Goal: Task Accomplishment & Management: Complete application form

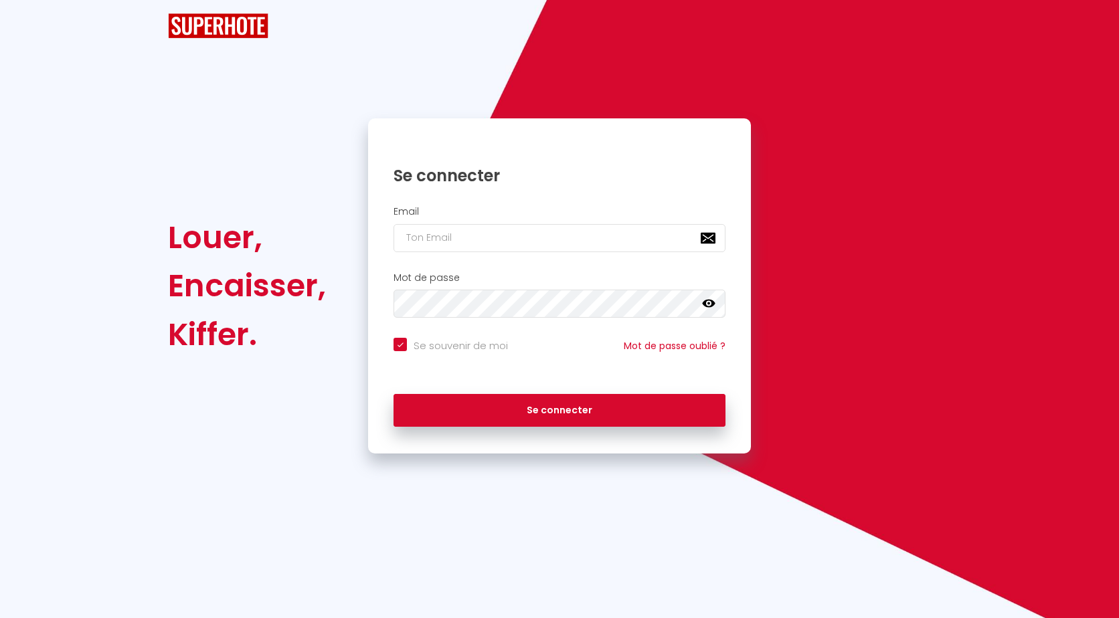
checkbox input "true"
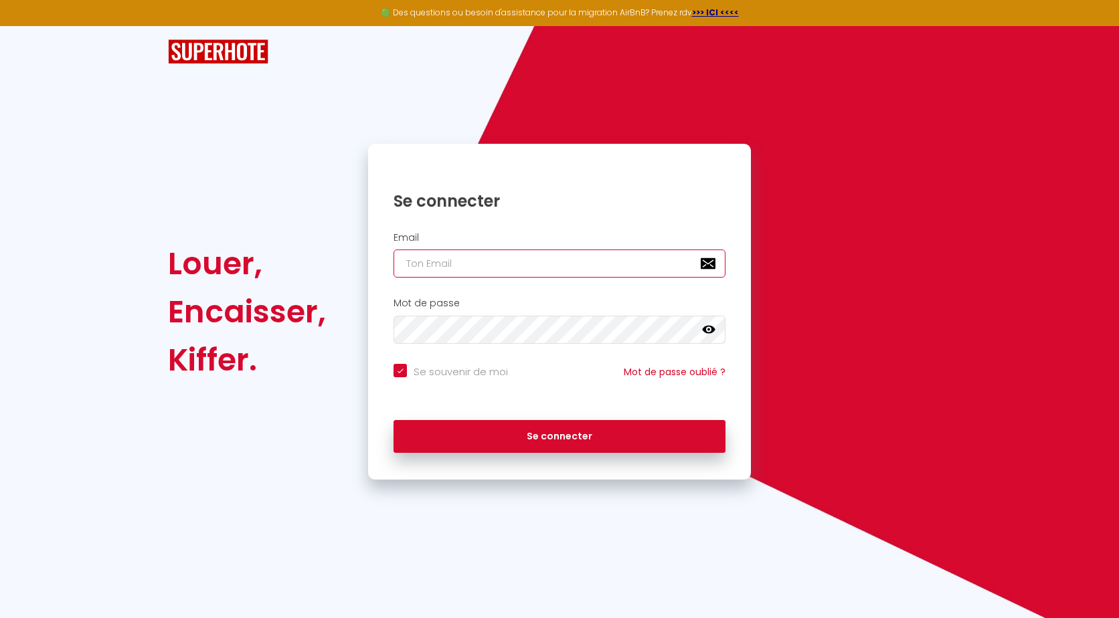
click at [436, 263] on input "email" at bounding box center [559, 264] width 332 height 28
type input "t"
checkbox input "true"
type input "th"
checkbox input "true"
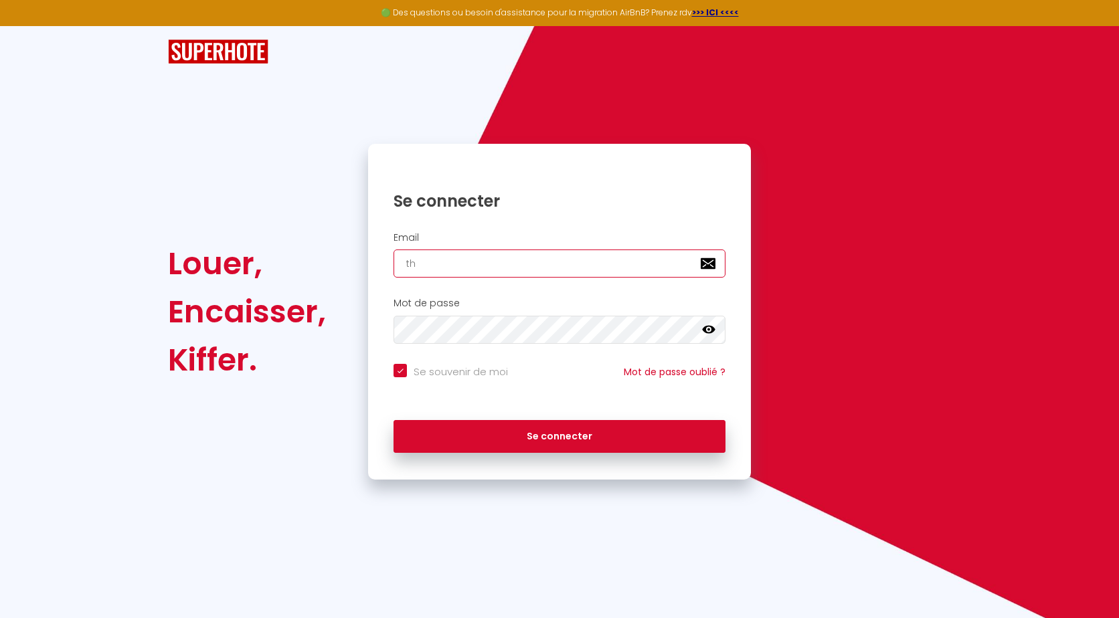
type input "thi"
checkbox input "true"
type input "thie"
checkbox input "true"
type input "thiee"
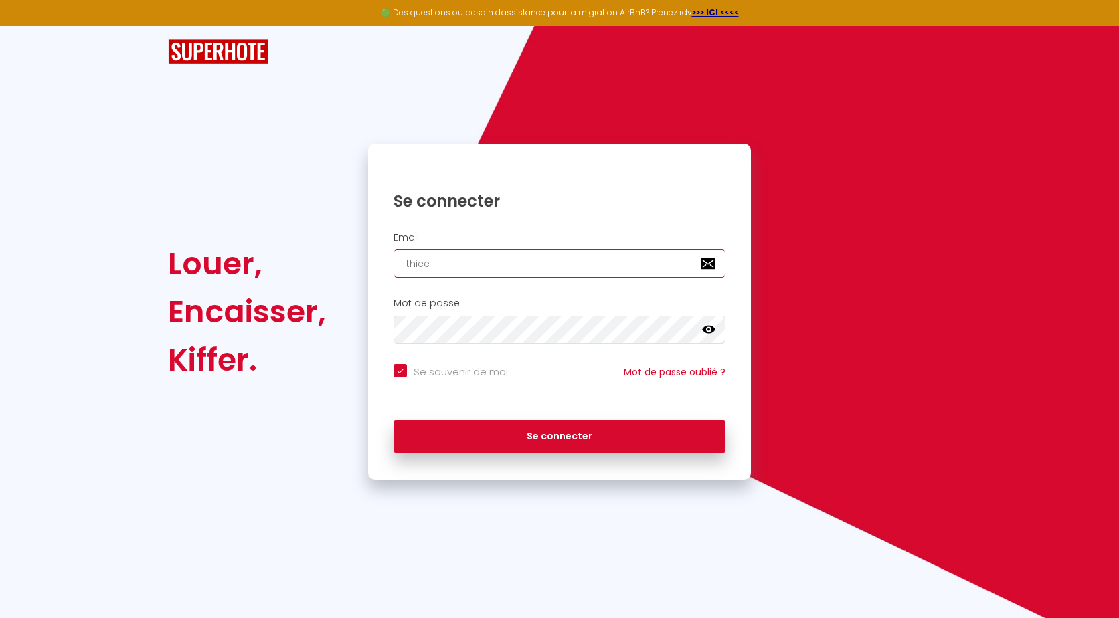
checkbox input "true"
type input "thieer"
checkbox input "true"
type input "thieery"
checkbox input "true"
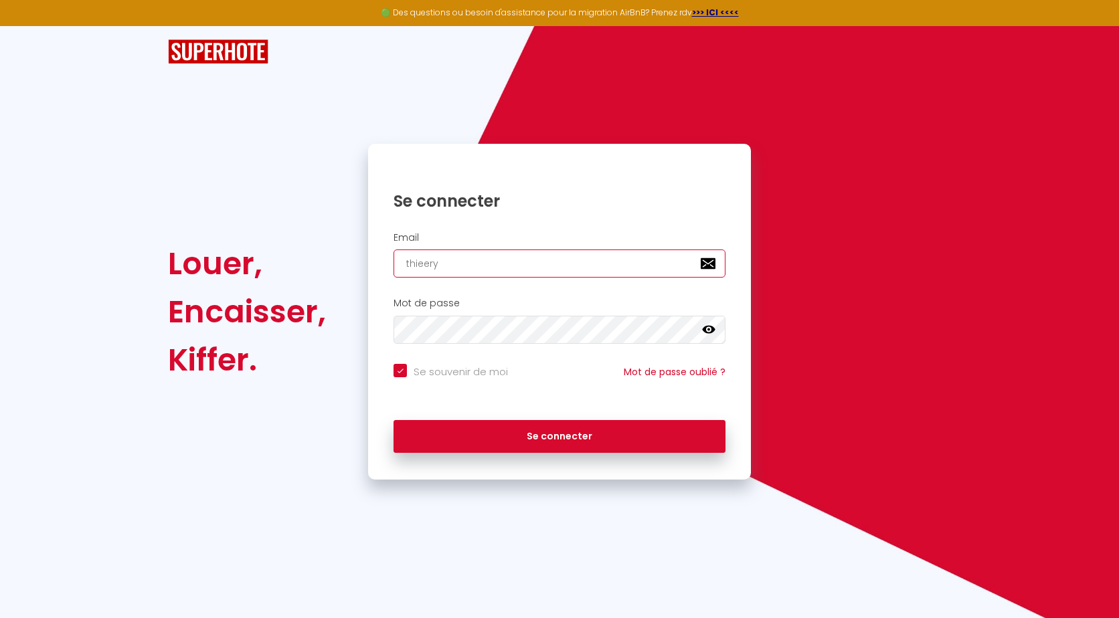
type input "thieer"
checkbox input "true"
type input "thiee"
checkbox input "true"
type input "thie"
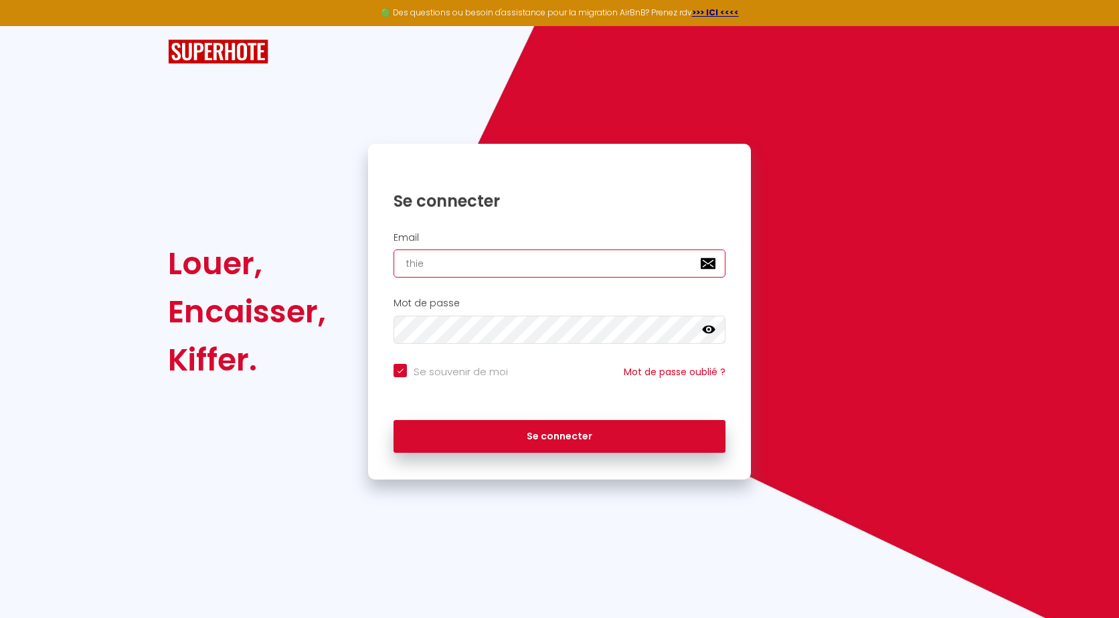
checkbox input "true"
type input "thier"
checkbox input "true"
type input "thierr"
checkbox input "true"
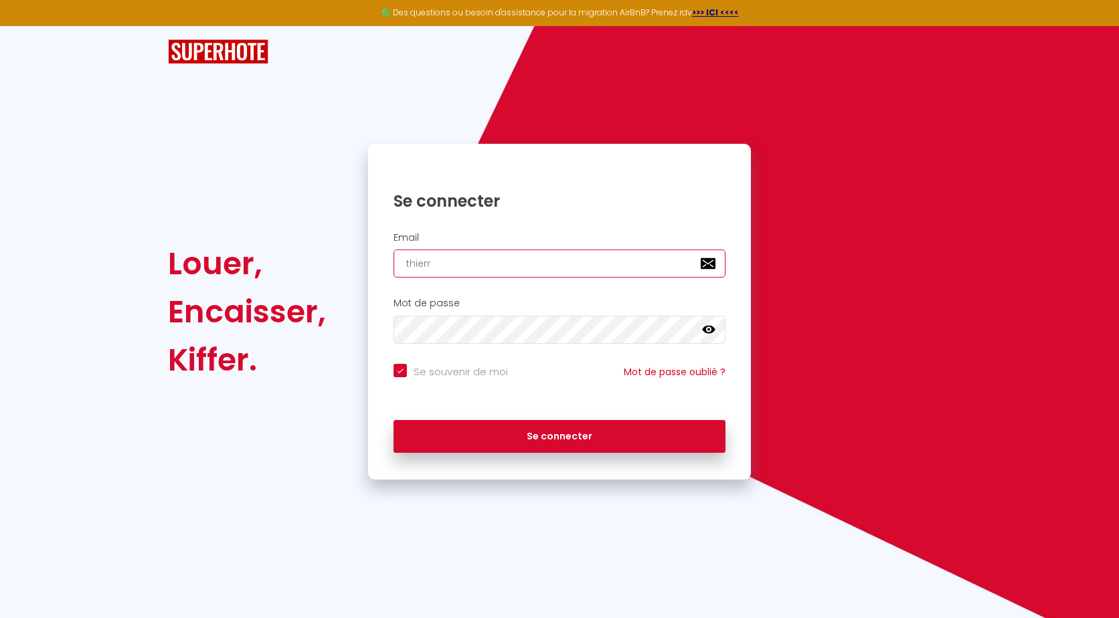
type input "[PERSON_NAME]"
checkbox input "true"
type input "[PERSON_NAME]."
checkbox input "true"
type input "[PERSON_NAME].p"
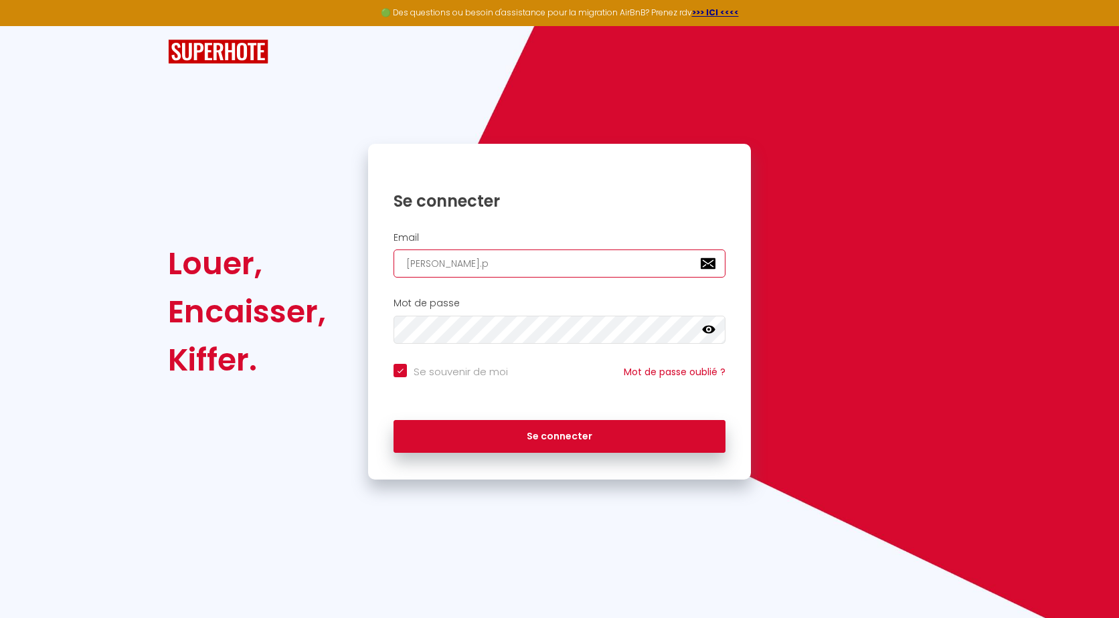
checkbox input "true"
type input "[DOMAIN_NAME]"
checkbox input "true"
type input "[PERSON_NAME][DOMAIN_NAME]"
checkbox input "true"
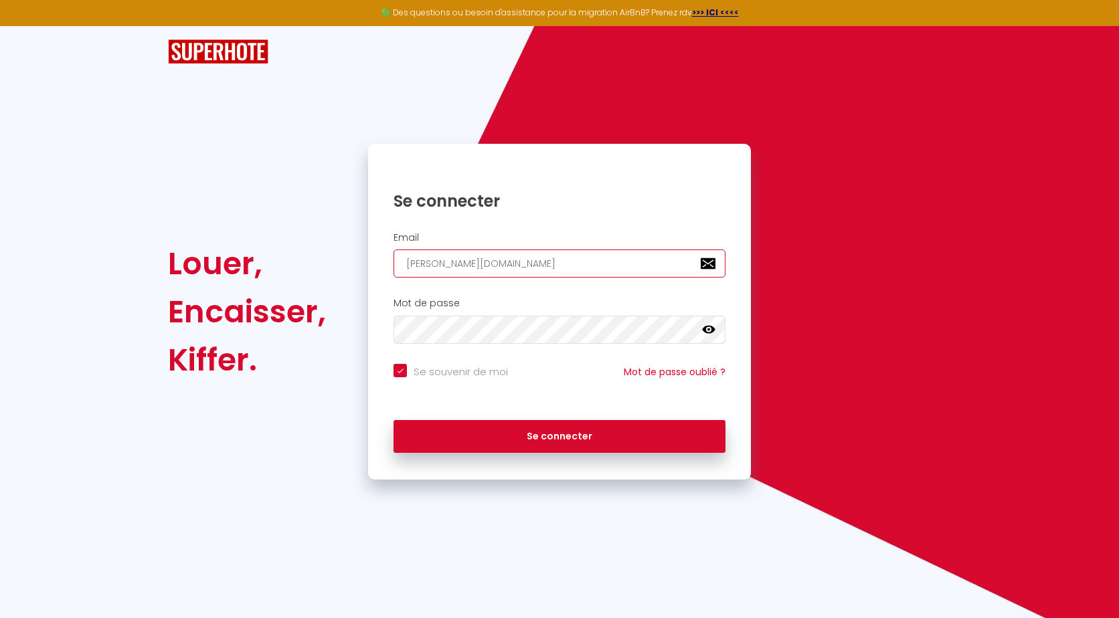
type input "[PERSON_NAME].peti"
checkbox input "true"
type input "[PERSON_NAME].petit"
checkbox input "true"
type input "[PERSON_NAME].petit1"
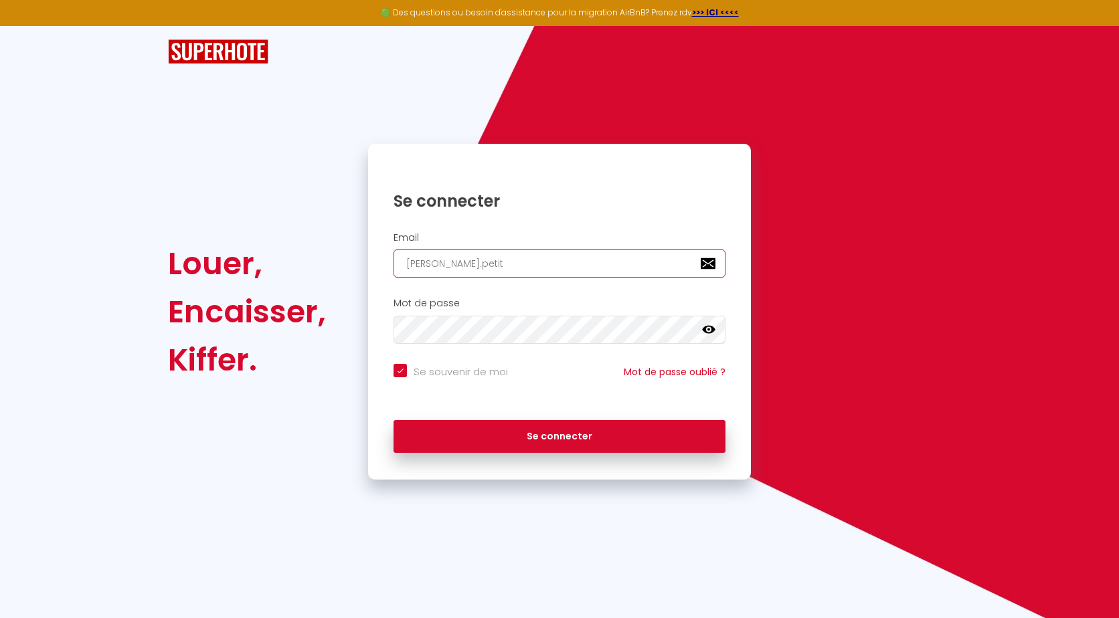
checkbox input "true"
type input "[PERSON_NAME].petit16"
checkbox input "true"
type input "[PERSON_NAME].petit164"
checkbox input "true"
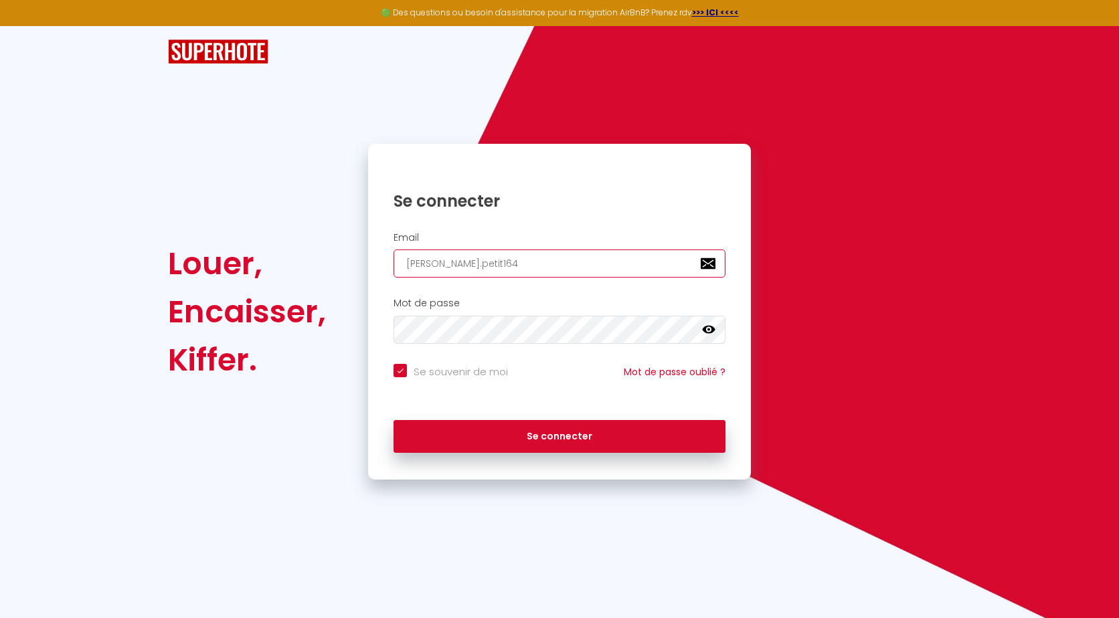
type input "[PERSON_NAME].petit164@"
checkbox input "true"
type input "thierry.petit164@o"
checkbox input "true"
type input "thierry.petit164@or"
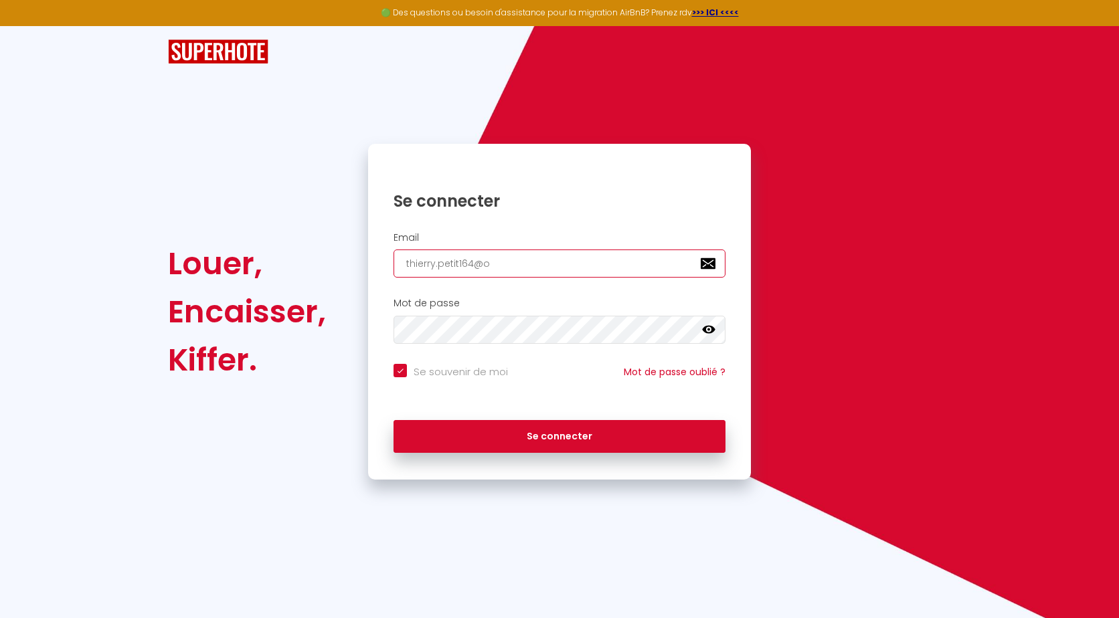
checkbox input "true"
type input "thierry.petit164@ora"
checkbox input "true"
type input "thierry.petit164@oran"
checkbox input "true"
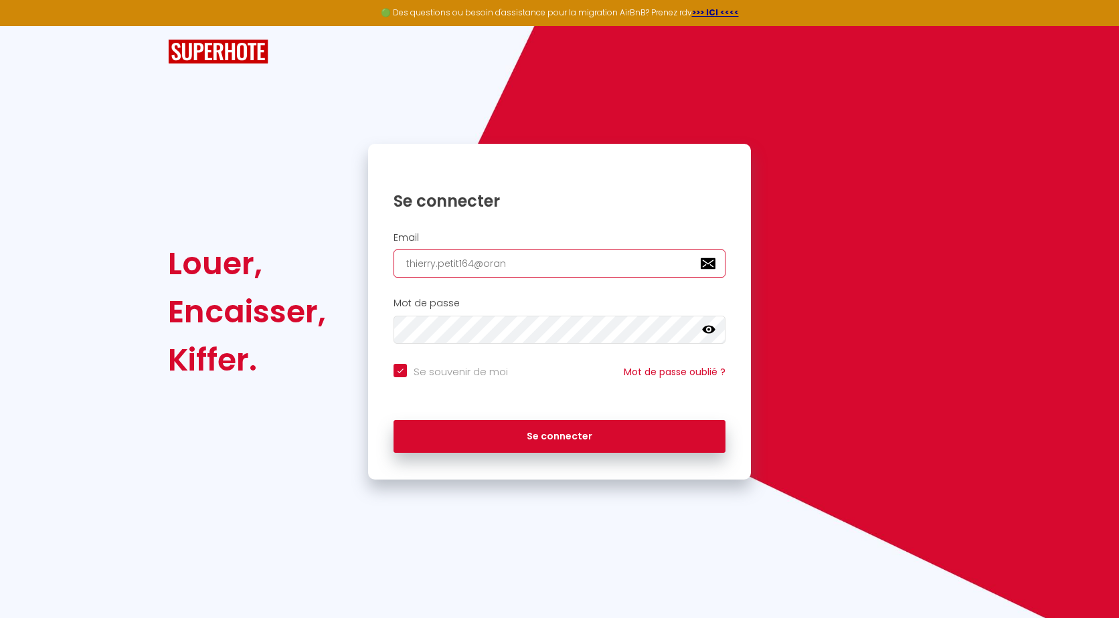
type input "thierry.petit164@orang"
checkbox input "true"
type input "[EMAIL_ADDRESS]"
checkbox input "true"
type input "[EMAIL_ADDRESS]."
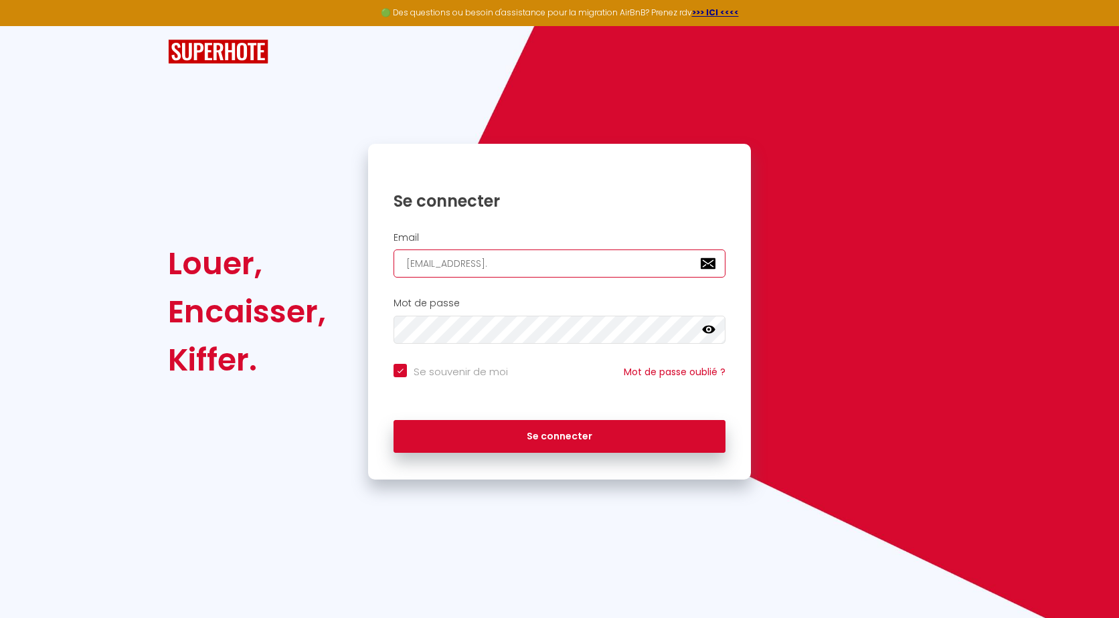
checkbox input "true"
type input "thierry.petit164@orange.f"
checkbox input "true"
type input "[EMAIL_ADDRESS][DOMAIN_NAME]"
checkbox input "true"
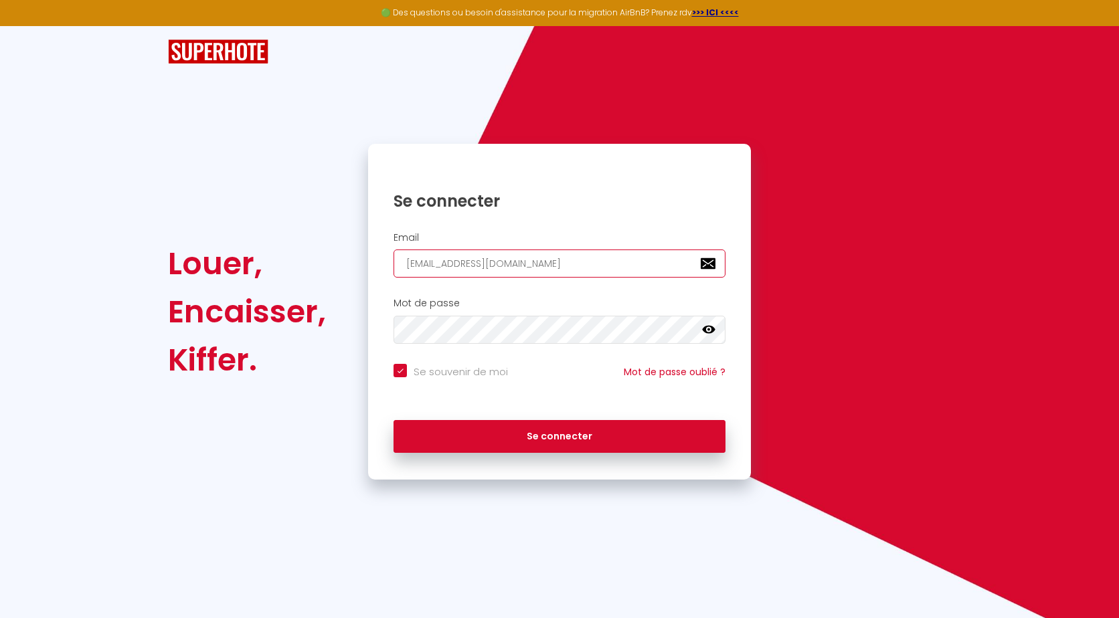
type input "[EMAIL_ADDRESS][DOMAIN_NAME]"
click at [713, 332] on icon at bounding box center [708, 329] width 13 height 13
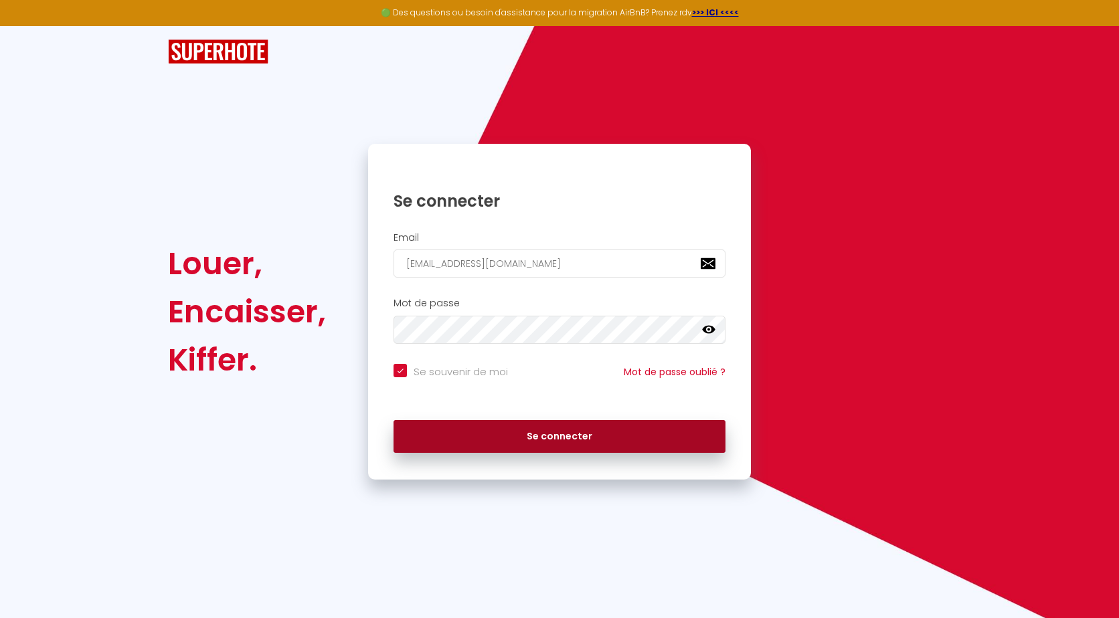
click at [433, 426] on button "Se connecter" at bounding box center [559, 436] width 332 height 33
checkbox input "true"
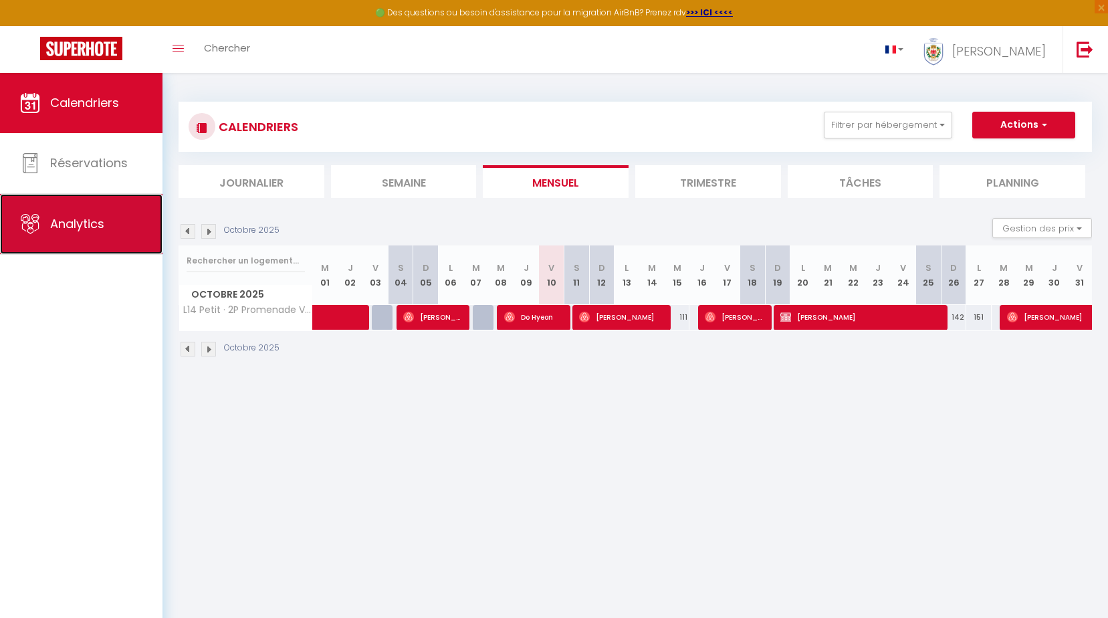
click at [70, 217] on span "Analytics" at bounding box center [77, 223] width 54 height 17
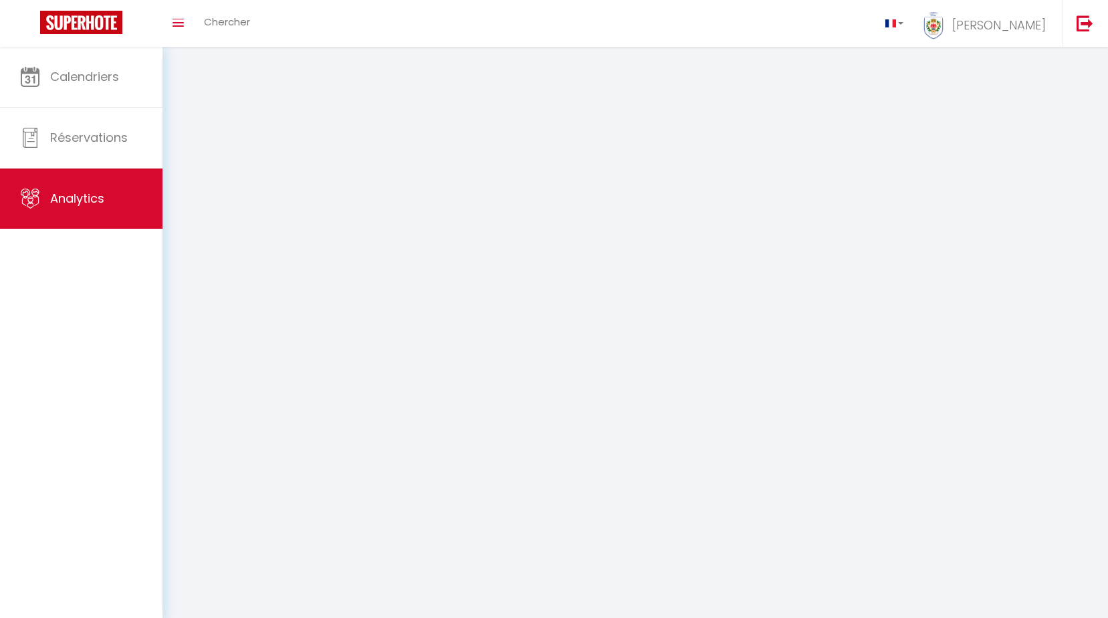
select select "2025"
select select "10"
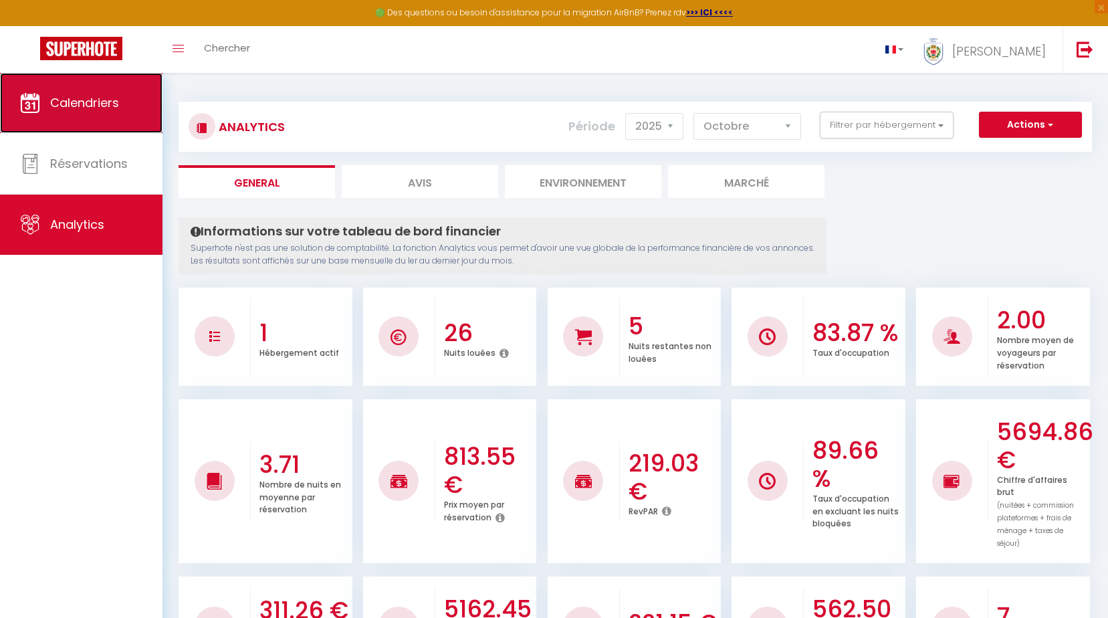
click at [119, 99] on span "Calendriers" at bounding box center [84, 102] width 69 height 17
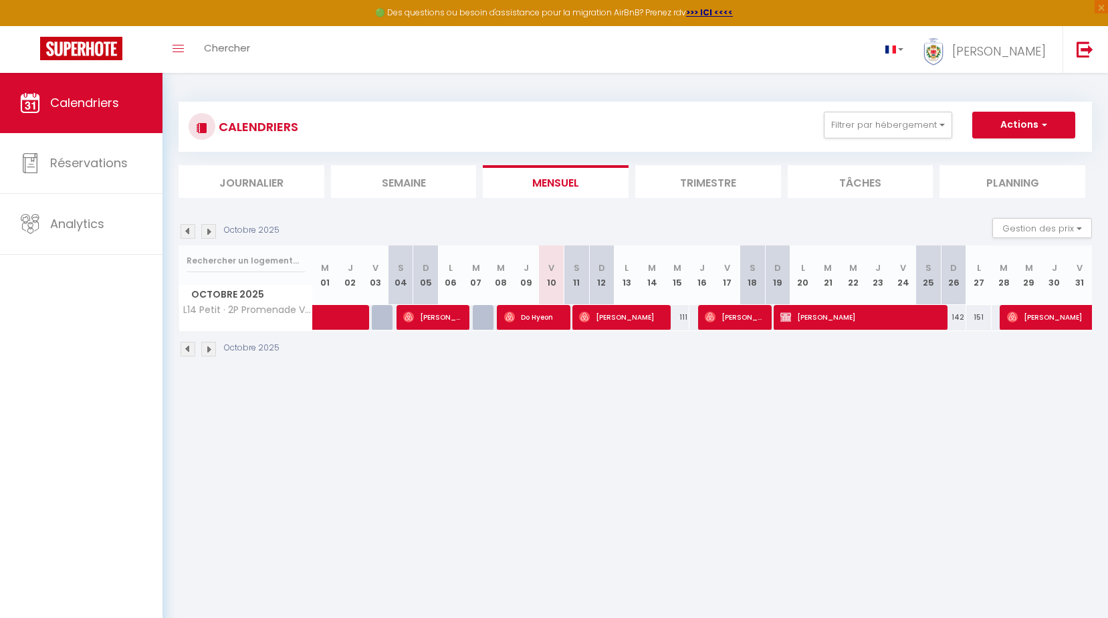
click at [208, 349] on img at bounding box center [208, 349] width 15 height 15
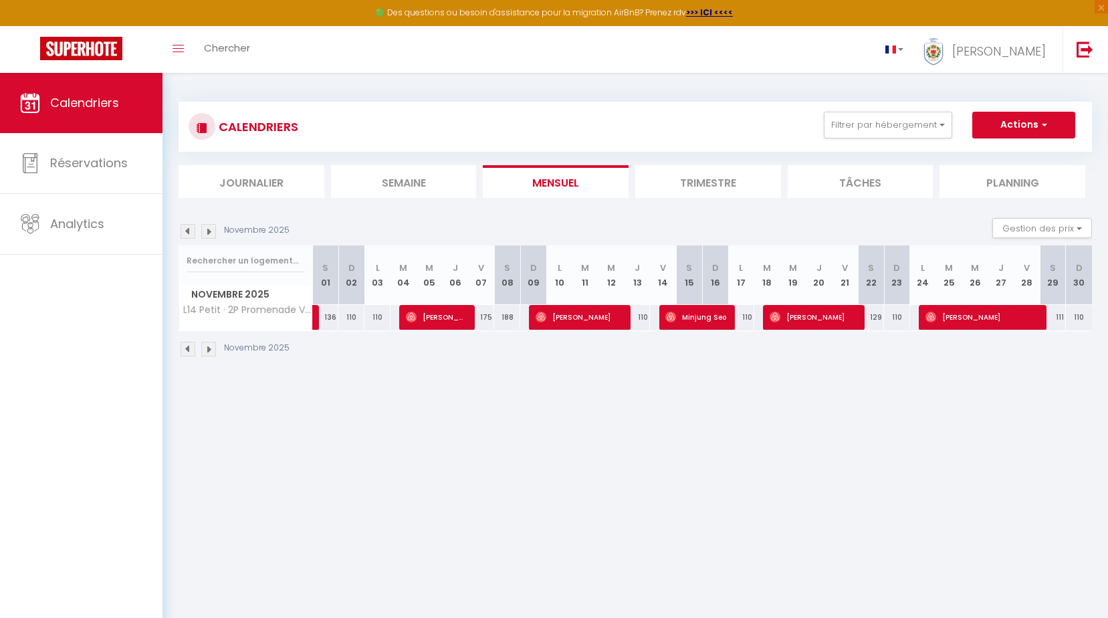
click at [209, 349] on img at bounding box center [208, 349] width 15 height 15
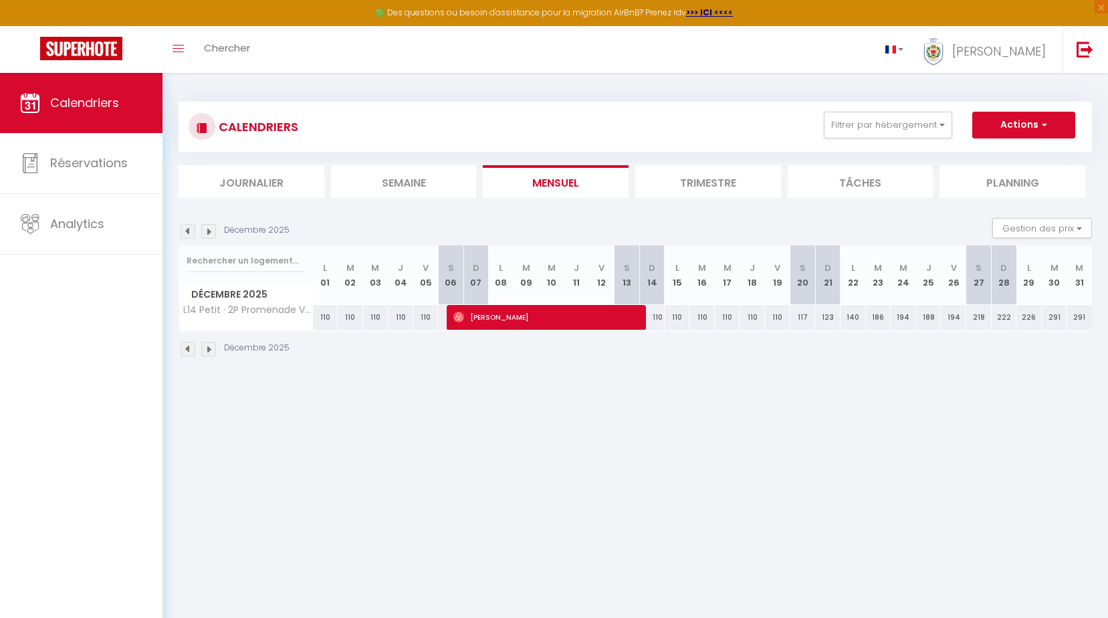
click at [1033, 290] on th "L 29" at bounding box center [1029, 276] width 25 height 60
click at [209, 351] on img at bounding box center [208, 349] width 15 height 15
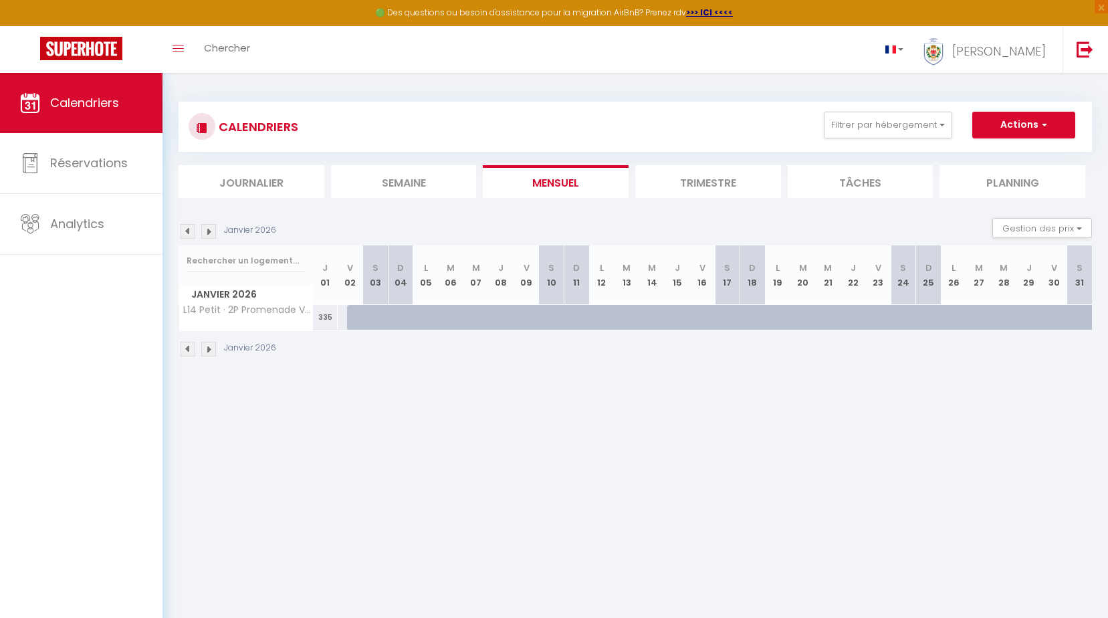
click at [189, 351] on img at bounding box center [188, 349] width 15 height 15
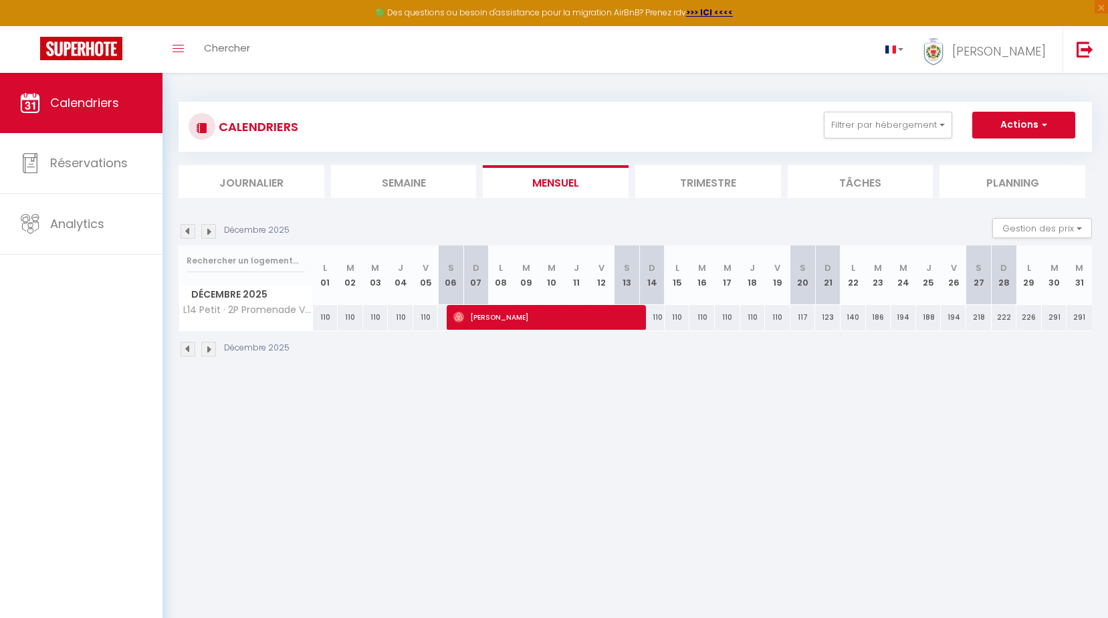
click at [1030, 280] on th "L 29" at bounding box center [1029, 276] width 25 height 60
click at [1088, 228] on button "Gestion des prix" at bounding box center [1043, 228] width 100 height 20
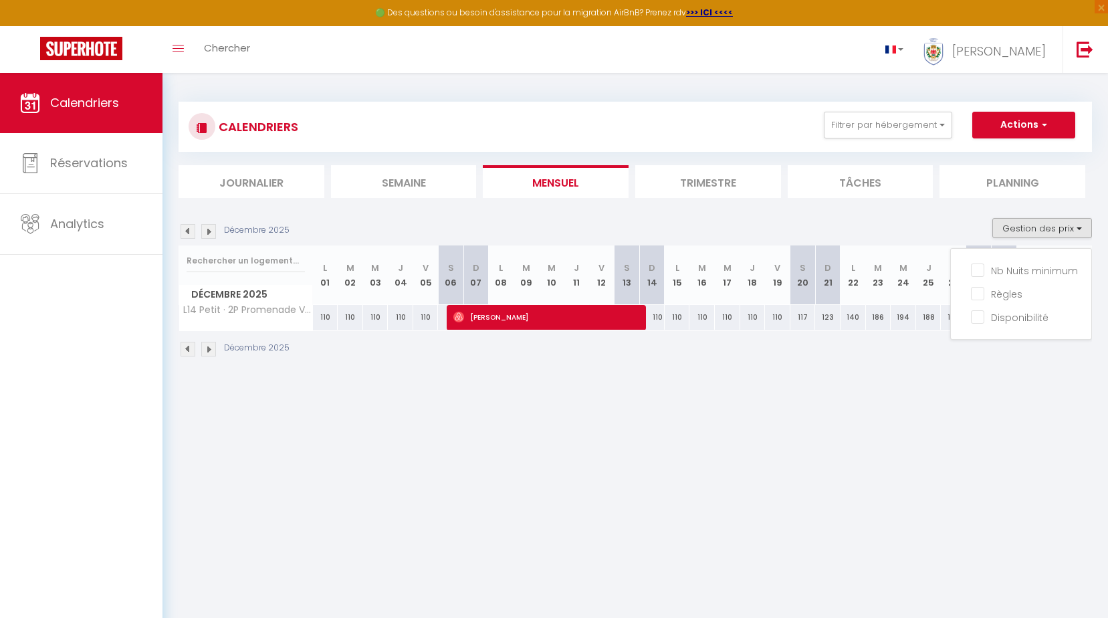
click at [987, 389] on body "🟢 Des questions ou besoin d'assistance pour la migration AirBnB? Prenez rdv >>>…" at bounding box center [554, 382] width 1108 height 618
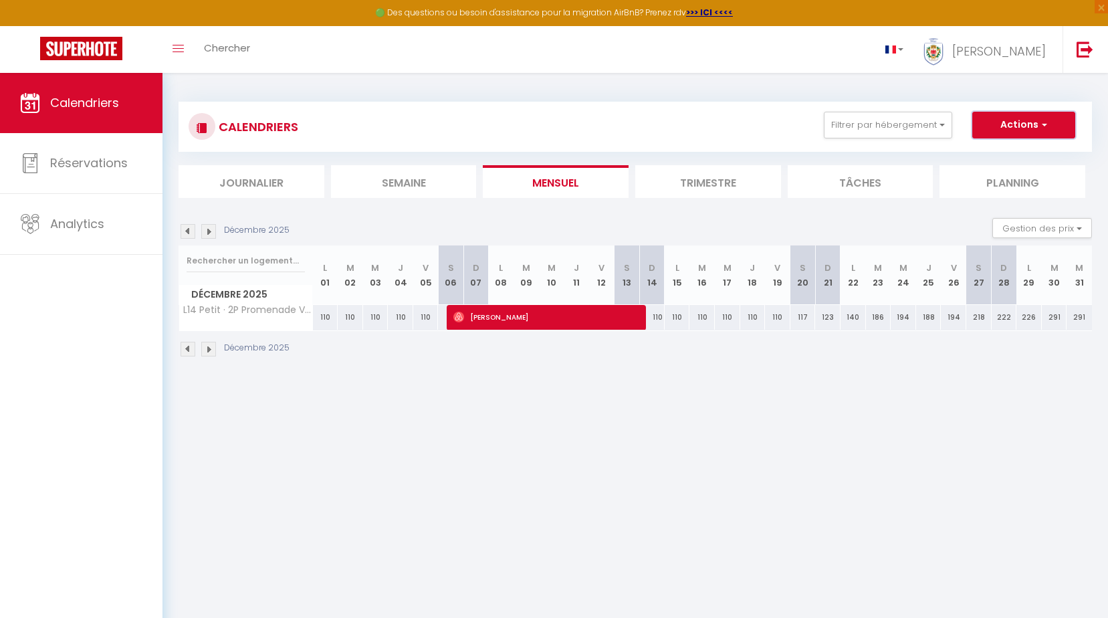
click at [1045, 128] on span "button" at bounding box center [1043, 124] width 8 height 13
click at [1031, 155] on link "Nouvelle réservation" at bounding box center [1010, 156] width 116 height 20
select select
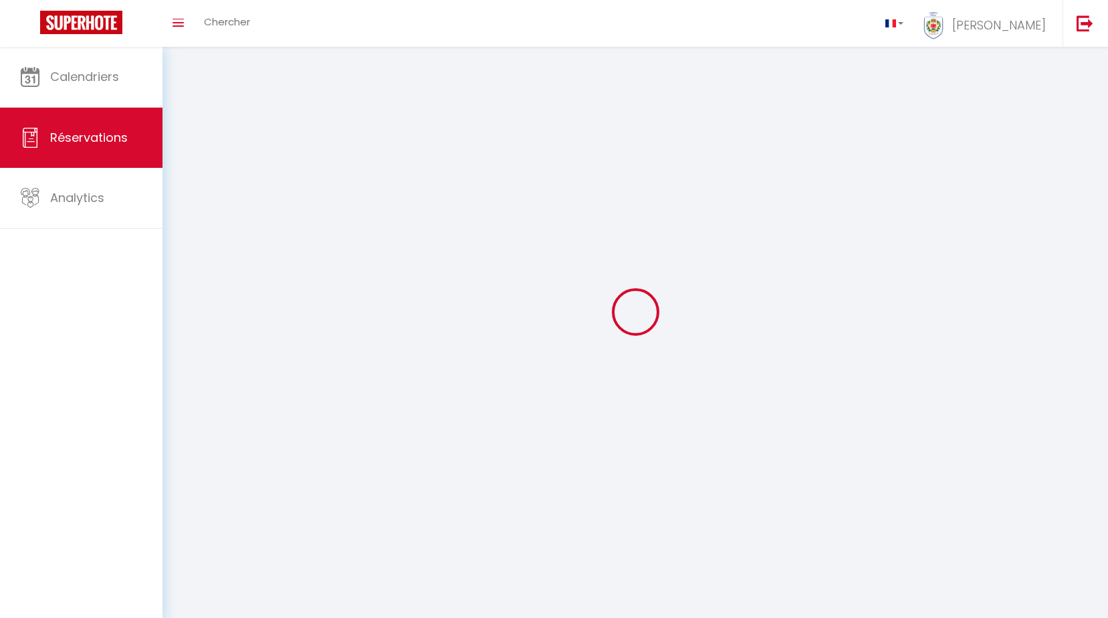
select select
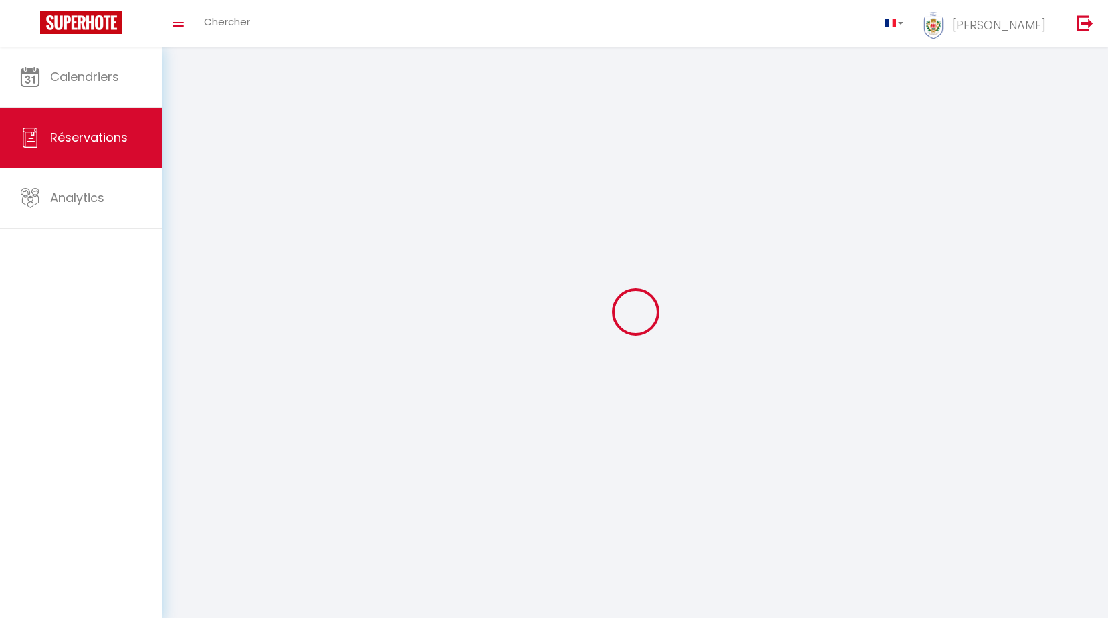
select select
checkbox input "false"
select select
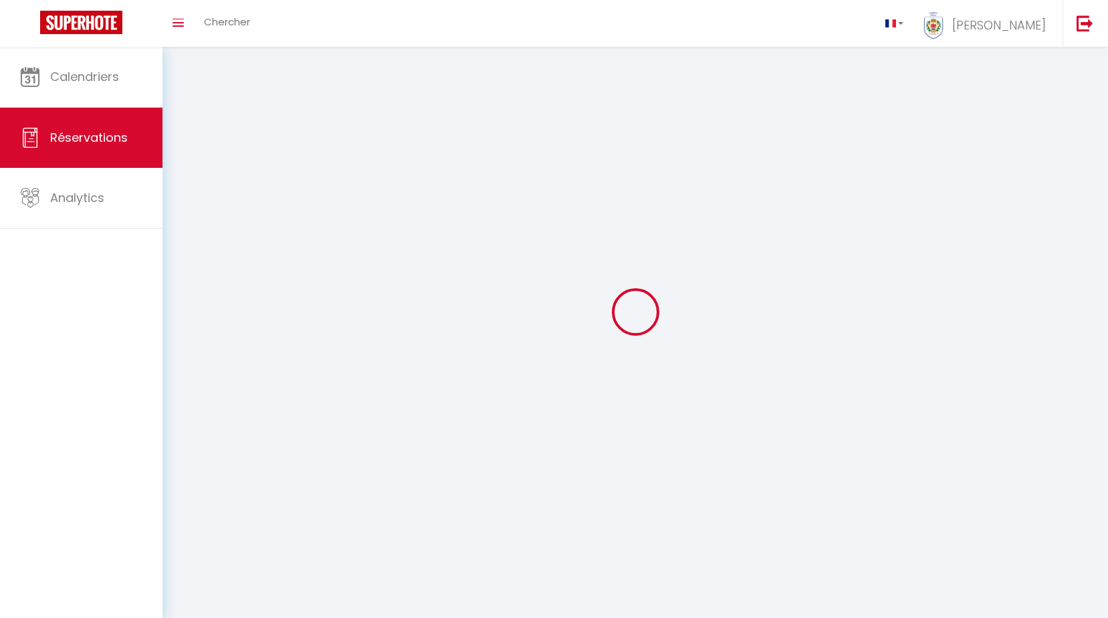
select select
checkbox input "false"
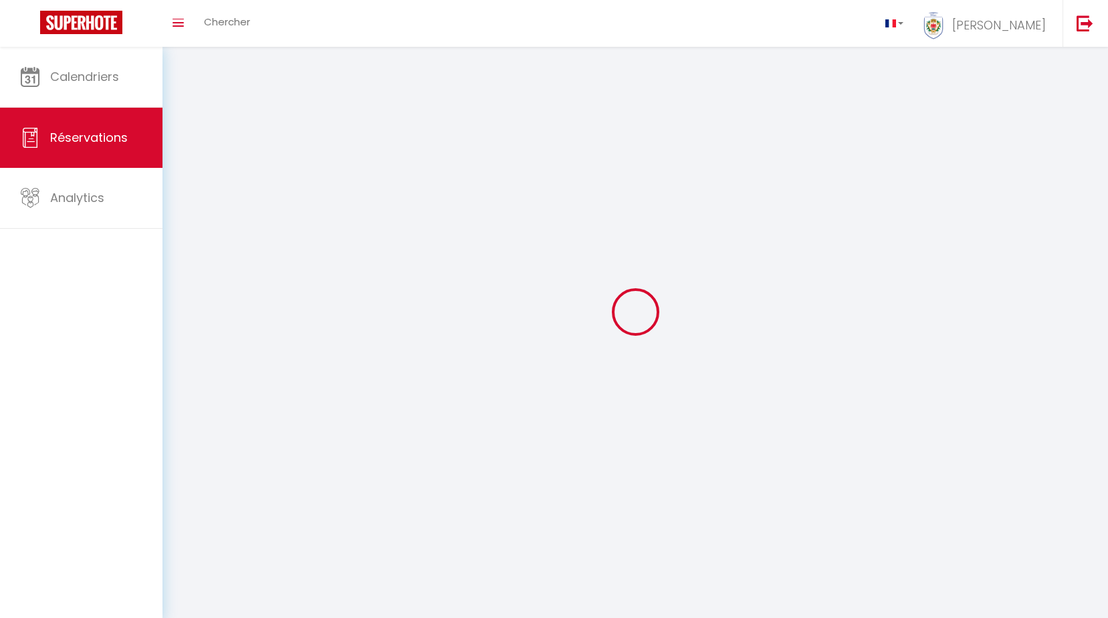
select select
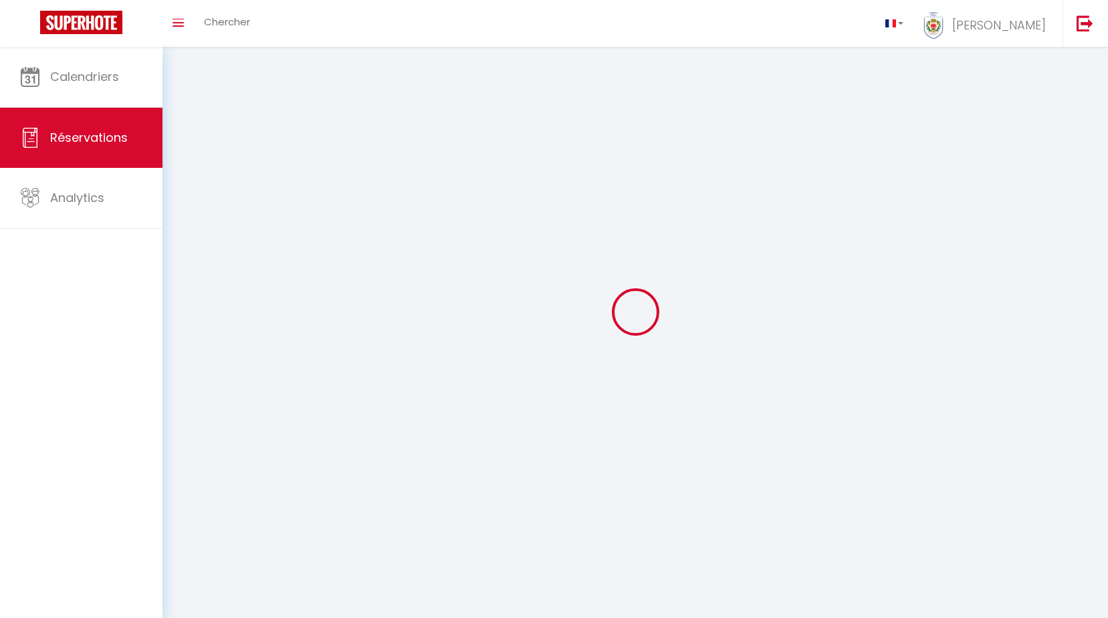
checkbox input "false"
select select
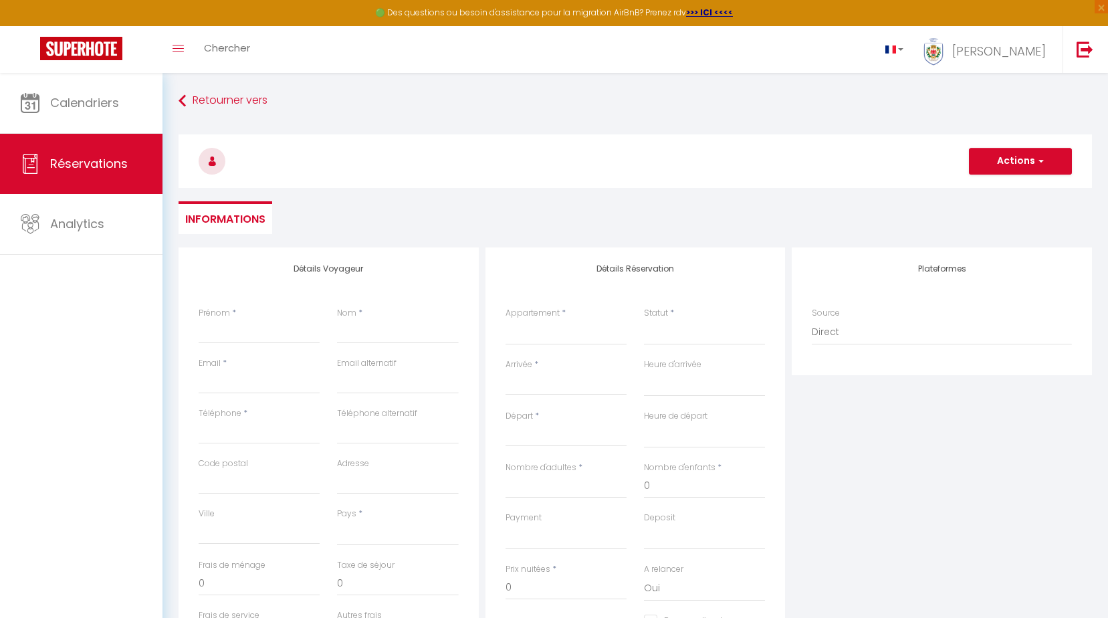
select select
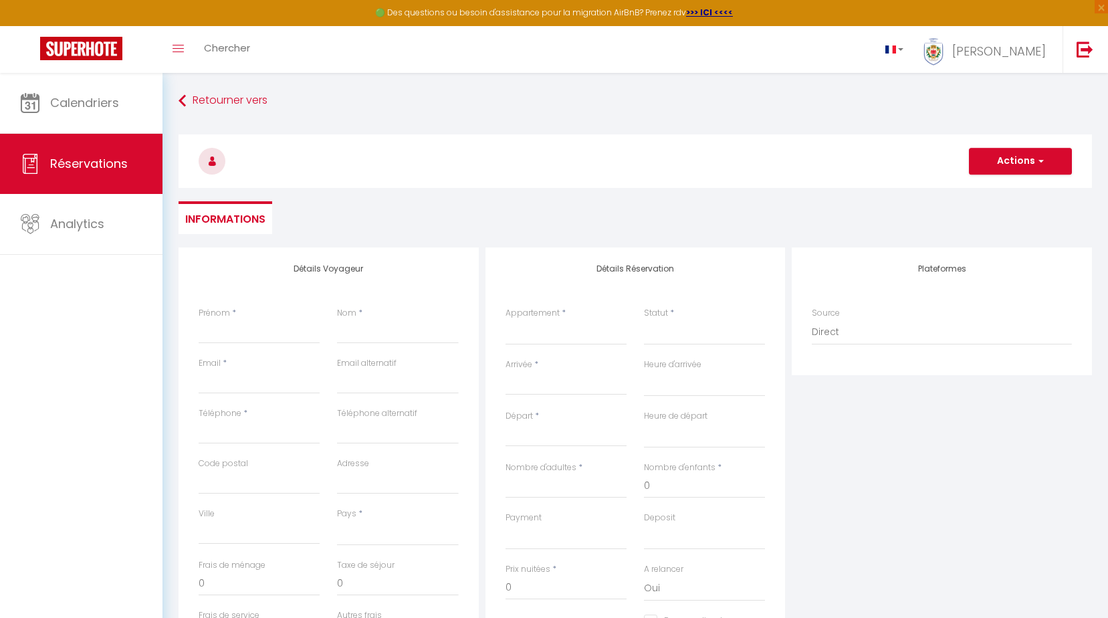
select select
checkbox input "false"
select select
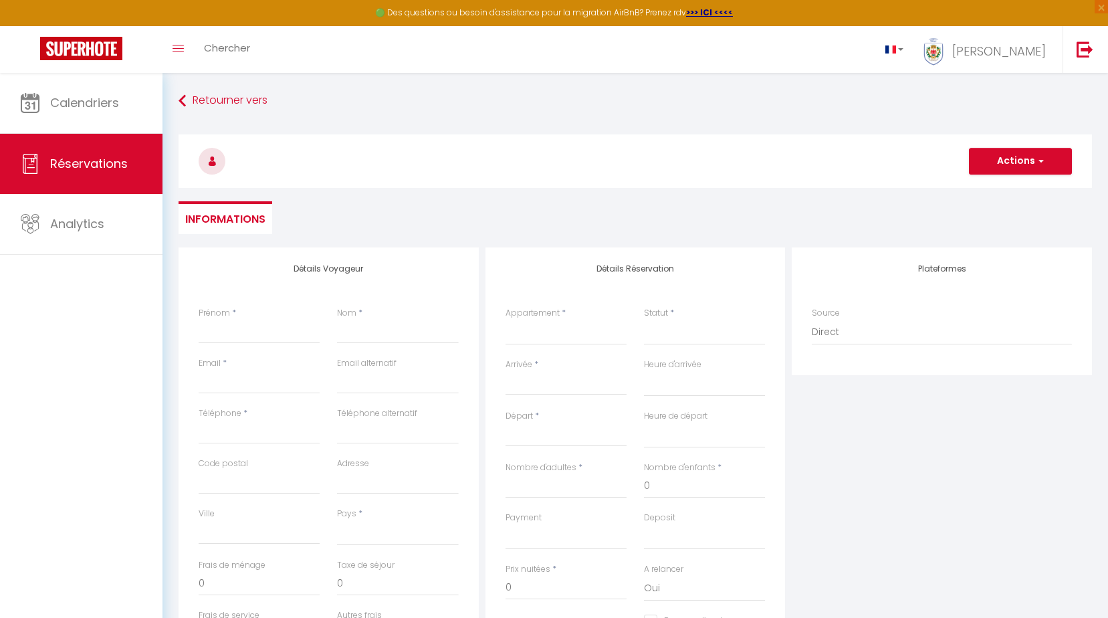
select select
checkbox input "false"
select select
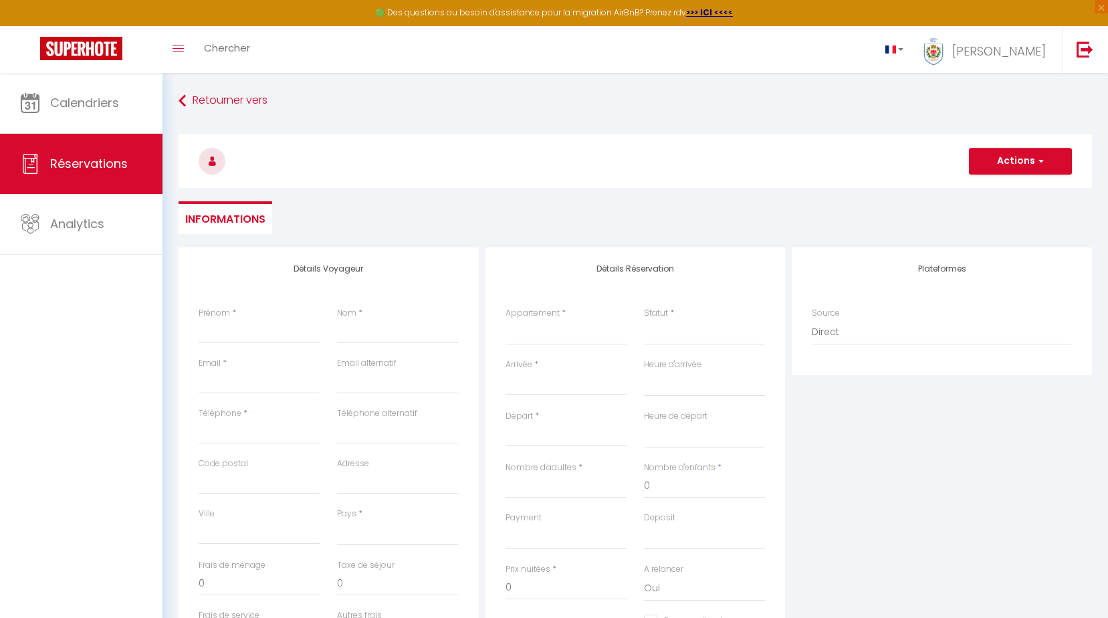
select select
click at [199, 324] on input "Prénom" at bounding box center [259, 332] width 121 height 24
type input "[PERSON_NAME]"
type input "PETIT"
type input "[EMAIL_ADDRESS][DOMAIN_NAME]"
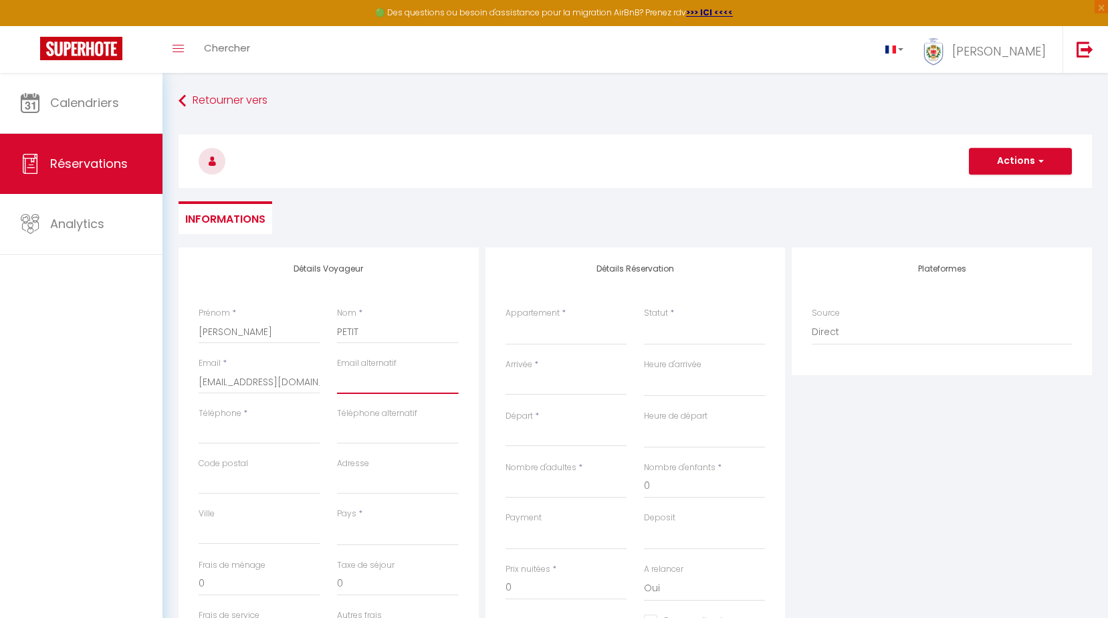
type input "[EMAIL_ADDRESS][DOMAIN_NAME]"
type input "0611939135"
type input "94700"
select select "FR"
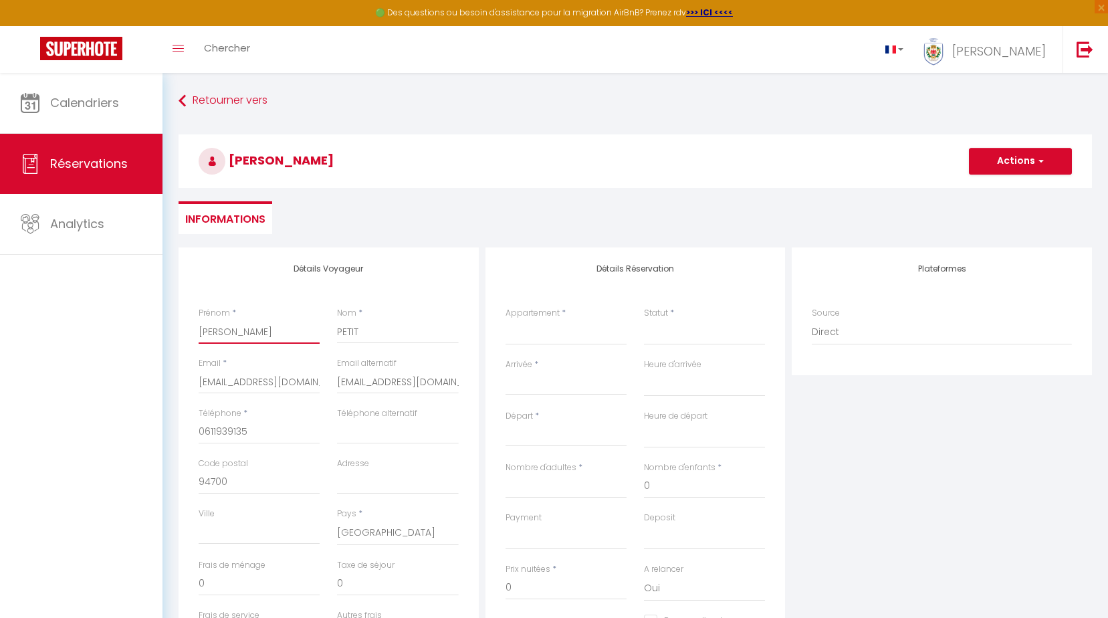
select select
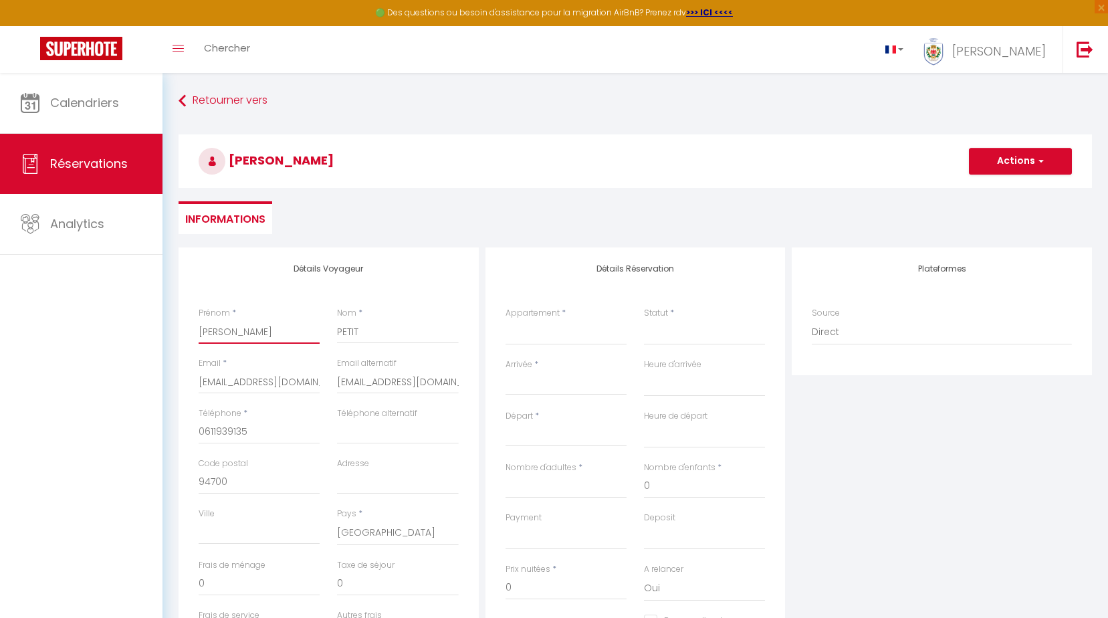
select select
checkbox input "false"
click at [1045, 167] on button "Actions" at bounding box center [1020, 161] width 103 height 27
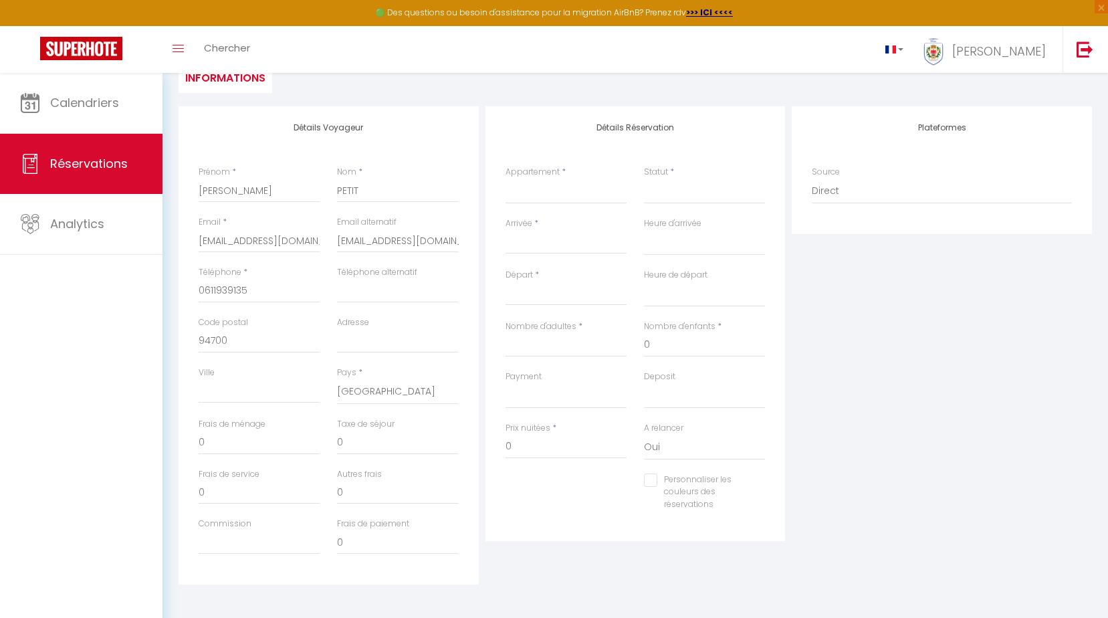
scroll to position [149, 0]
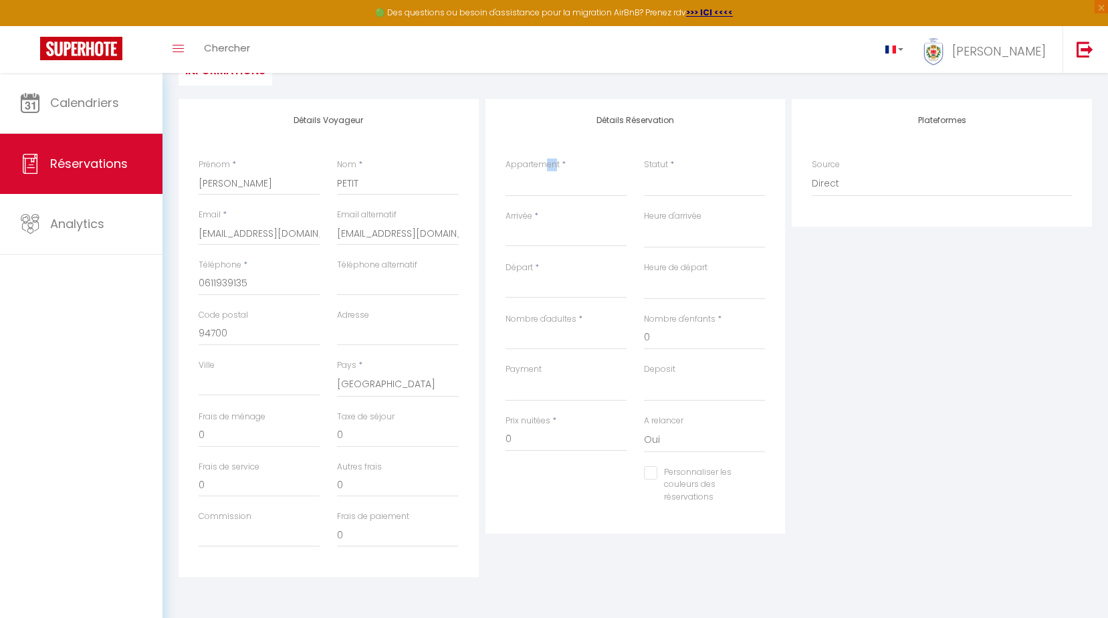
click at [547, 168] on label "Appartement" at bounding box center [533, 165] width 54 height 13
drag, startPoint x: 547, startPoint y: 168, endPoint x: 532, endPoint y: 223, distance: 57.4
click at [532, 223] on div "< [DATE] > Dim Lun Mar Mer Jeu Ven Sam 1 2 3 4 5 6 7 8 9 10 11 12 13 14 15 16 1…" at bounding box center [566, 235] width 121 height 24
click at [530, 211] on label "Arrivée" at bounding box center [519, 216] width 27 height 13
click at [530, 227] on input "Arrivée" at bounding box center [566, 235] width 121 height 17
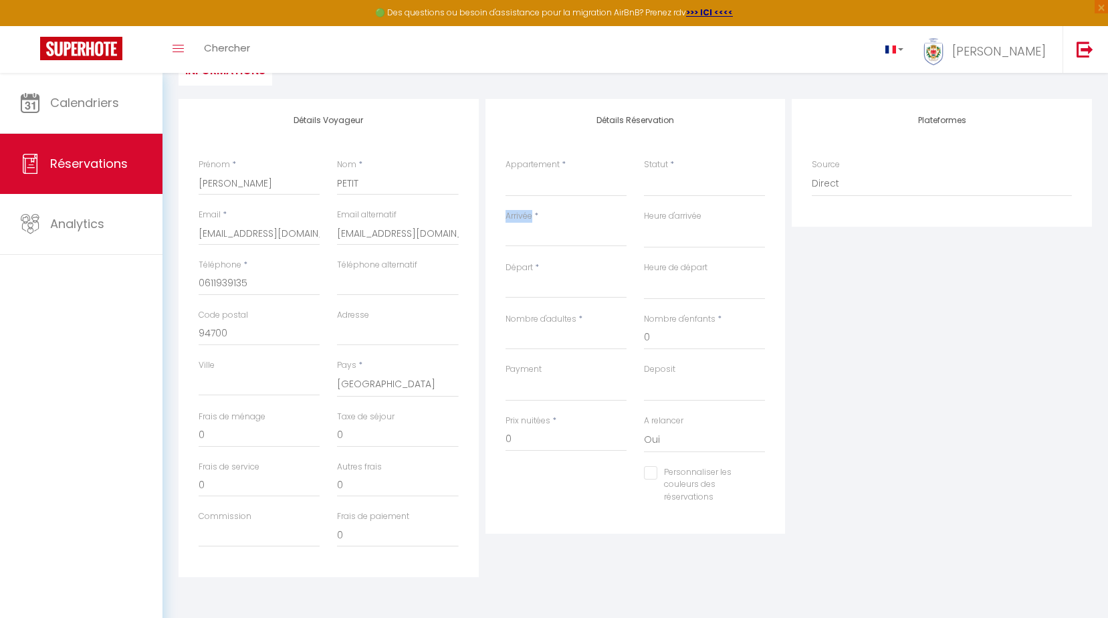
click at [530, 211] on label "Arrivée" at bounding box center [519, 216] width 27 height 13
click at [530, 227] on input "Arrivée" at bounding box center [566, 235] width 121 height 17
drag, startPoint x: 530, startPoint y: 211, endPoint x: 523, endPoint y: 183, distance: 28.4
click at [523, 183] on select "L14 Petit · 2P Promenade Vue Mer climatisé, spacieux/ Balcon" at bounding box center [566, 183] width 121 height 25
select select "8947"
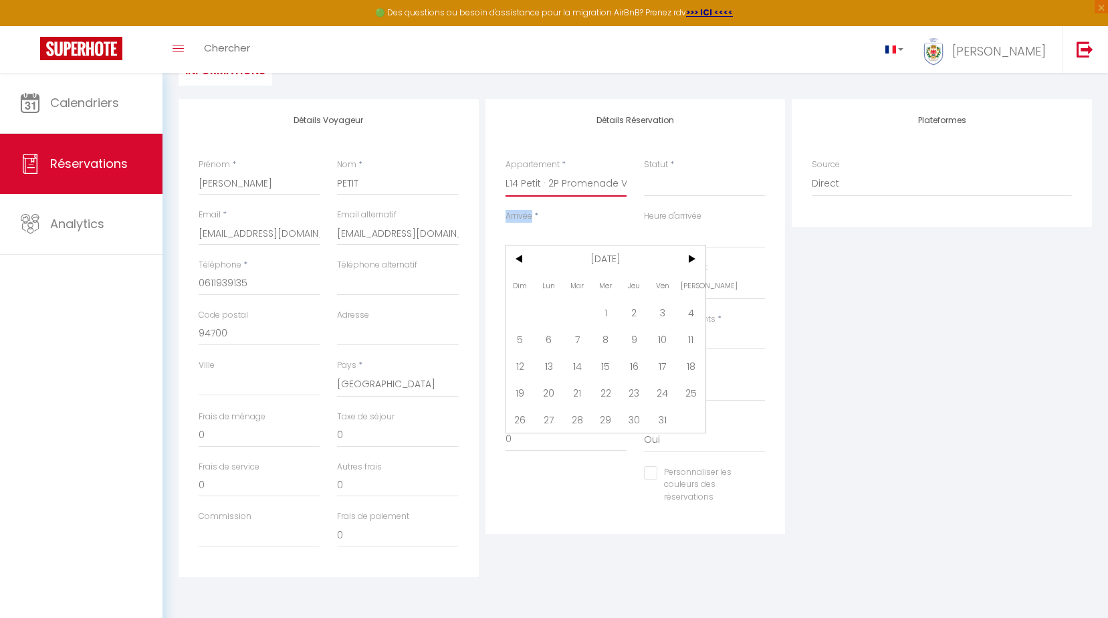
click at [506, 171] on select "L14 Petit · 2P Promenade Vue Mer climatisé, spacieux/ Balcon" at bounding box center [566, 183] width 121 height 25
select select
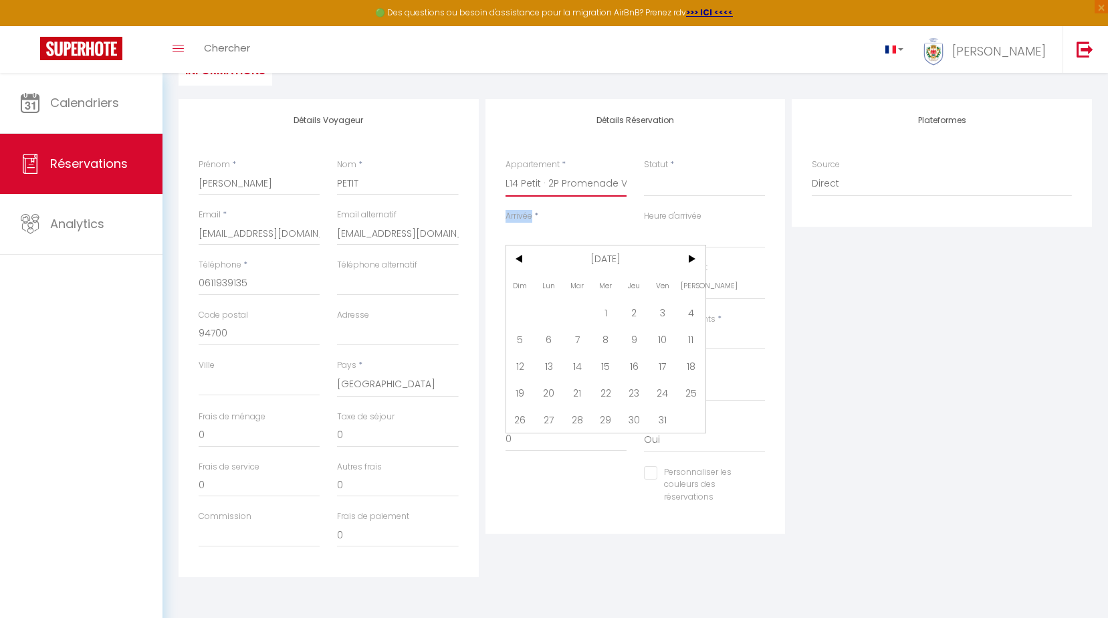
select select
checkbox input "false"
select select
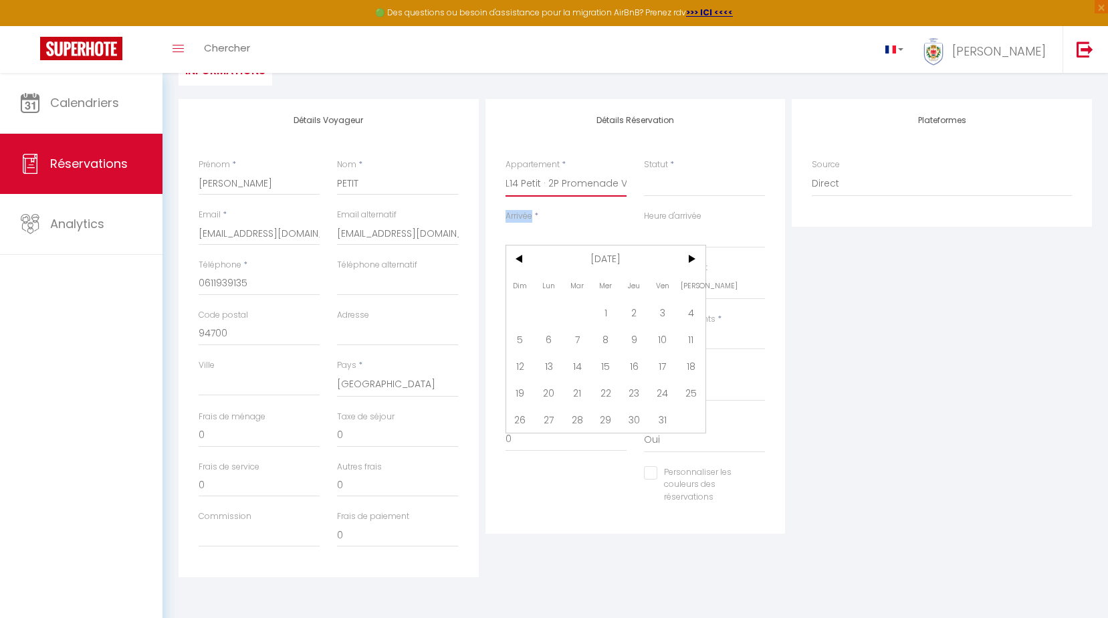
select select
checkbox input "false"
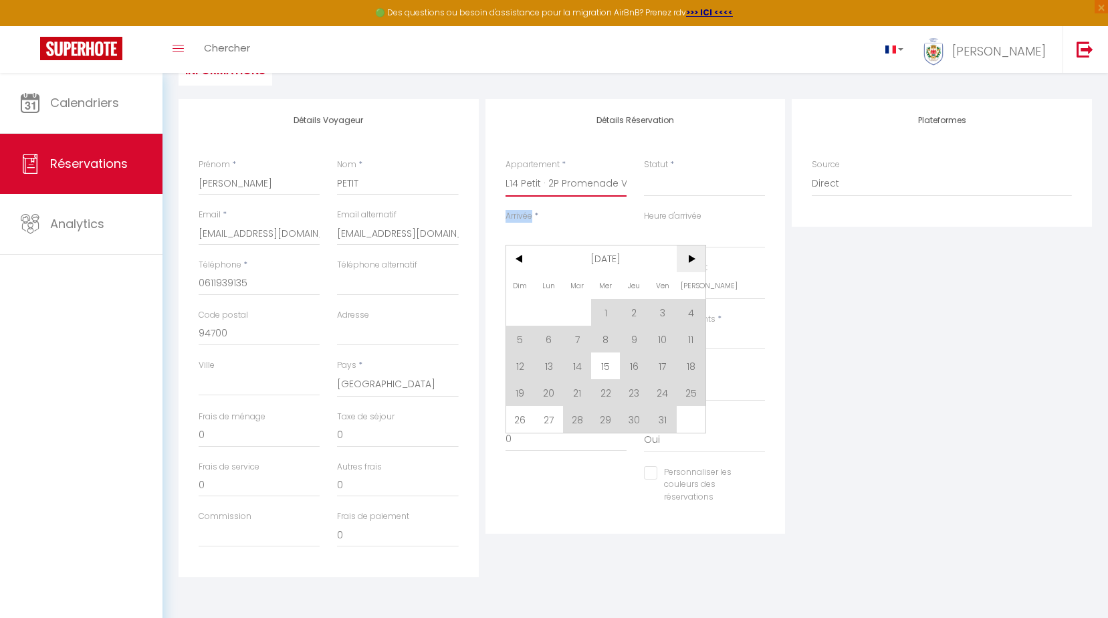
click at [690, 260] on span ">" at bounding box center [691, 259] width 29 height 27
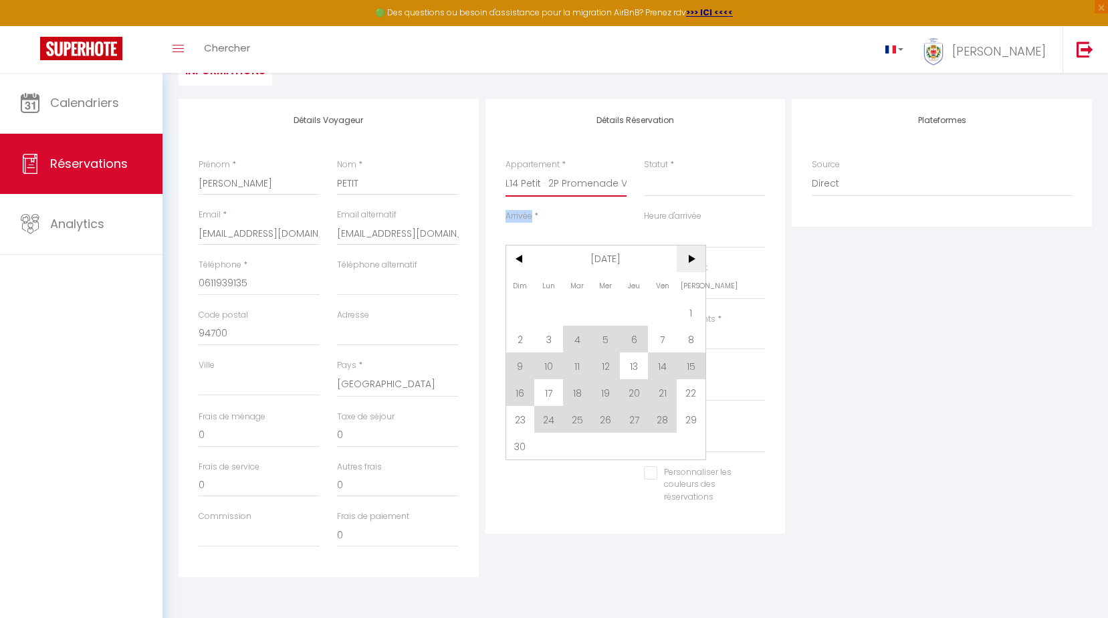
click at [690, 260] on span ">" at bounding box center [691, 259] width 29 height 27
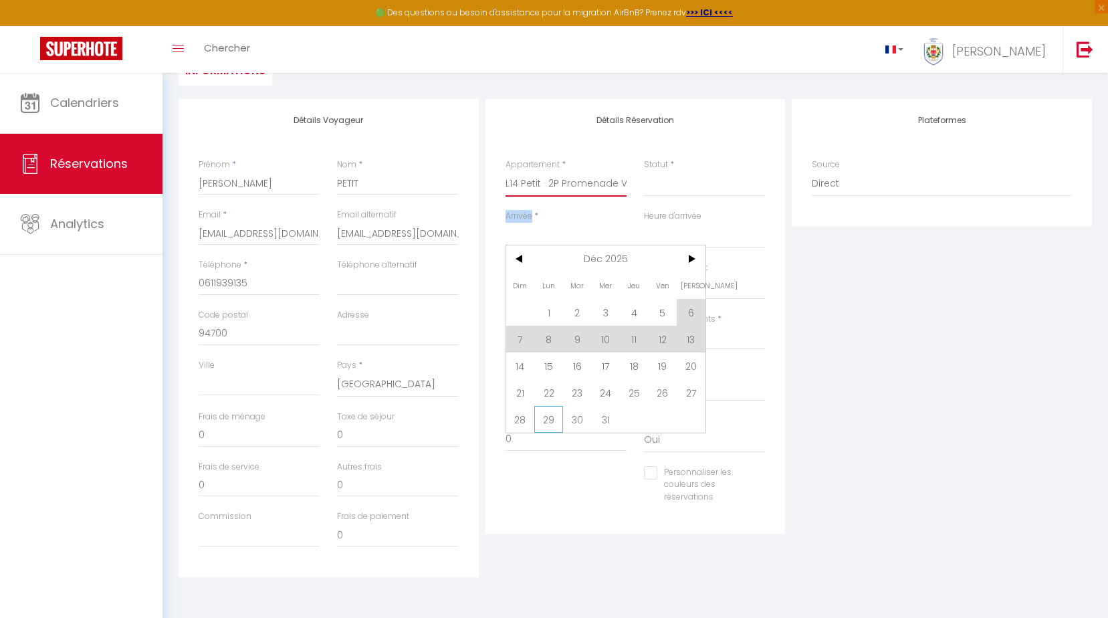
click at [546, 421] on span "29" at bounding box center [549, 419] width 29 height 27
select select
type input "Lun 29 Décembre 2025"
select select
type input "[DATE] Décembre 2025"
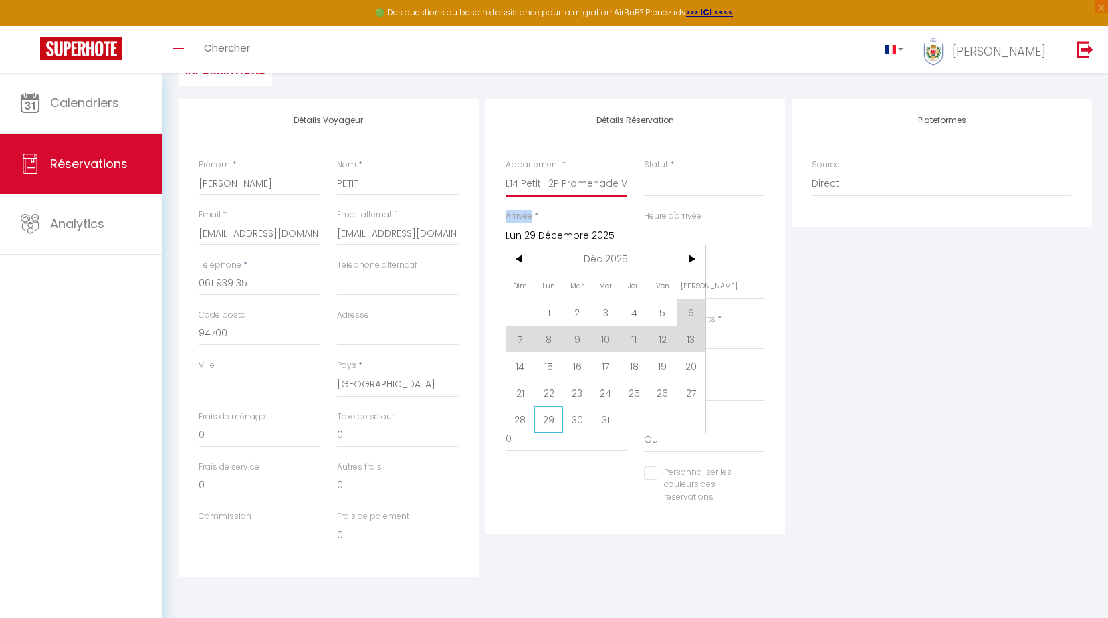
select select
checkbox input "false"
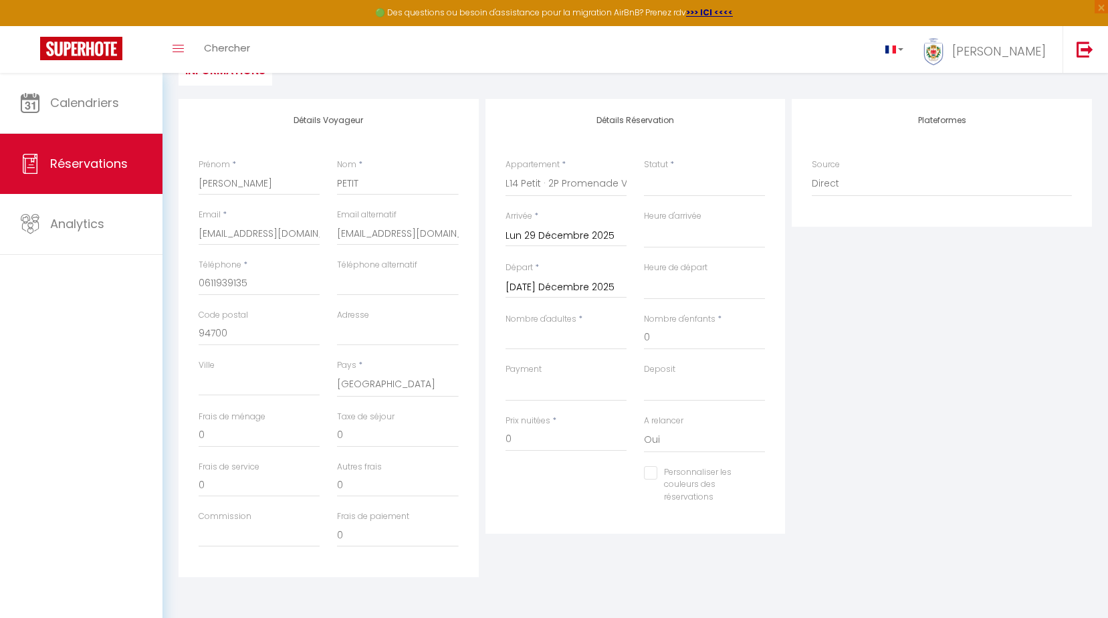
click at [599, 286] on input "[DATE] Décembre 2025" at bounding box center [566, 287] width 121 height 17
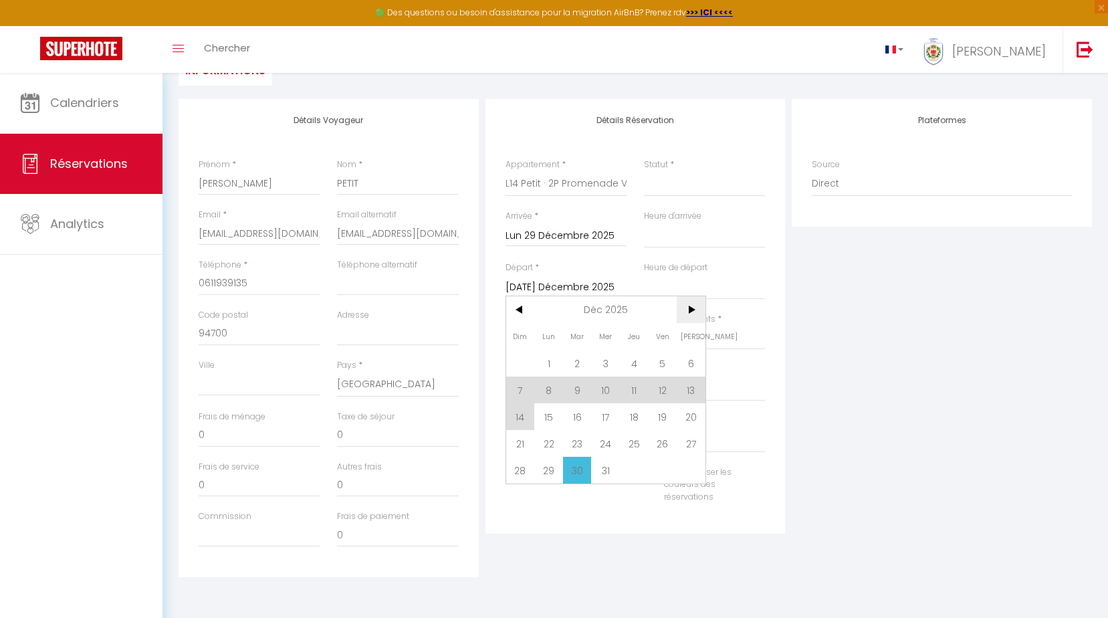
click at [693, 312] on span ">" at bounding box center [691, 309] width 29 height 27
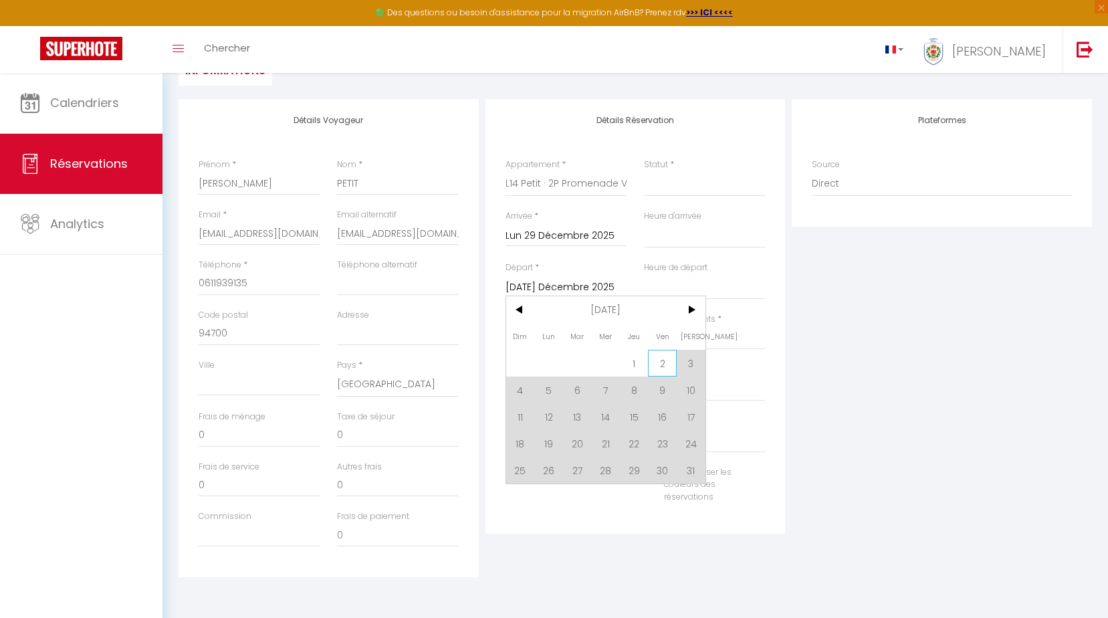
click at [664, 363] on span "2" at bounding box center [662, 363] width 29 height 27
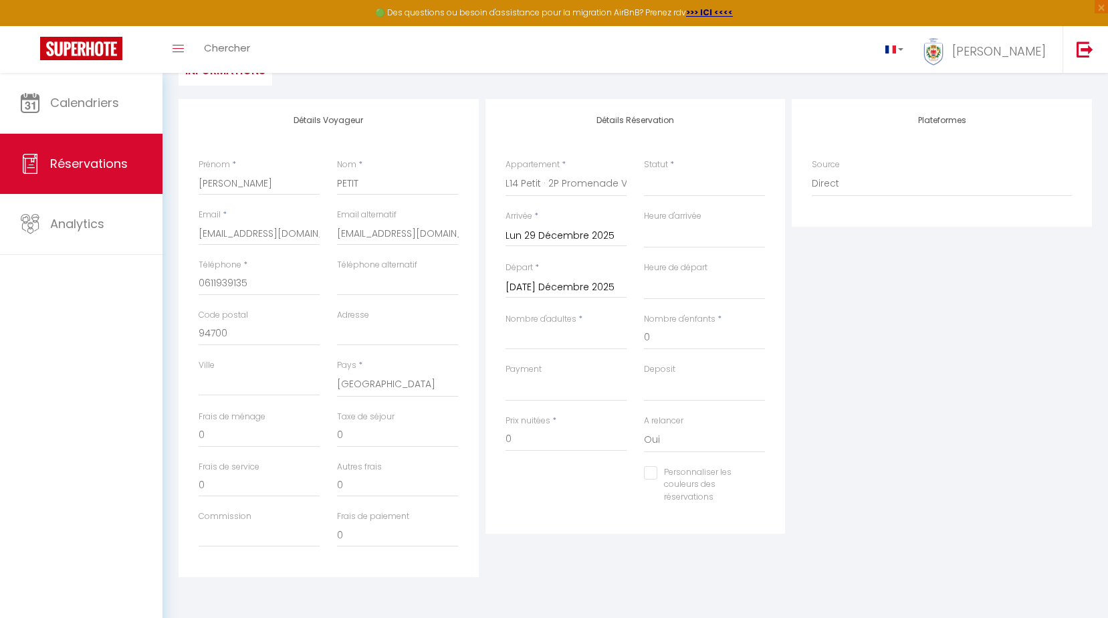
select select
type input "Ven 02 Janvier 2026"
select select
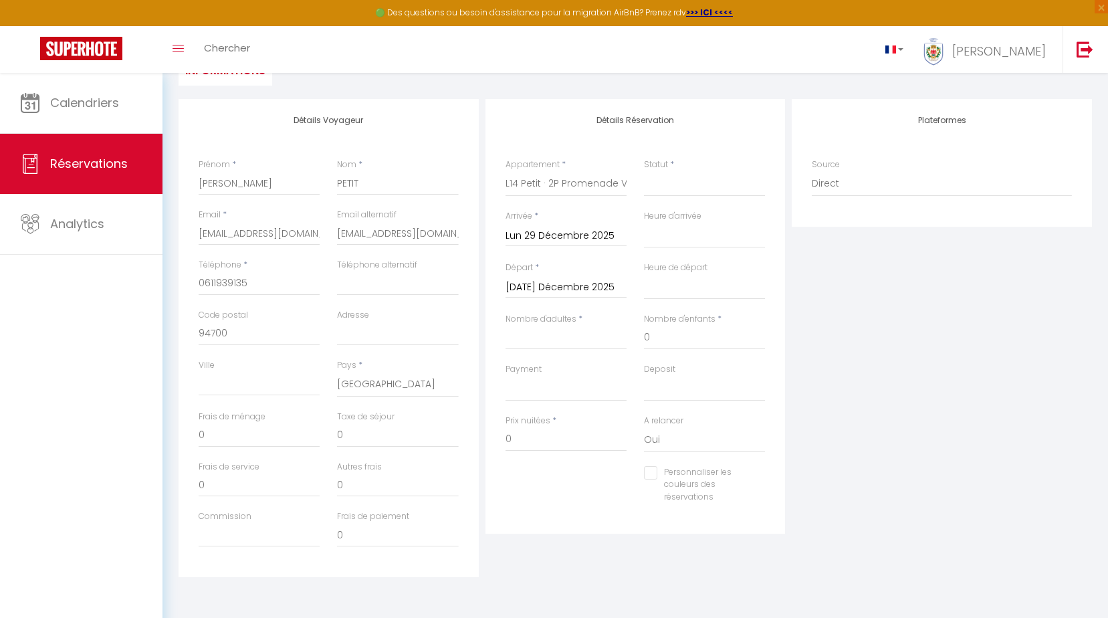
select select
checkbox input "false"
click at [664, 363] on label "Deposit" at bounding box center [659, 369] width 31 height 13
click at [664, 197] on select "Confirmé Non Confirmé [PERSON_NAME] par le voyageur No Show Request" at bounding box center [704, 183] width 121 height 25
click at [536, 331] on input "Nombre d'adultes" at bounding box center [566, 338] width 121 height 24
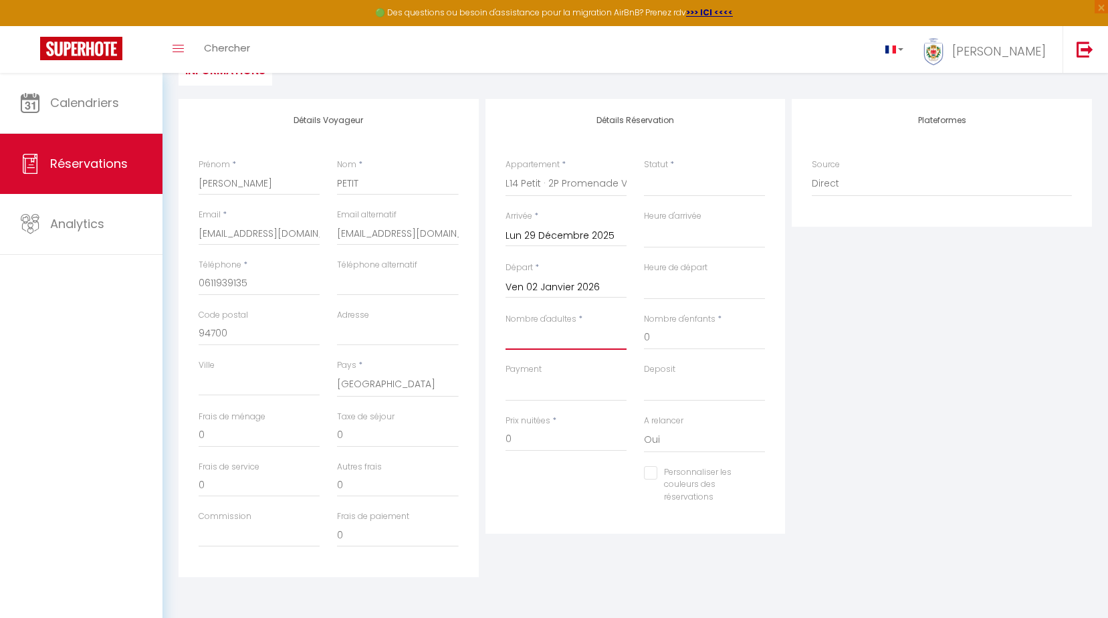
type input "4"
select select
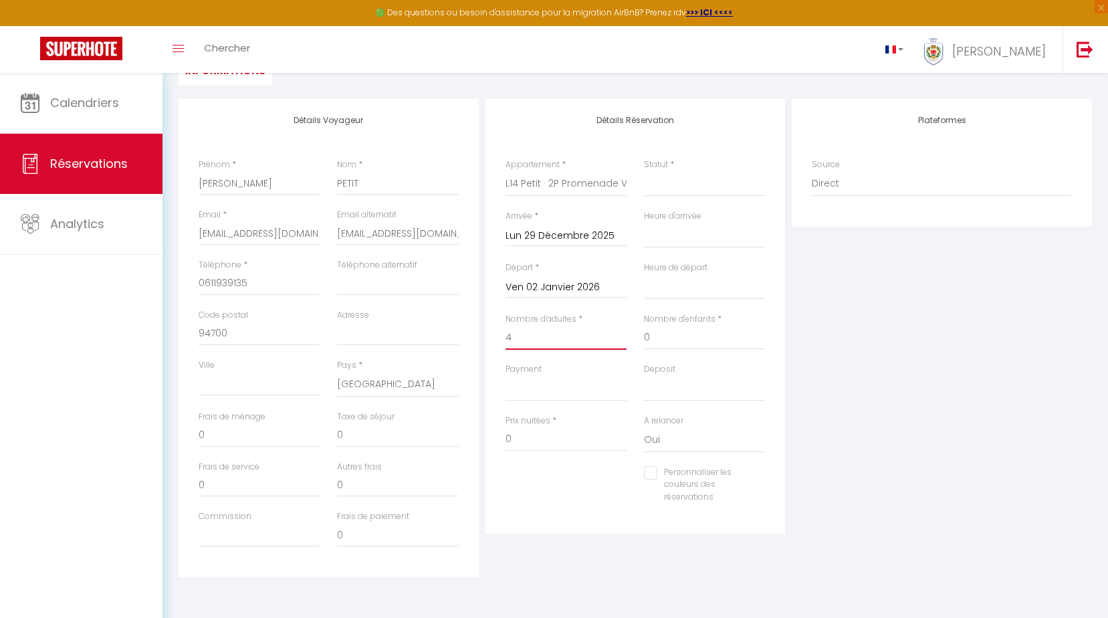
select select
checkbox input "false"
select select
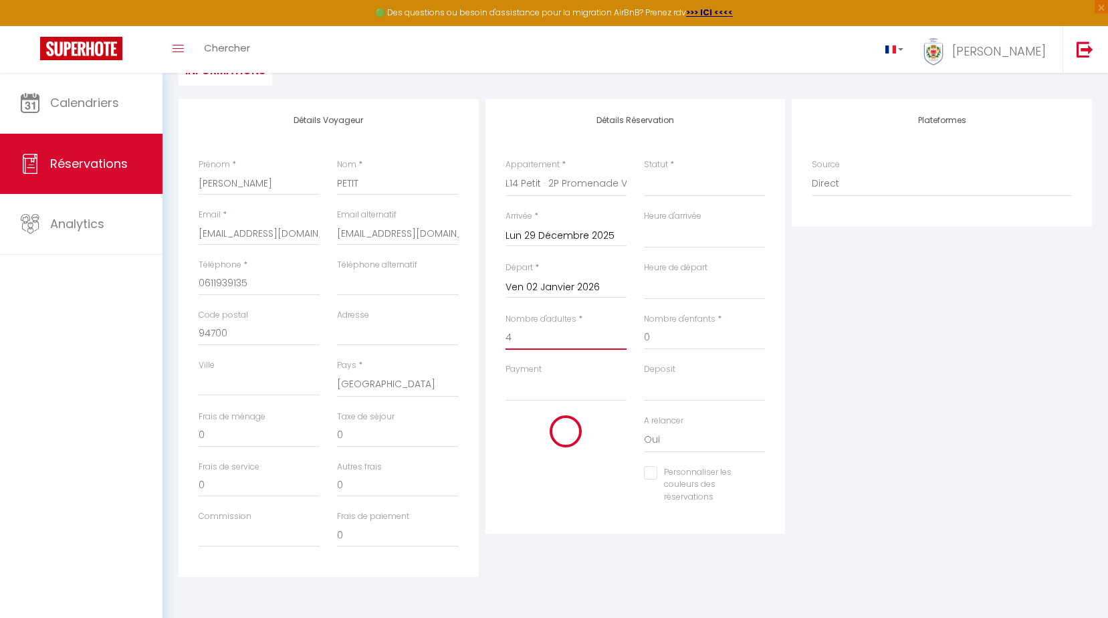
select select
checkbox input "false"
type input "4"
click at [554, 423] on span "*" at bounding box center [555, 420] width 4 height 11
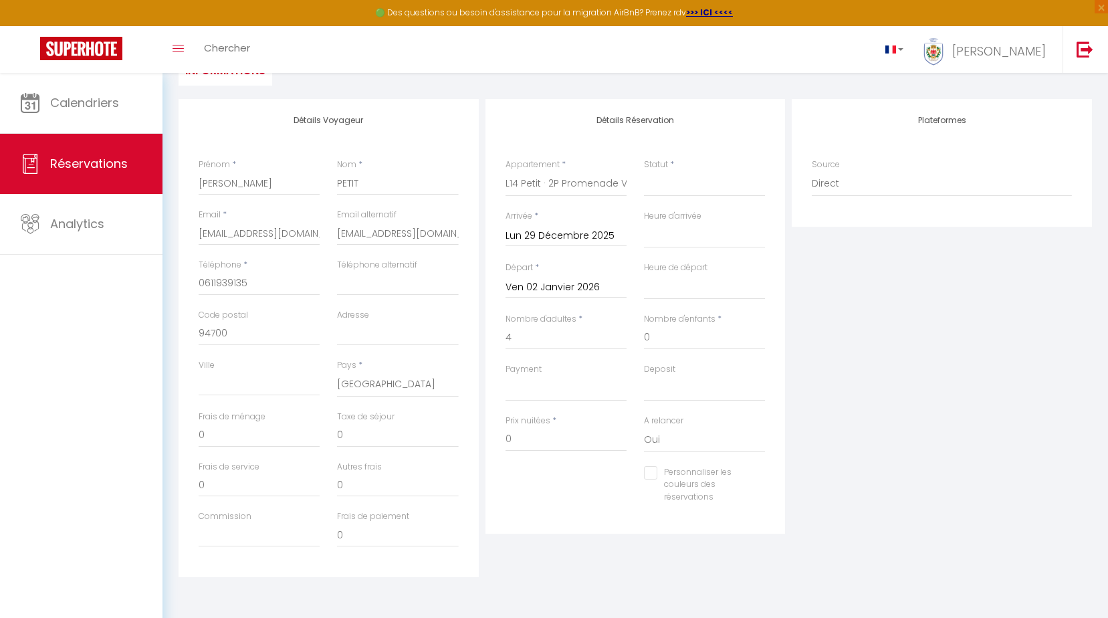
click at [667, 162] on label "Statut" at bounding box center [656, 165] width 24 height 13
click at [667, 171] on select "Confirmé Non Confirmé [PERSON_NAME] par le voyageur No Show Request" at bounding box center [704, 183] width 121 height 25
click at [671, 179] on select "Confirmé Non Confirmé [PERSON_NAME] par le voyageur No Show Request" at bounding box center [704, 183] width 121 height 25
select select "1"
click at [644, 171] on select "Confirmé Non Confirmé [PERSON_NAME] par le voyageur No Show Request" at bounding box center [704, 183] width 121 height 25
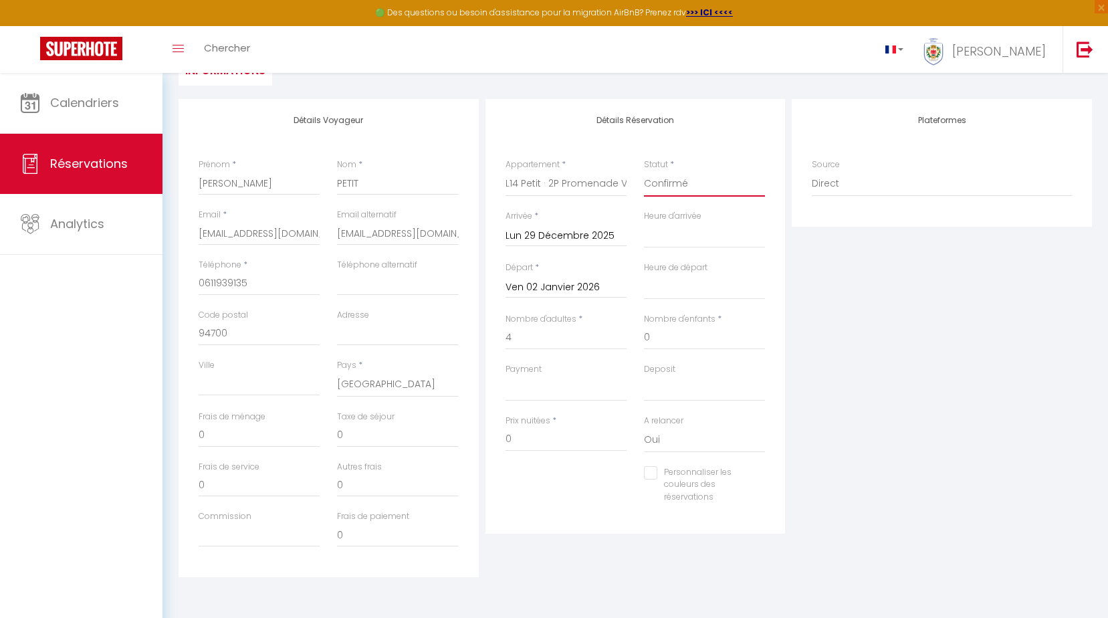
select select
checkbox input "false"
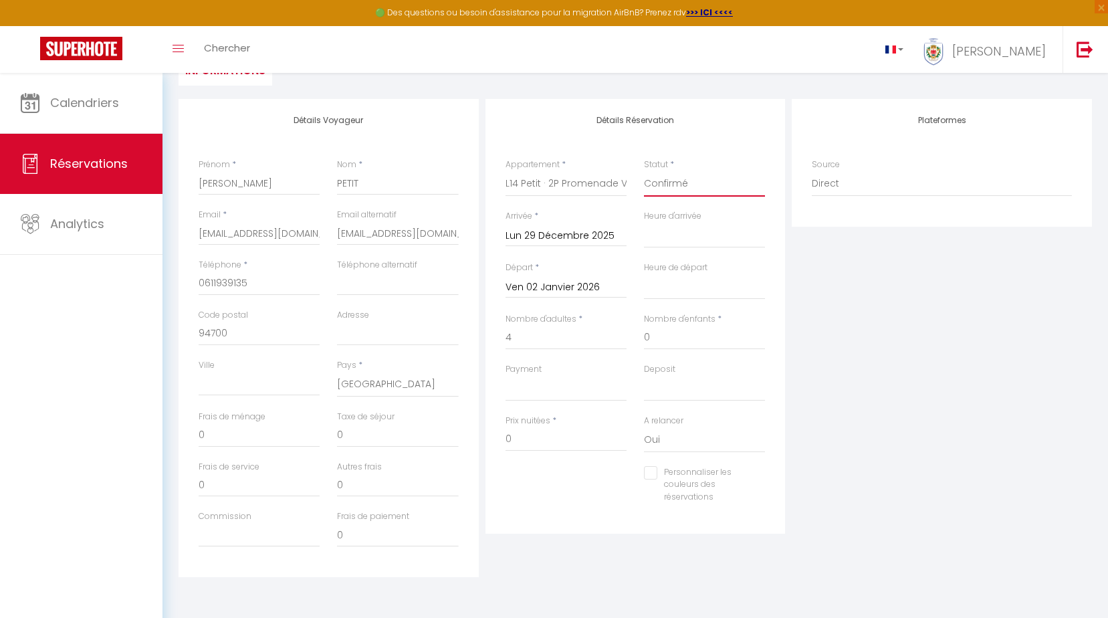
click at [684, 184] on select "Confirmé Non Confirmé [PERSON_NAME] par le voyageur No Show Request" at bounding box center [704, 183] width 121 height 25
click at [644, 171] on select "Confirmé Non Confirmé [PERSON_NAME] par le voyageur No Show Request" at bounding box center [704, 183] width 121 height 25
click at [510, 441] on input "0" at bounding box center [566, 439] width 121 height 24
select select
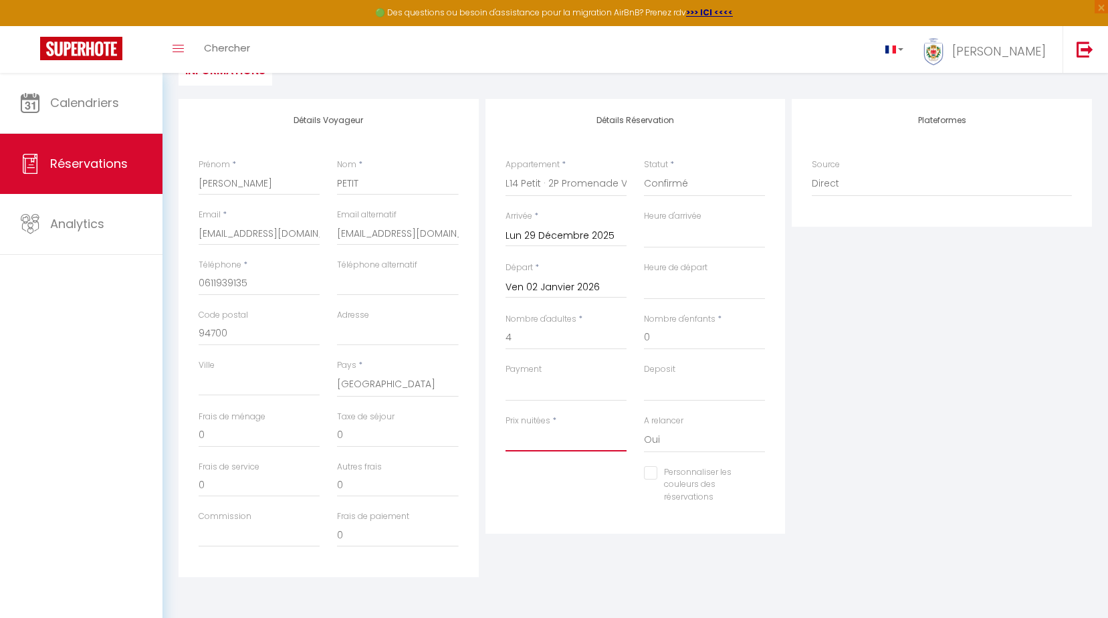
select select
checkbox input "false"
type input "4"
select select
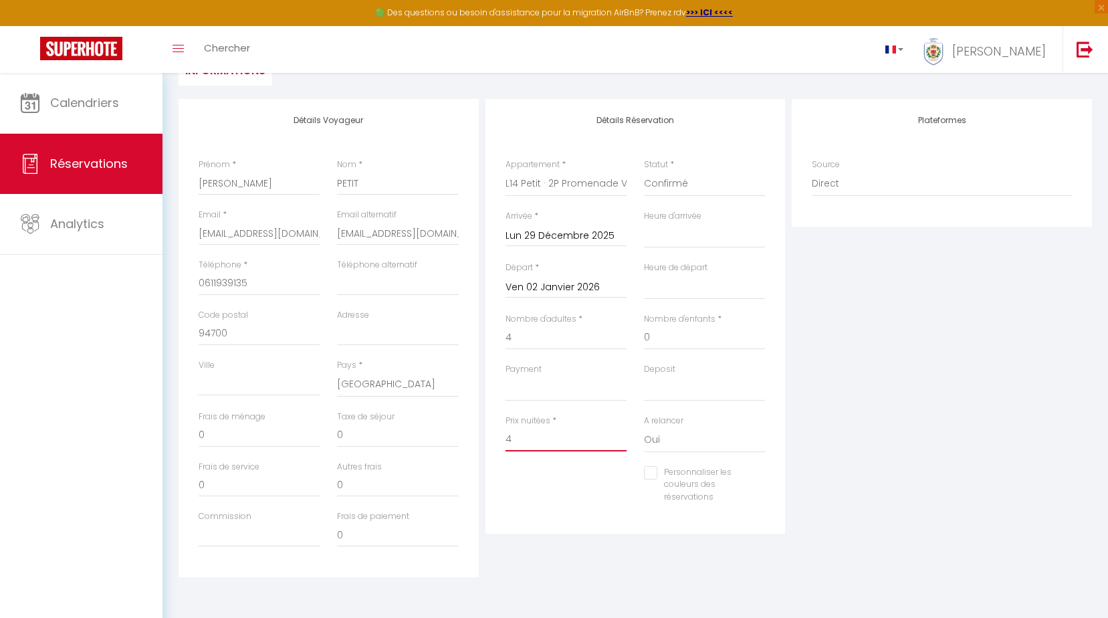
select select
checkbox input "false"
type input "4"
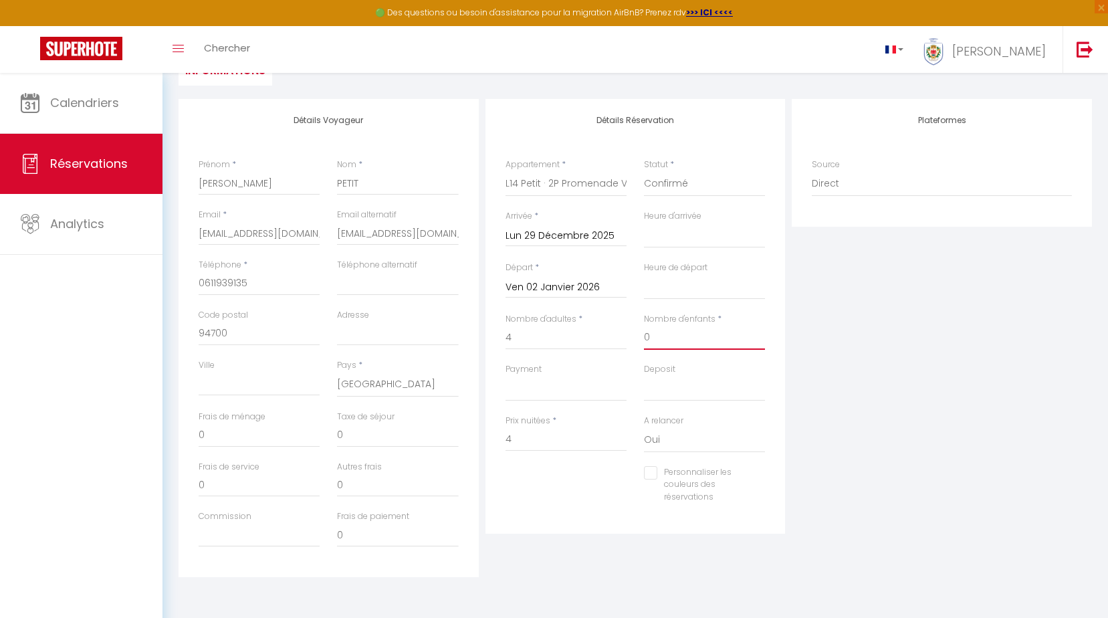
click at [656, 343] on input "0" at bounding box center [704, 338] width 121 height 24
click at [539, 370] on label "Payment" at bounding box center [524, 369] width 36 height 13
click at [644, 197] on select "Confirmé Non Confirmé [PERSON_NAME] par le voyageur No Show Request" at bounding box center [704, 183] width 121 height 25
click at [662, 237] on select "00:00 00:30 01:00 01:30 02:00 02:30 03:00 03:30 04:00 04:30 05:00 05:30 06:00 0…" at bounding box center [704, 235] width 121 height 25
select select "11:00"
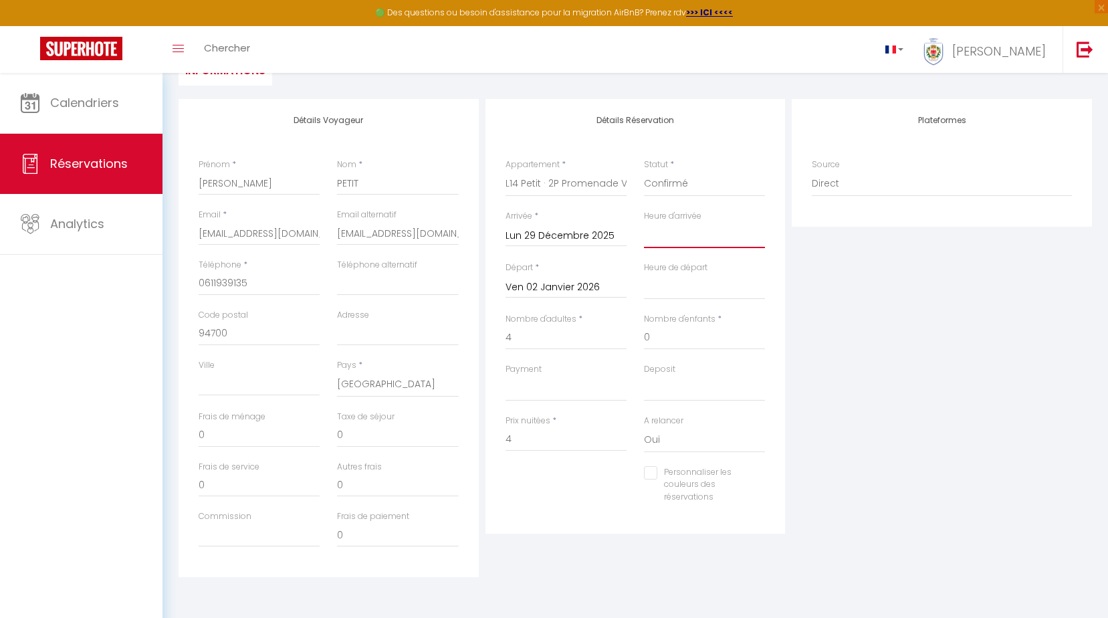
click at [644, 223] on select "00:00 00:30 01:00 01:30 02:00 02:30 03:00 03:30 04:00 04:30 05:00 05:30 06:00 0…" at bounding box center [704, 235] width 121 height 25
select select
checkbox input "false"
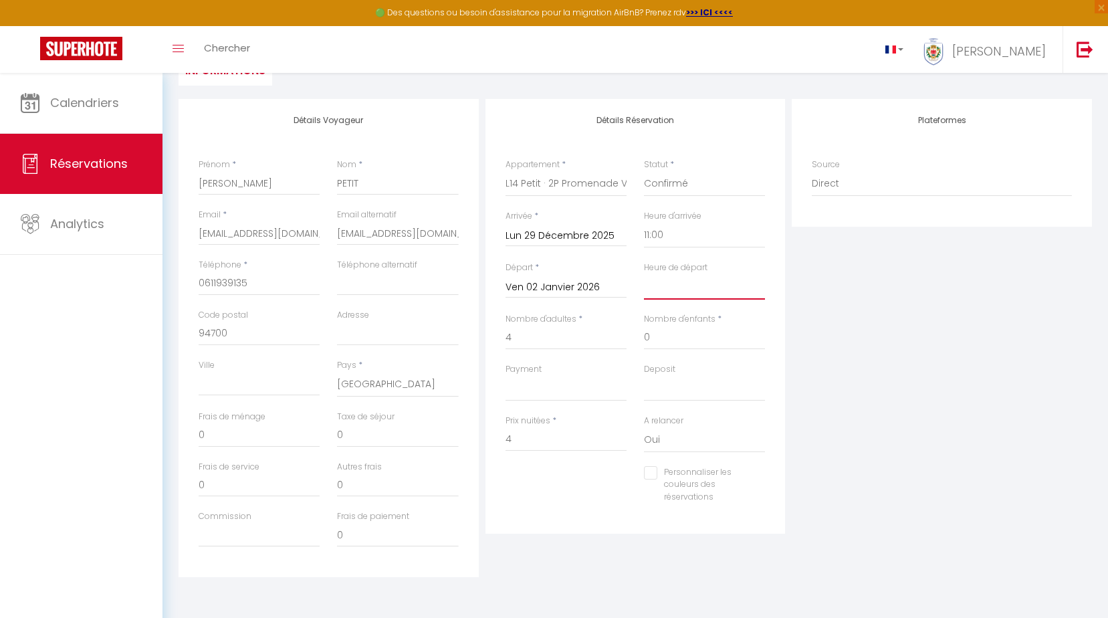
click at [669, 278] on select "00:00 00:30 01:00 01:30 02:00 02:30 03:00 03:30 04:00 04:30 05:00 05:30 06:00 0…" at bounding box center [704, 286] width 121 height 25
select select "11:30"
click at [644, 274] on select "00:00 00:30 01:00 01:30 02:00 02:30 03:00 03:30 04:00 04:30 05:00 05:30 06:00 0…" at bounding box center [704, 286] width 121 height 25
select select
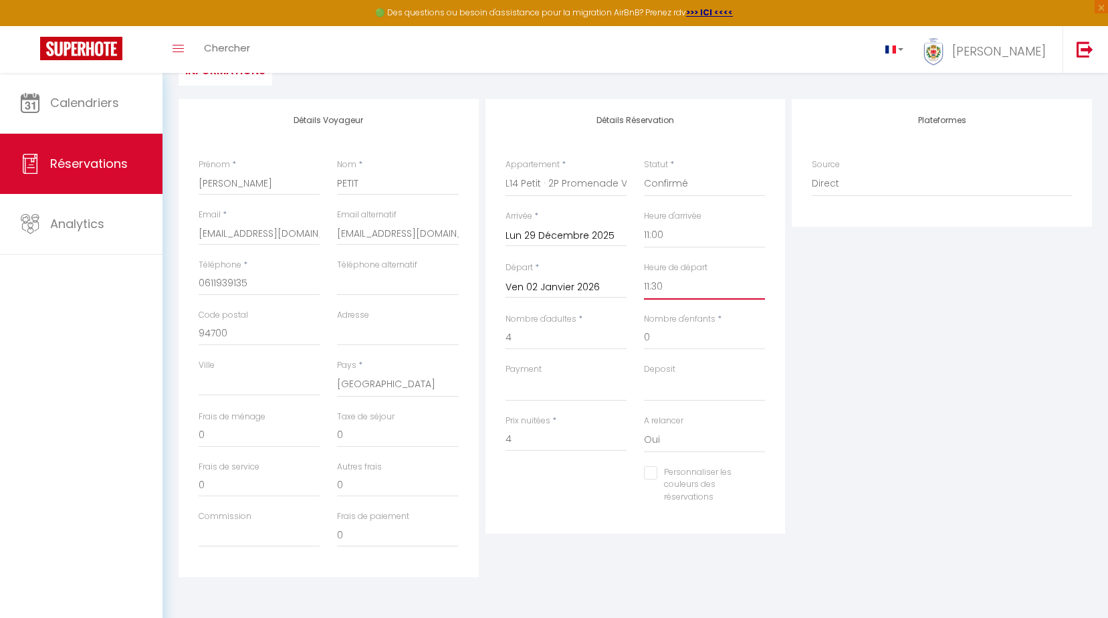
checkbox input "false"
click at [680, 283] on select "00:00 00:30 01:00 01:30 02:00 02:30 03:00 03:30 04:00 04:30 05:00 05:30 06:00 0…" at bounding box center [704, 286] width 121 height 25
select select "16:00"
click at [644, 274] on select "00:00 00:30 01:00 01:30 02:00 02:30 03:00 03:30 04:00 04:30 05:00 05:30 06:00 0…" at bounding box center [704, 286] width 121 height 25
select select
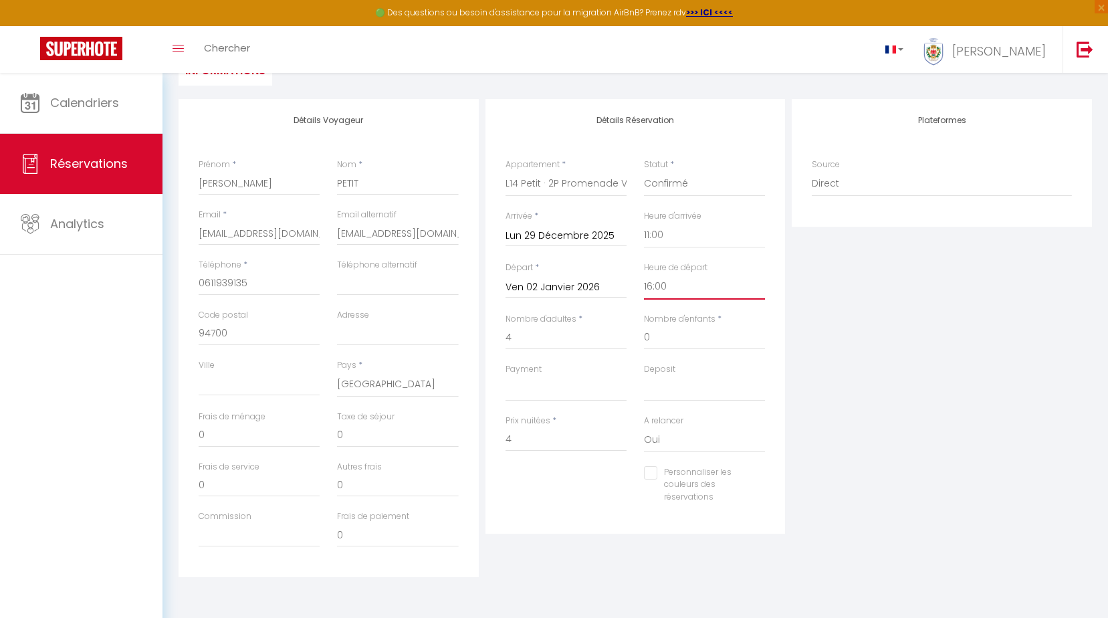
select select
checkbox input "false"
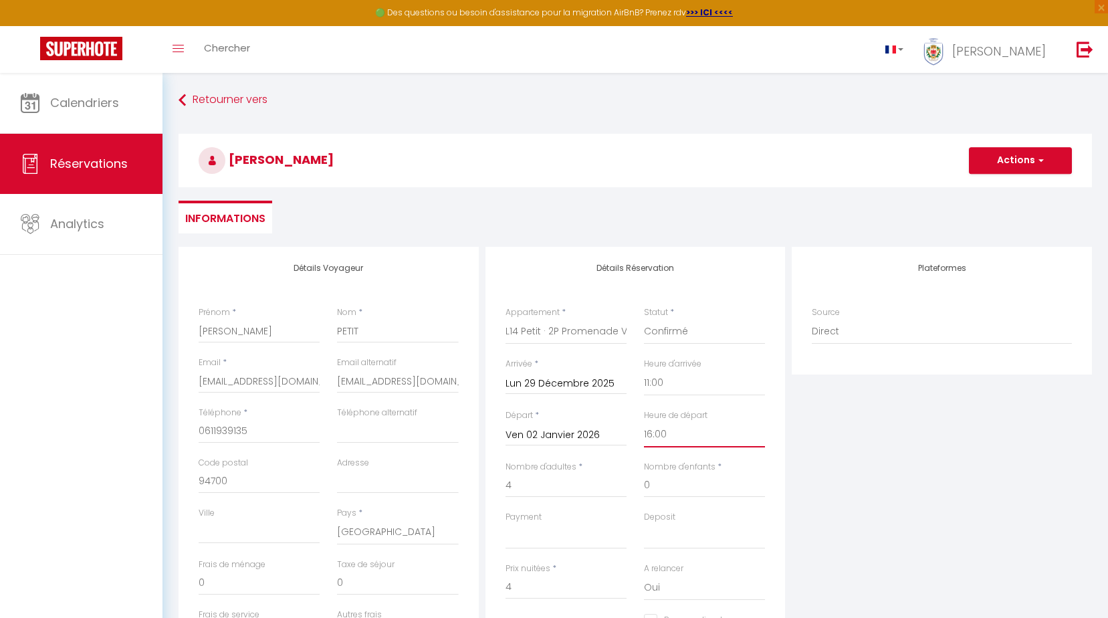
scroll to position [0, 0]
click at [1044, 155] on button "Actions" at bounding box center [1020, 161] width 103 height 27
click at [1001, 194] on link "Enregistrer" at bounding box center [1008, 190] width 106 height 17
select select
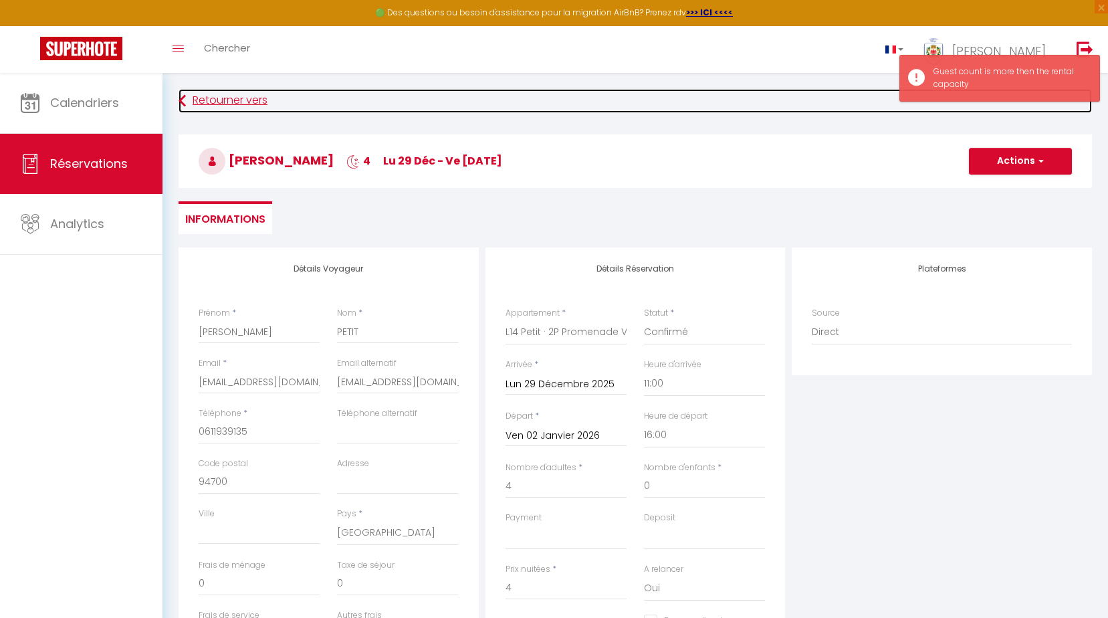
click at [199, 96] on link "Retourner vers" at bounding box center [636, 101] width 914 height 24
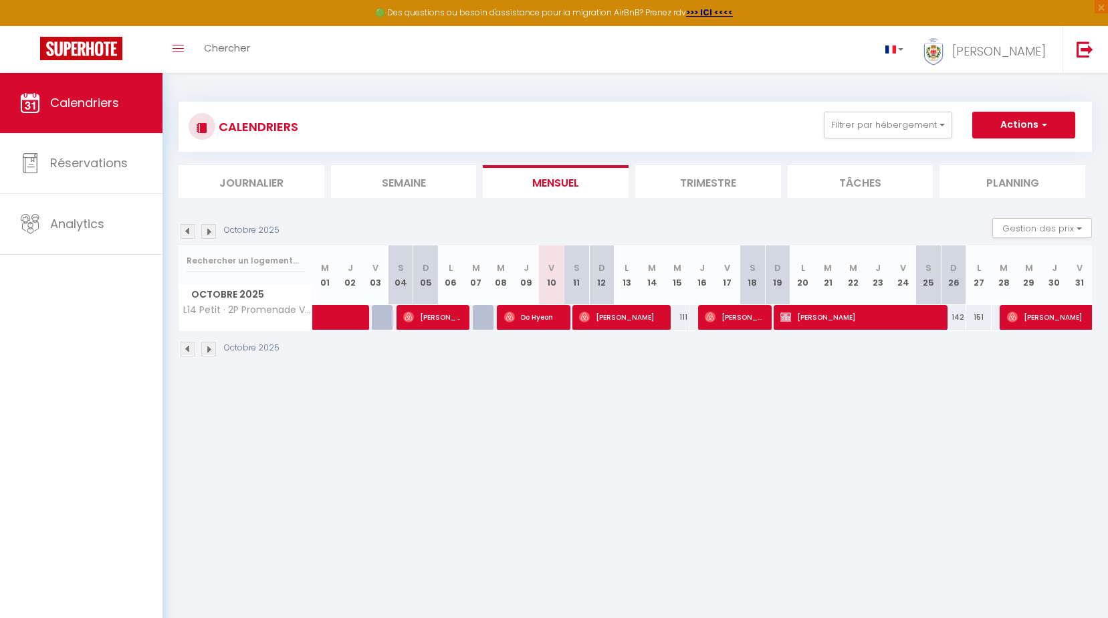
click at [211, 348] on img at bounding box center [208, 349] width 15 height 15
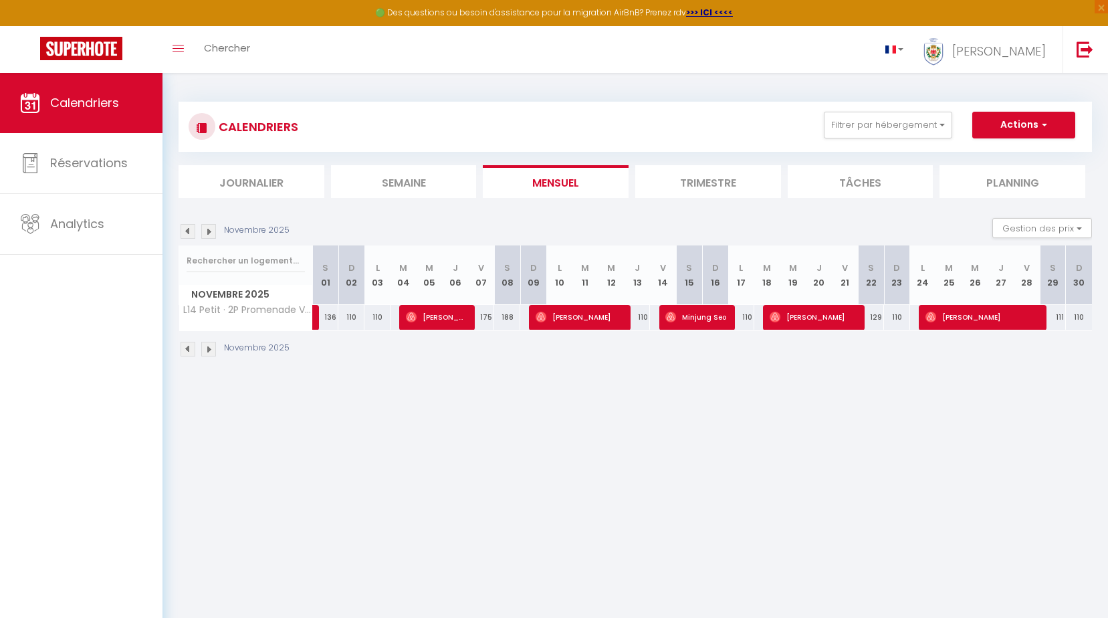
click at [210, 348] on img at bounding box center [208, 349] width 15 height 15
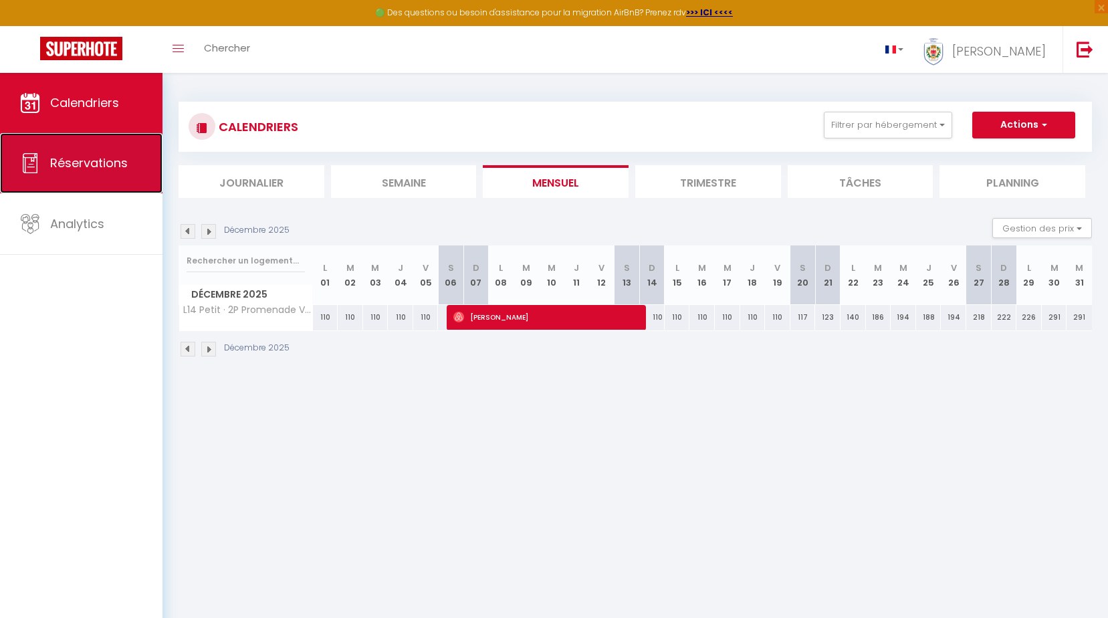
click at [104, 168] on span "Réservations" at bounding box center [89, 163] width 78 height 17
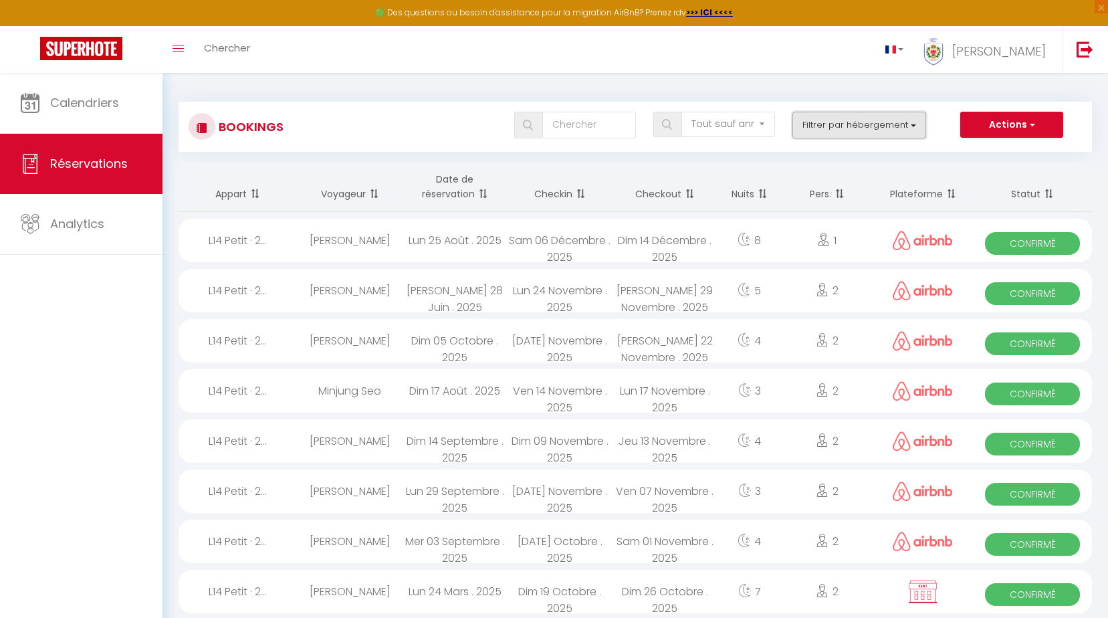
click at [910, 124] on button "Filtrer par hébergement" at bounding box center [860, 125] width 134 height 27
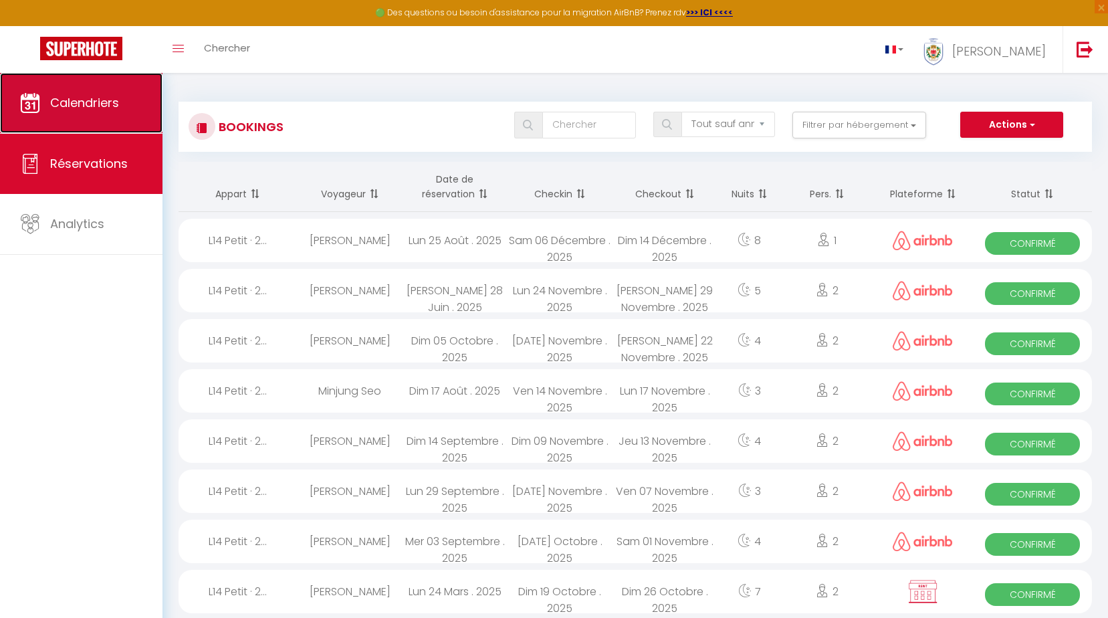
click at [73, 109] on span "Calendriers" at bounding box center [84, 102] width 69 height 17
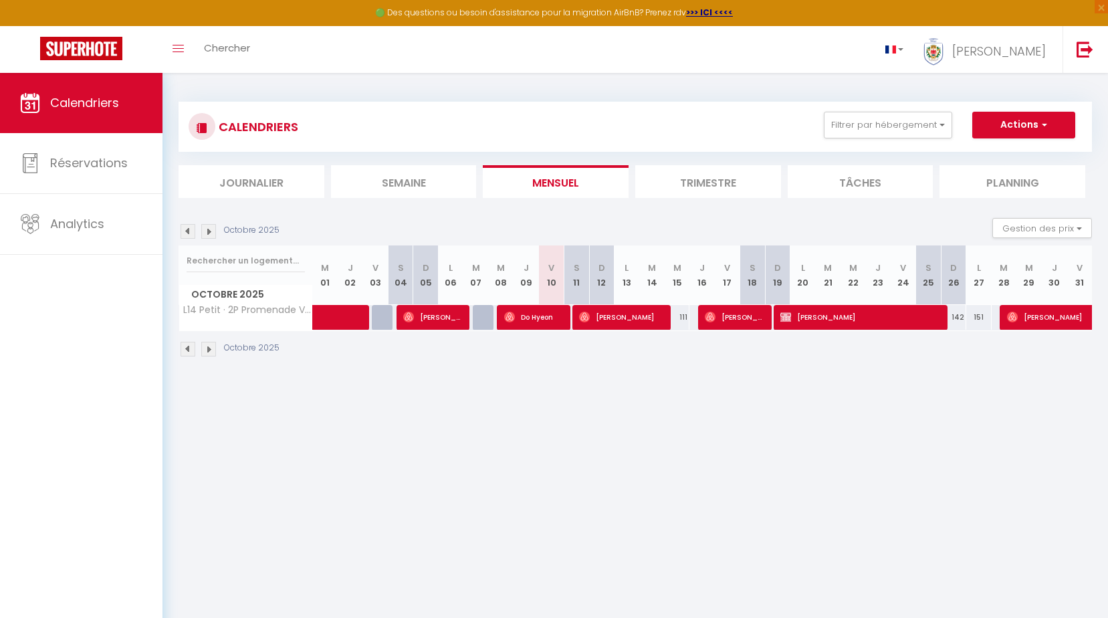
click at [209, 354] on img at bounding box center [208, 349] width 15 height 15
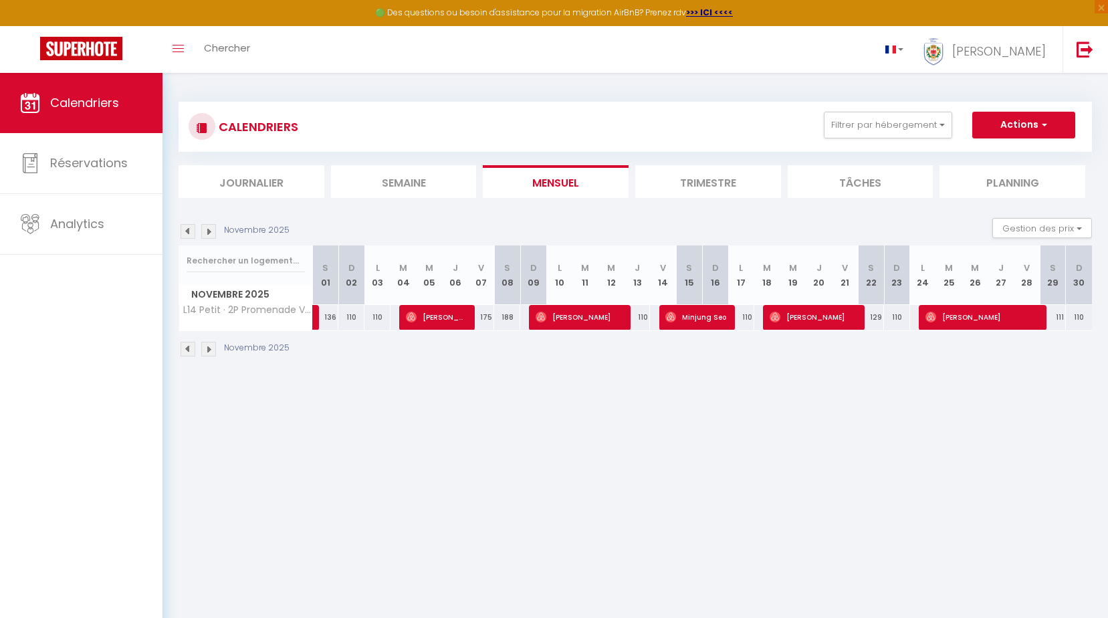
click at [207, 349] on img at bounding box center [208, 349] width 15 height 15
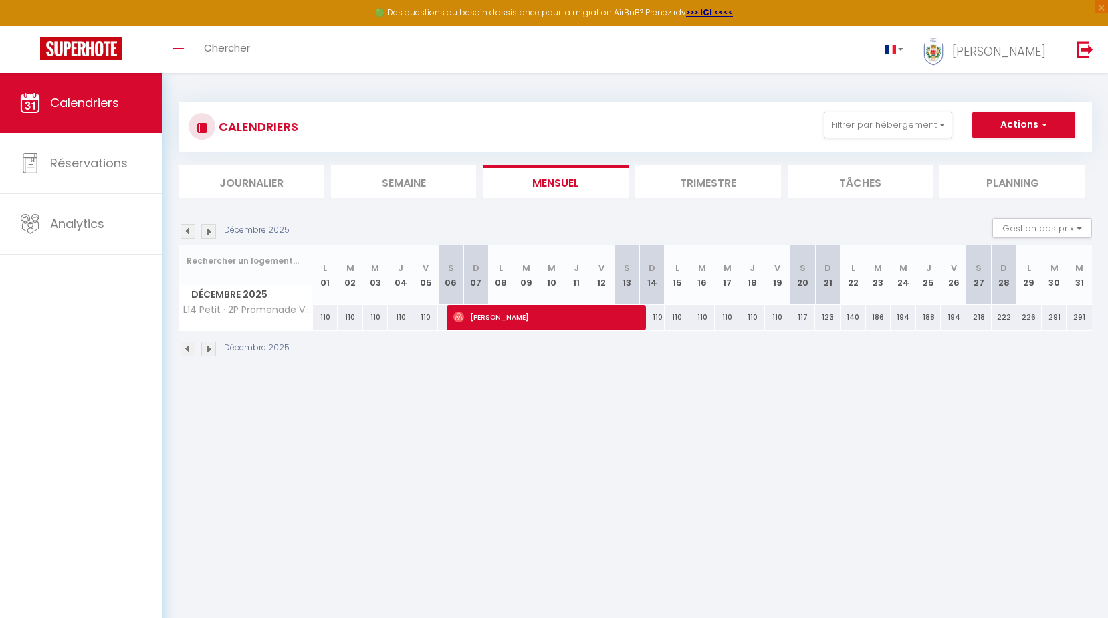
click at [192, 347] on img at bounding box center [188, 349] width 15 height 15
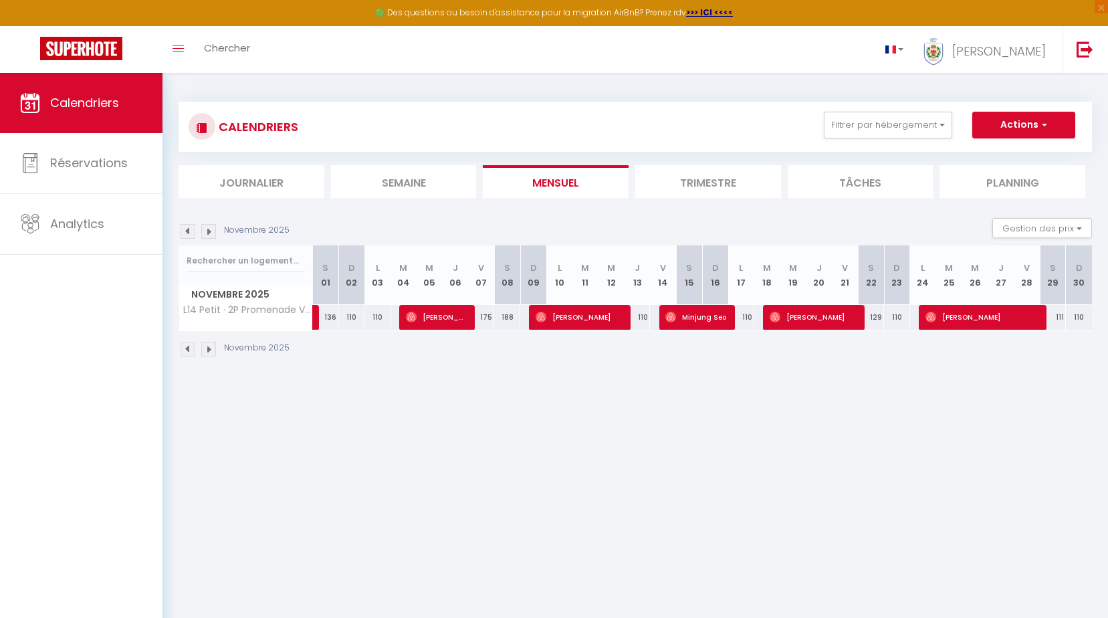
click at [213, 352] on img at bounding box center [208, 349] width 15 height 15
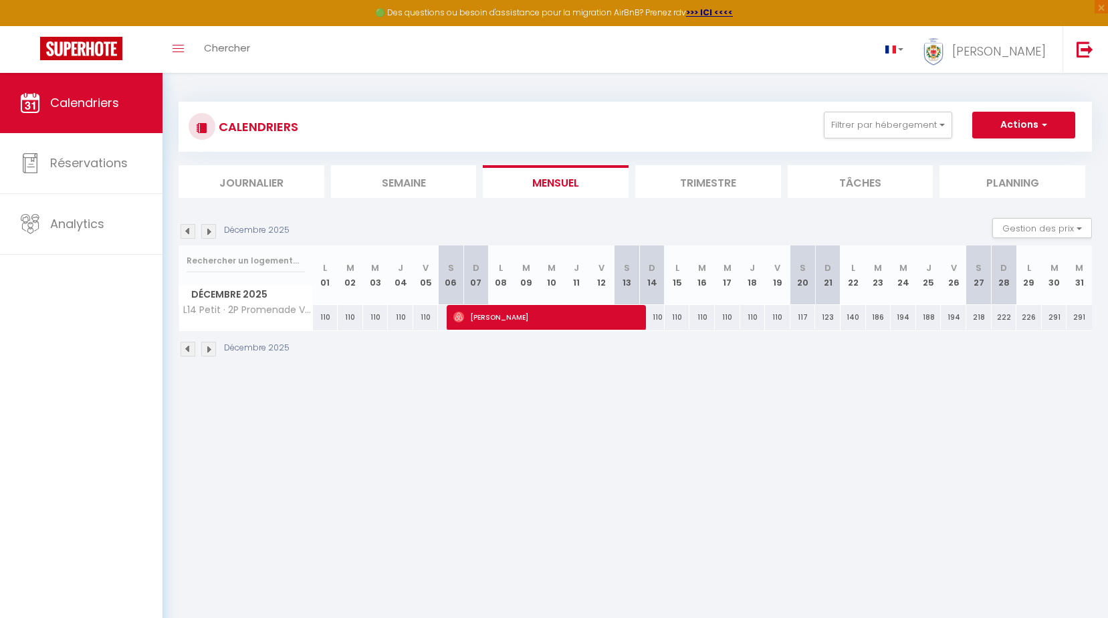
click at [1003, 387] on body "🟢 Des questions ou besoin d'assistance pour la migration AirBnB? Prenez rdv >>>…" at bounding box center [554, 382] width 1108 height 618
drag, startPoint x: 932, startPoint y: 216, endPoint x: 892, endPoint y: 218, distance: 40.2
click at [892, 218] on section "Décembre 2025 Gestion des prix Nb Nuits minimum Règles Disponibilité Décembre 2…" at bounding box center [636, 288] width 914 height 166
click at [943, 125] on button "Filtrer par hébergement" at bounding box center [888, 125] width 128 height 27
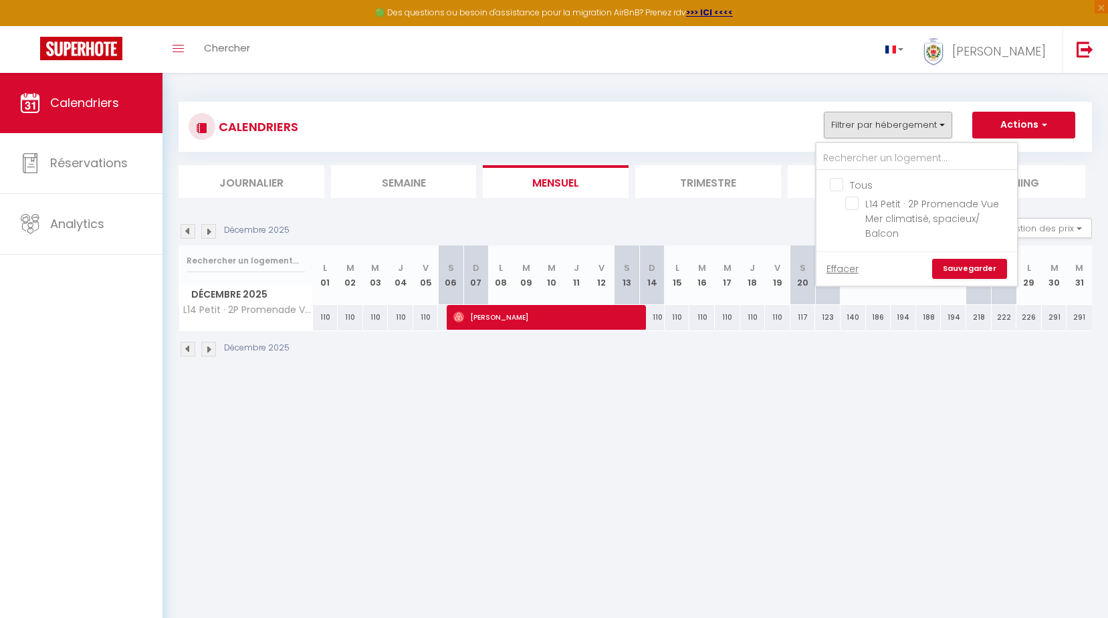
click at [821, 450] on body "🟢 Des questions ou besoin d'assistance pour la migration AirBnB? Prenez rdv >>>…" at bounding box center [554, 382] width 1108 height 618
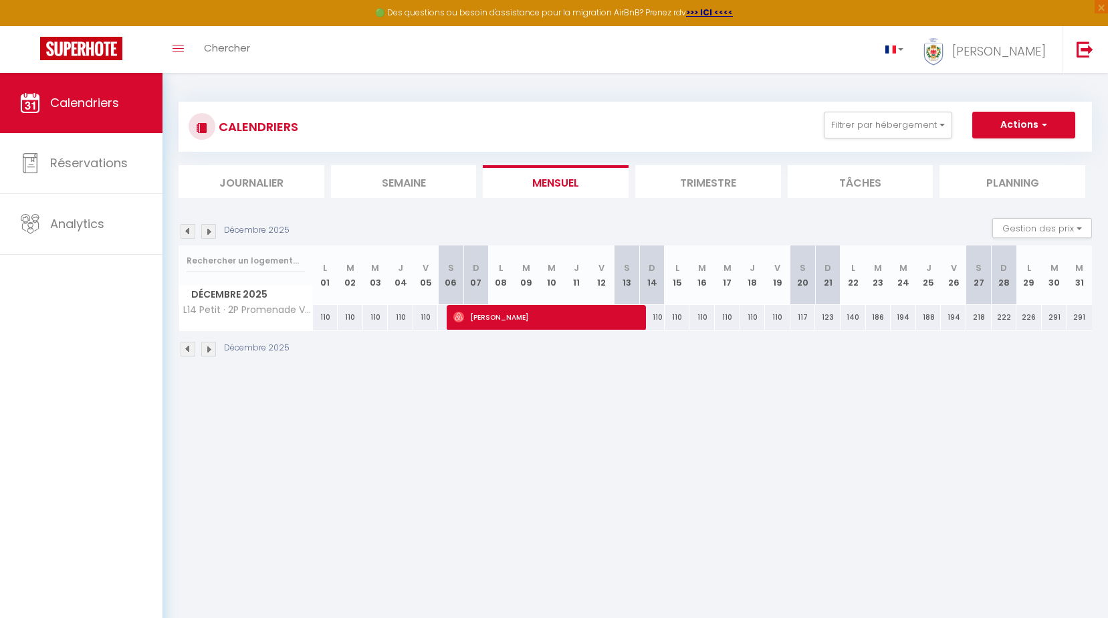
click at [1023, 314] on div "226" at bounding box center [1029, 317] width 25 height 25
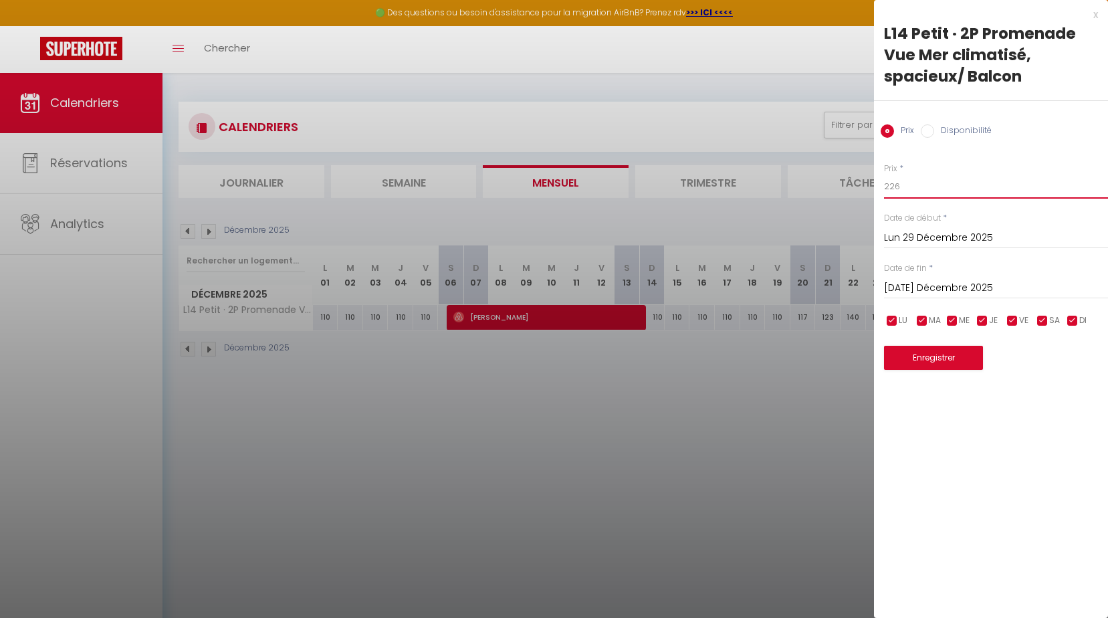
drag, startPoint x: 910, startPoint y: 187, endPoint x: 880, endPoint y: 185, distance: 29.5
click at [880, 185] on div "Prix * 226 Statut * Disponible Indisponible Date de début * Lun 29 Décembre 202…" at bounding box center [991, 258] width 234 height 225
click at [925, 363] on button "Enregistrer" at bounding box center [933, 358] width 99 height 24
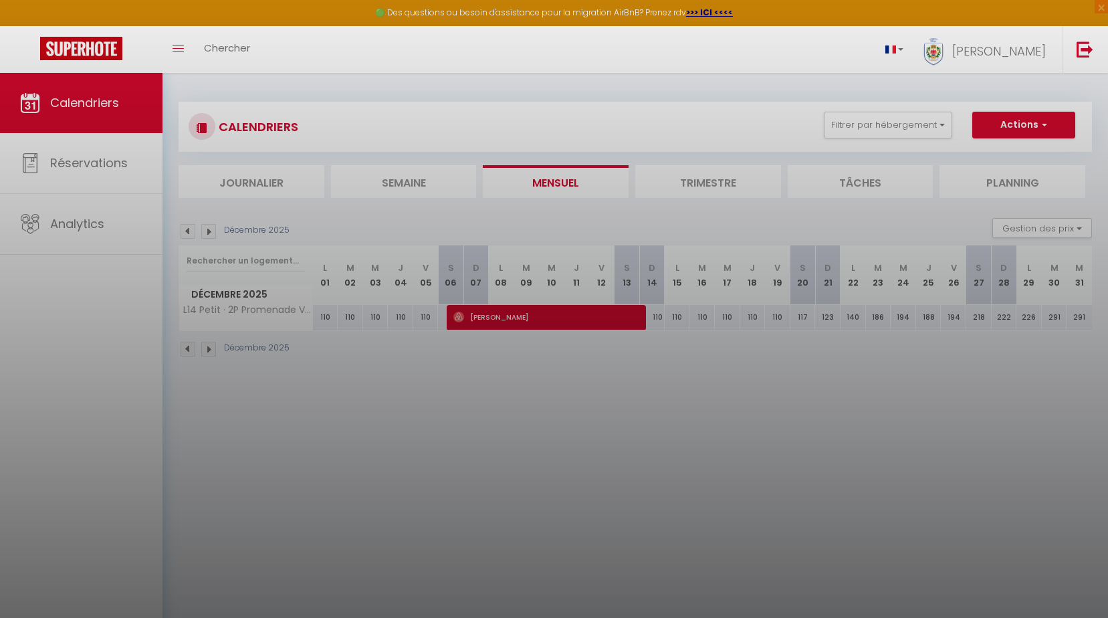
click at [1029, 277] on div at bounding box center [554, 309] width 1108 height 618
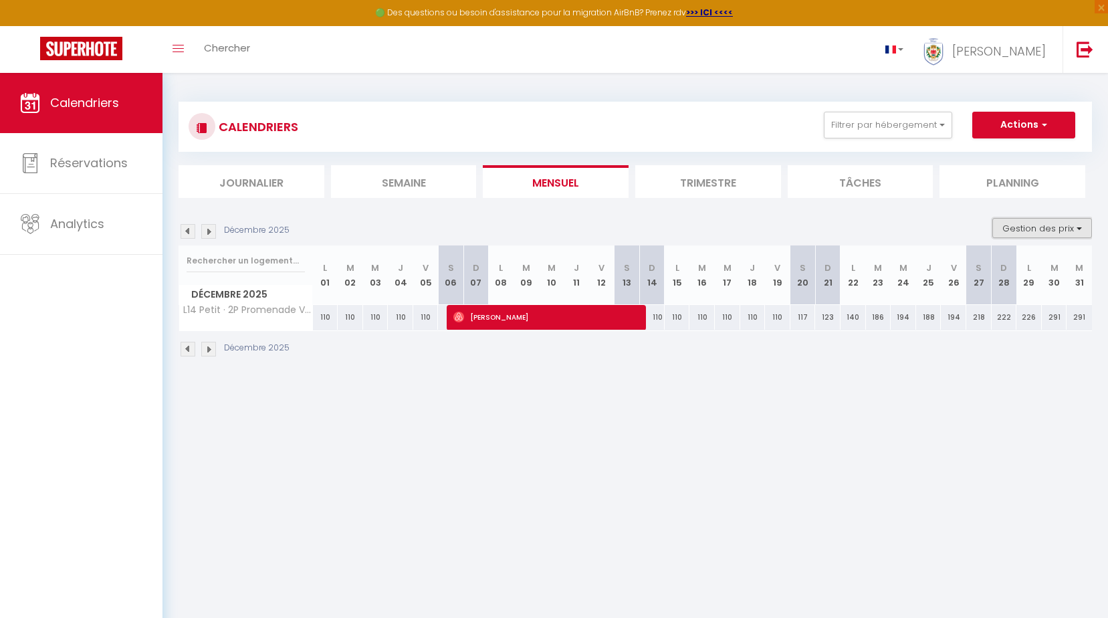
click at [1082, 230] on button "Gestion des prix" at bounding box center [1043, 228] width 100 height 20
click at [971, 209] on section "Décembre 2025 Gestion des prix Nb Nuits minimum Règles Disponibilité Décembre 2…" at bounding box center [636, 288] width 914 height 166
click at [1030, 279] on th "L 29" at bounding box center [1029, 276] width 25 height 60
drag, startPoint x: 1030, startPoint y: 279, endPoint x: 1044, endPoint y: 280, distance: 14.8
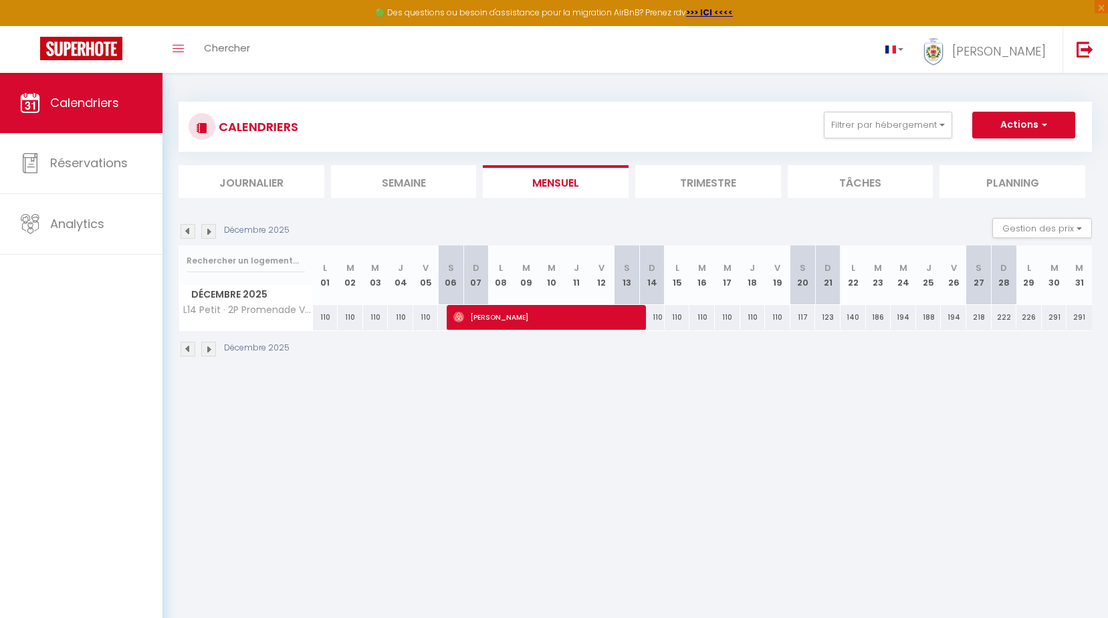
click at [1044, 280] on th "M 30" at bounding box center [1054, 276] width 25 height 60
drag, startPoint x: 1044, startPoint y: 280, endPoint x: 1069, endPoint y: 282, distance: 24.8
click at [1069, 282] on th "M 31" at bounding box center [1079, 276] width 25 height 60
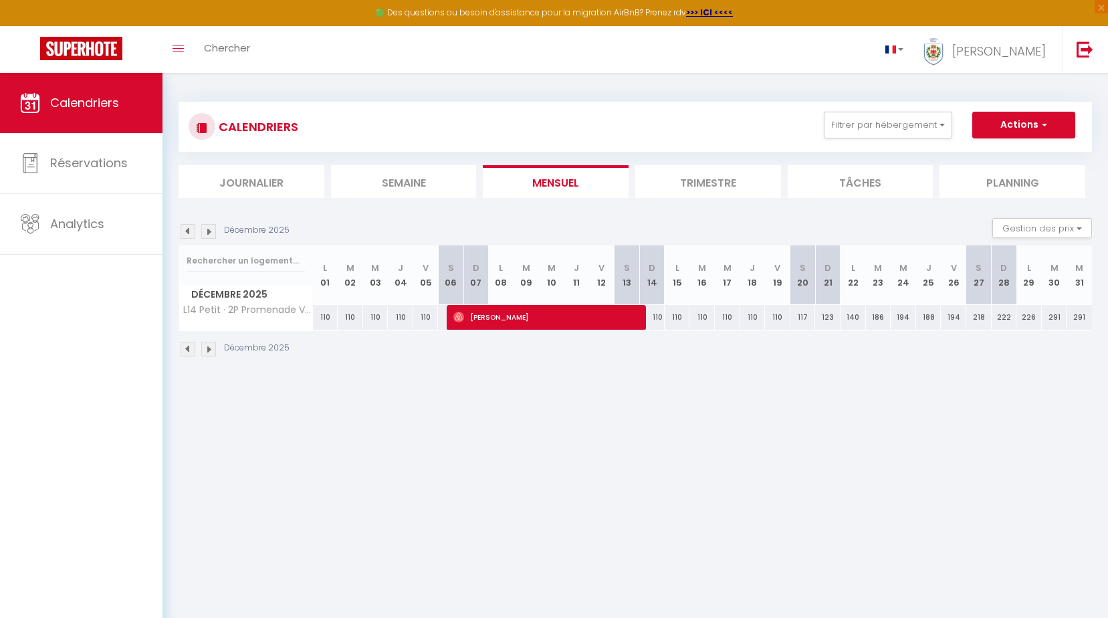
drag, startPoint x: 1069, startPoint y: 282, endPoint x: 1053, endPoint y: 286, distance: 16.7
click at [1057, 286] on th "M 30" at bounding box center [1054, 276] width 25 height 60
click at [1031, 288] on th "L 29" at bounding box center [1029, 276] width 25 height 60
click at [1003, 286] on th "D 28" at bounding box center [1004, 276] width 25 height 60
click at [1024, 283] on th "L 29" at bounding box center [1029, 276] width 25 height 60
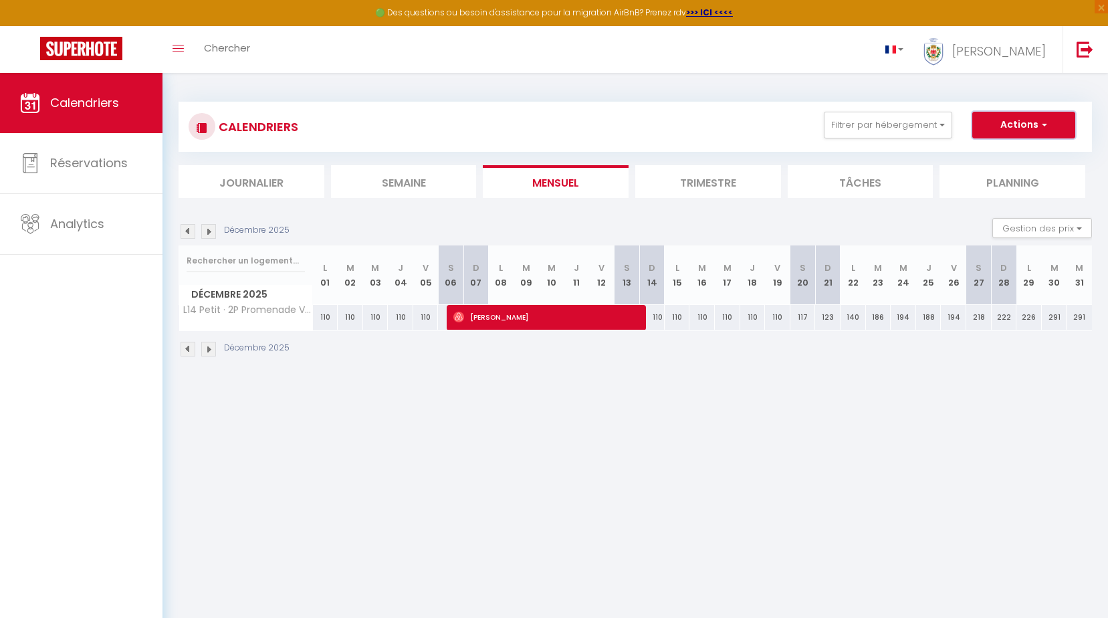
click at [1047, 124] on span "button" at bounding box center [1043, 124] width 8 height 13
click at [1030, 292] on th "L 29" at bounding box center [1029, 276] width 25 height 60
drag, startPoint x: 1030, startPoint y: 292, endPoint x: 1000, endPoint y: 301, distance: 30.7
click at [1003, 339] on div "Décembre 2025" at bounding box center [636, 350] width 914 height 39
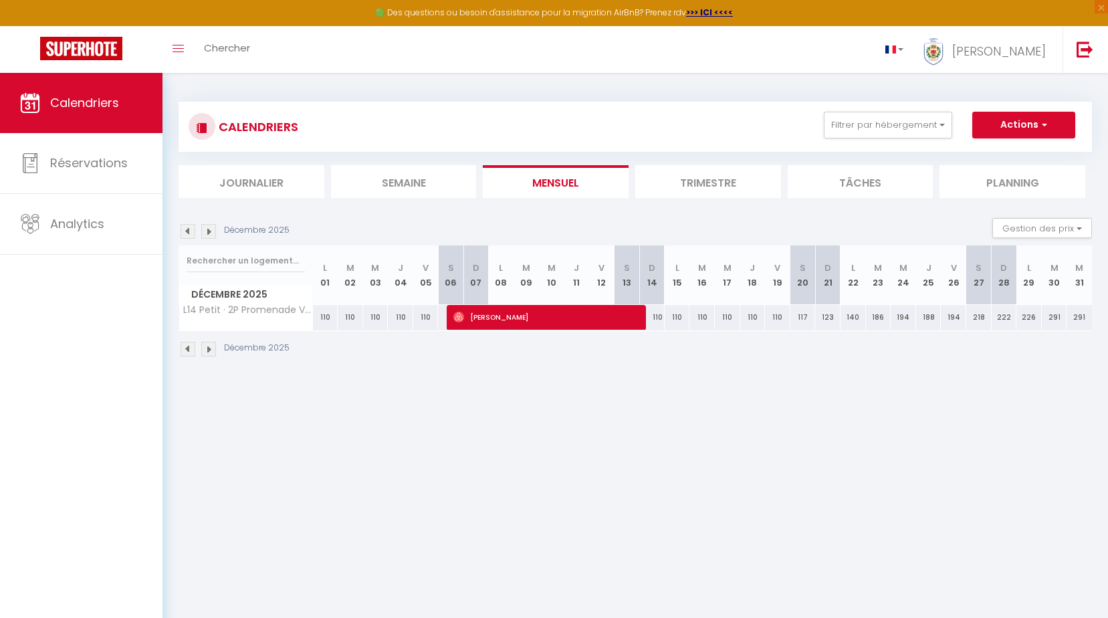
click at [1000, 282] on th "D 28" at bounding box center [1004, 276] width 25 height 60
click at [1027, 282] on th "L 29" at bounding box center [1029, 276] width 25 height 60
click at [1054, 280] on th "M 30" at bounding box center [1054, 276] width 25 height 60
click at [1057, 280] on th "M 30" at bounding box center [1054, 276] width 25 height 60
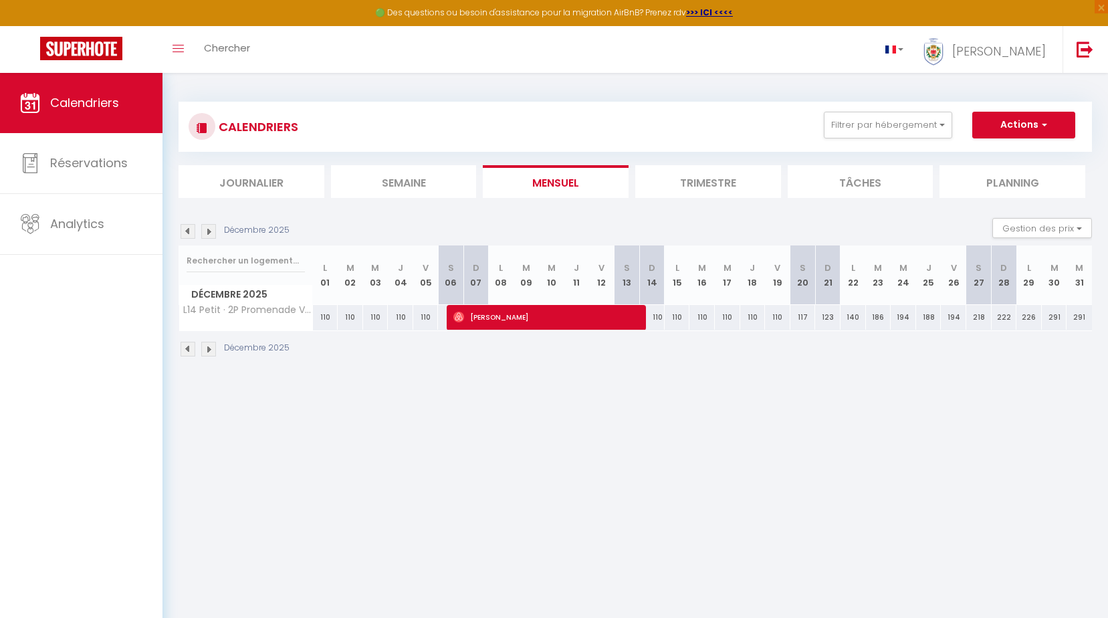
click at [1035, 278] on th "L 29" at bounding box center [1029, 276] width 25 height 60
click at [1076, 231] on button "Gestion des prix" at bounding box center [1043, 228] width 100 height 20
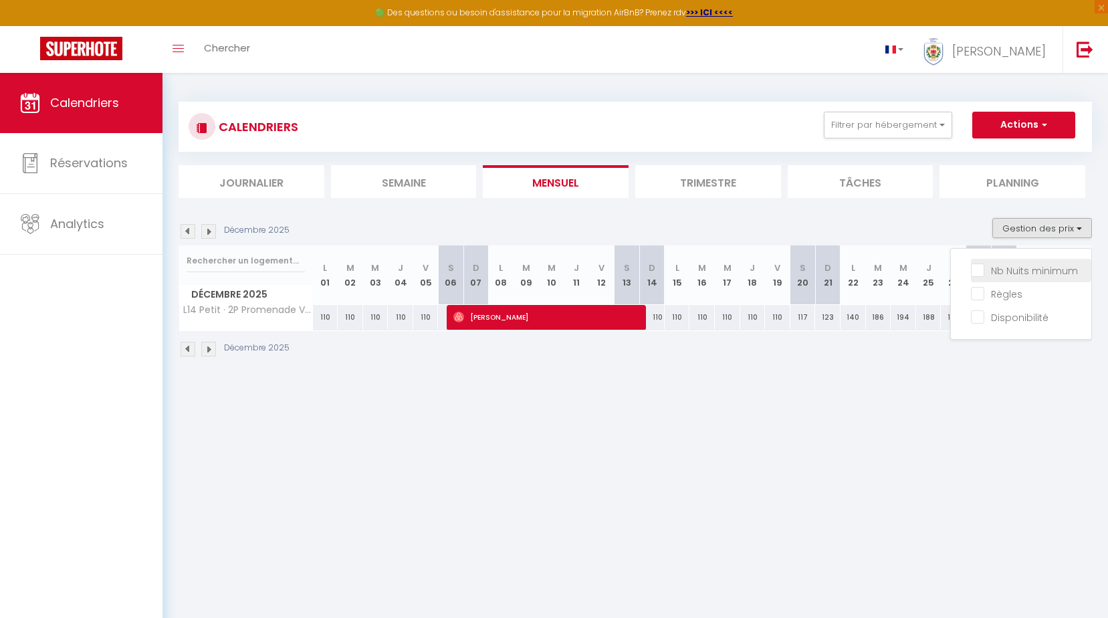
click at [982, 271] on input "Nb Nuits minimum" at bounding box center [1031, 269] width 120 height 13
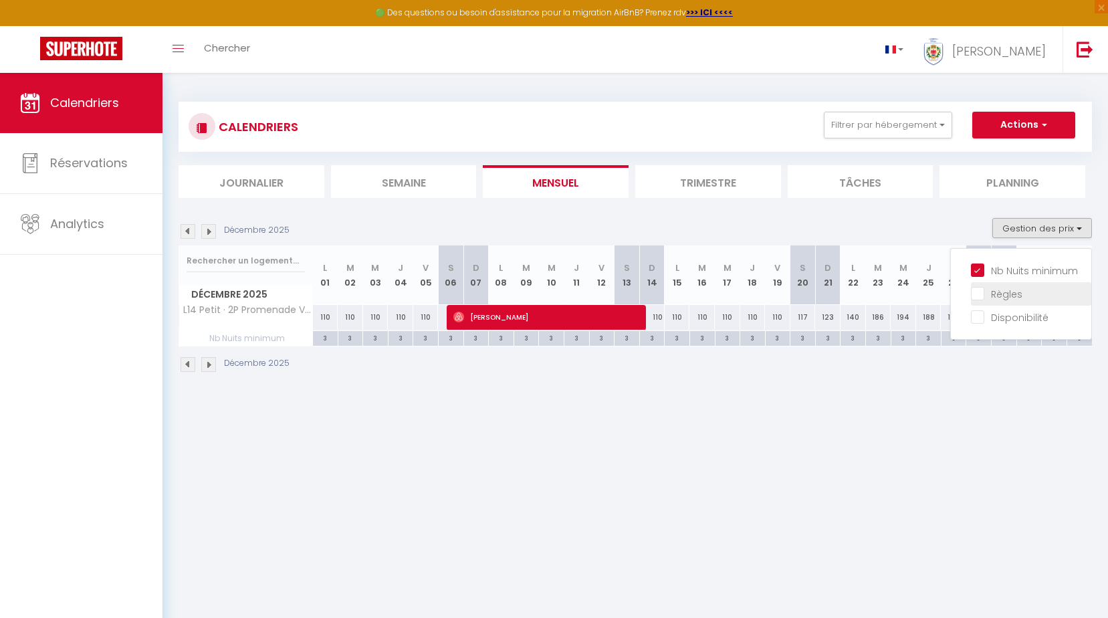
click at [978, 292] on input "Règles" at bounding box center [1031, 292] width 120 height 13
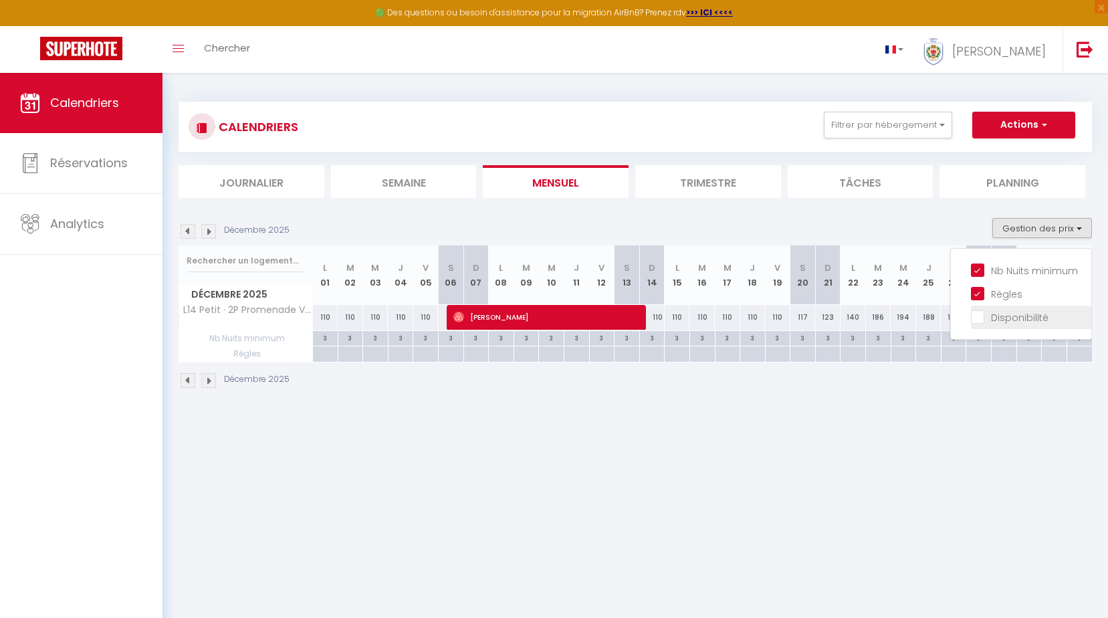
click at [981, 316] on input "Disponibilité" at bounding box center [1031, 316] width 120 height 13
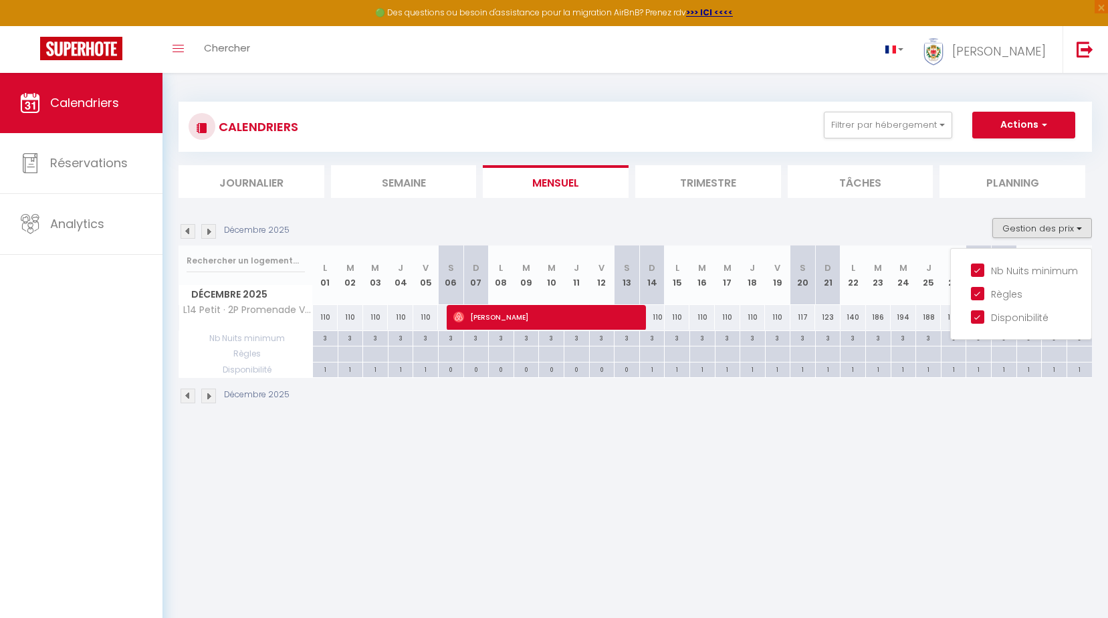
click at [995, 457] on body "🟢 Des questions ou besoin d'assistance pour la migration AirBnB? Prenez rdv >>>…" at bounding box center [554, 382] width 1108 height 618
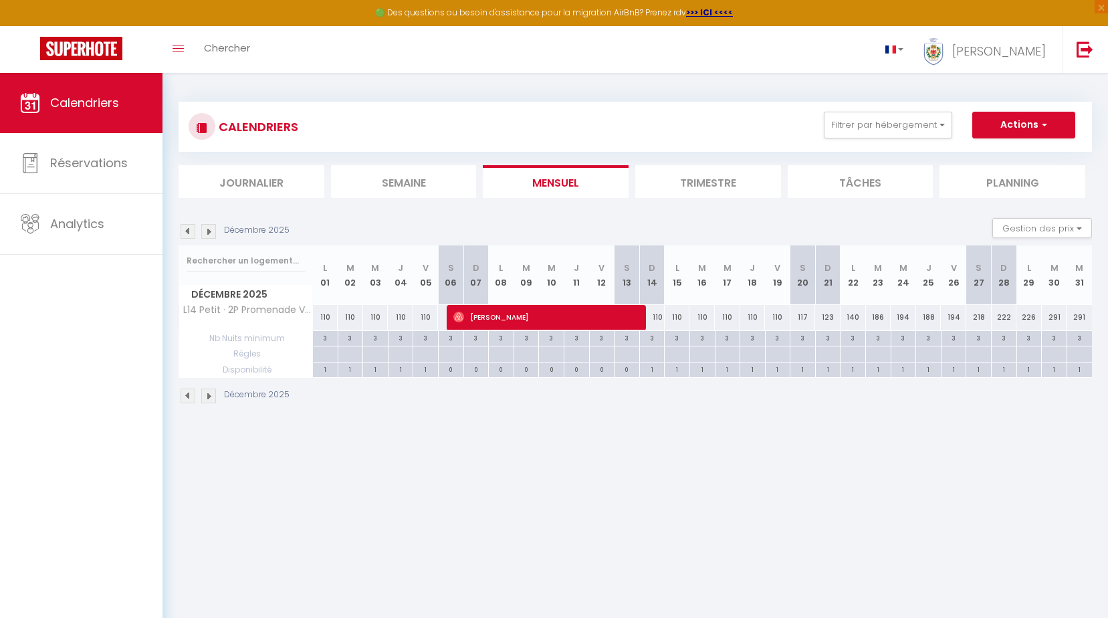
click at [1029, 292] on th "L 29" at bounding box center [1029, 276] width 25 height 60
drag, startPoint x: 1029, startPoint y: 292, endPoint x: 1032, endPoint y: 286, distance: 7.2
click at [1032, 286] on th "L 29" at bounding box center [1029, 276] width 25 height 60
click at [1051, 122] on button "Actions" at bounding box center [1024, 125] width 103 height 27
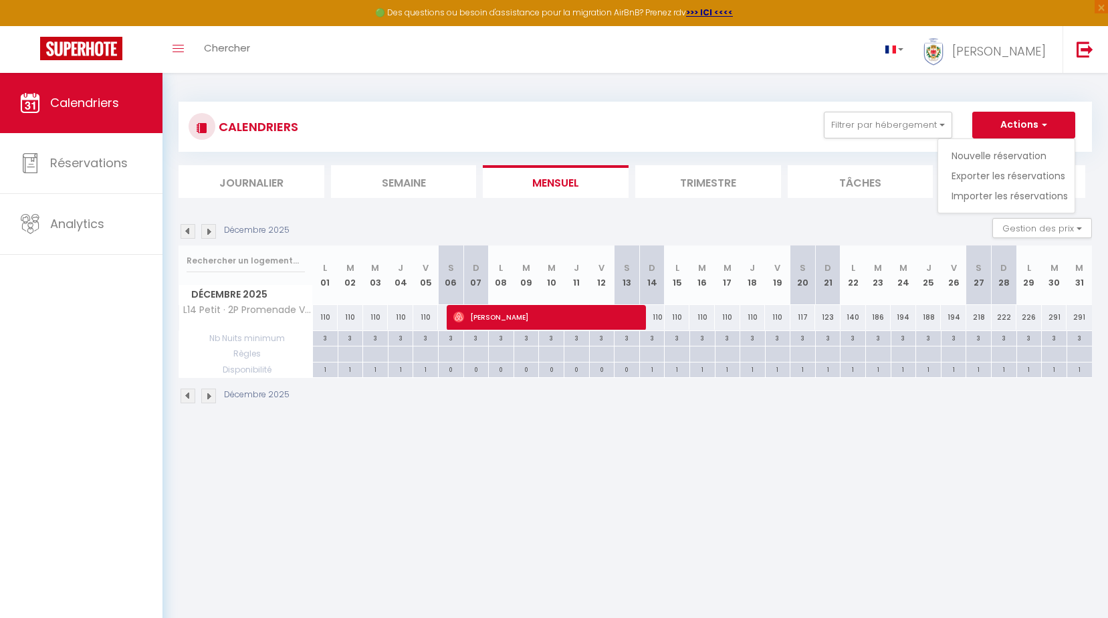
click at [733, 472] on body "🟢 Des questions ou besoin d'assistance pour la migration AirBnB? Prenez rdv >>>…" at bounding box center [554, 382] width 1108 height 618
click at [192, 233] on img at bounding box center [188, 231] width 15 height 15
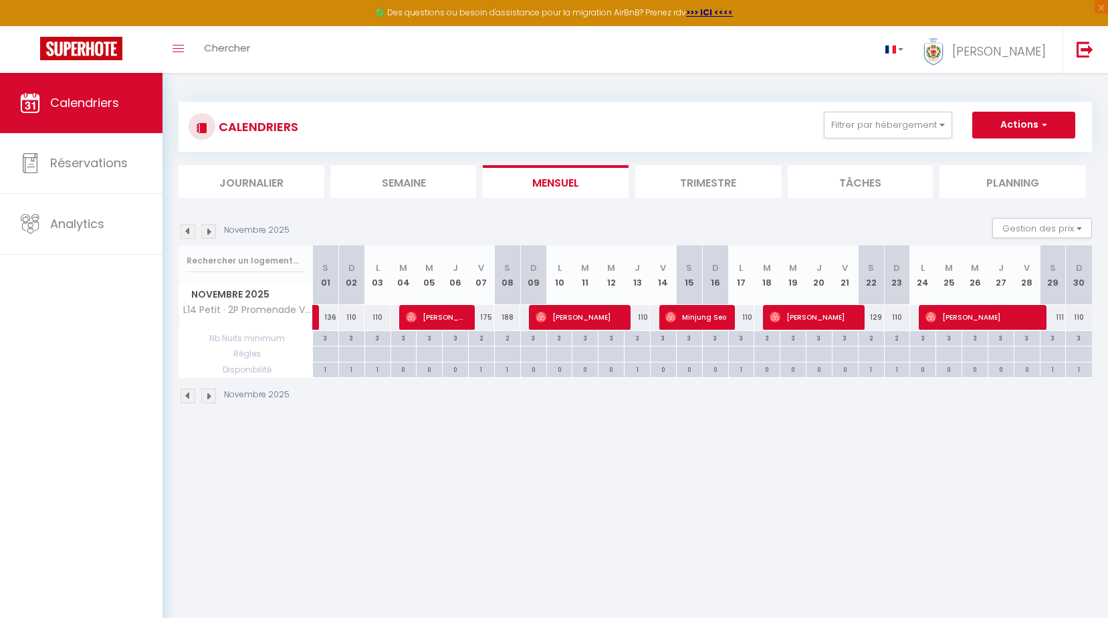
click at [211, 230] on img at bounding box center [208, 231] width 15 height 15
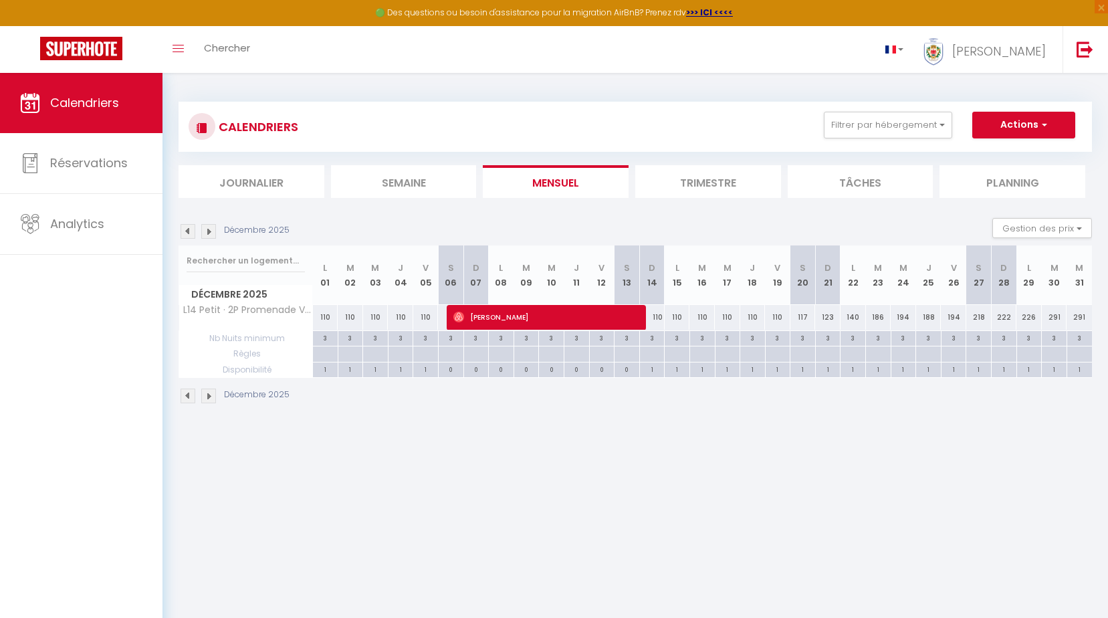
click at [211, 230] on img at bounding box center [208, 231] width 15 height 15
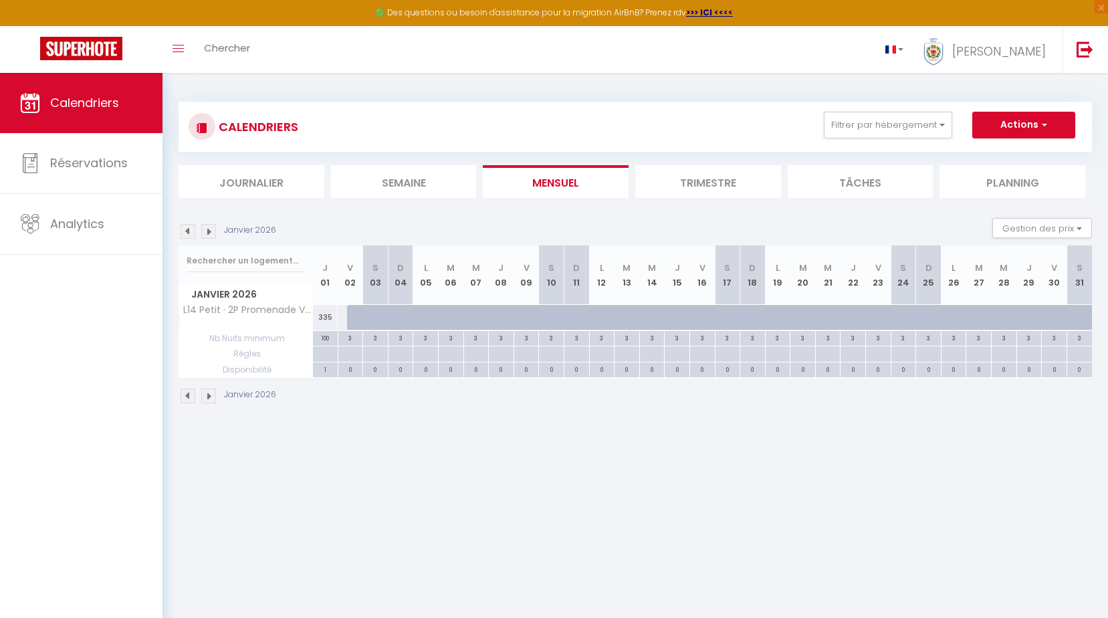
click at [328, 304] on th "J 01" at bounding box center [325, 276] width 25 height 60
click at [183, 231] on img at bounding box center [188, 231] width 15 height 15
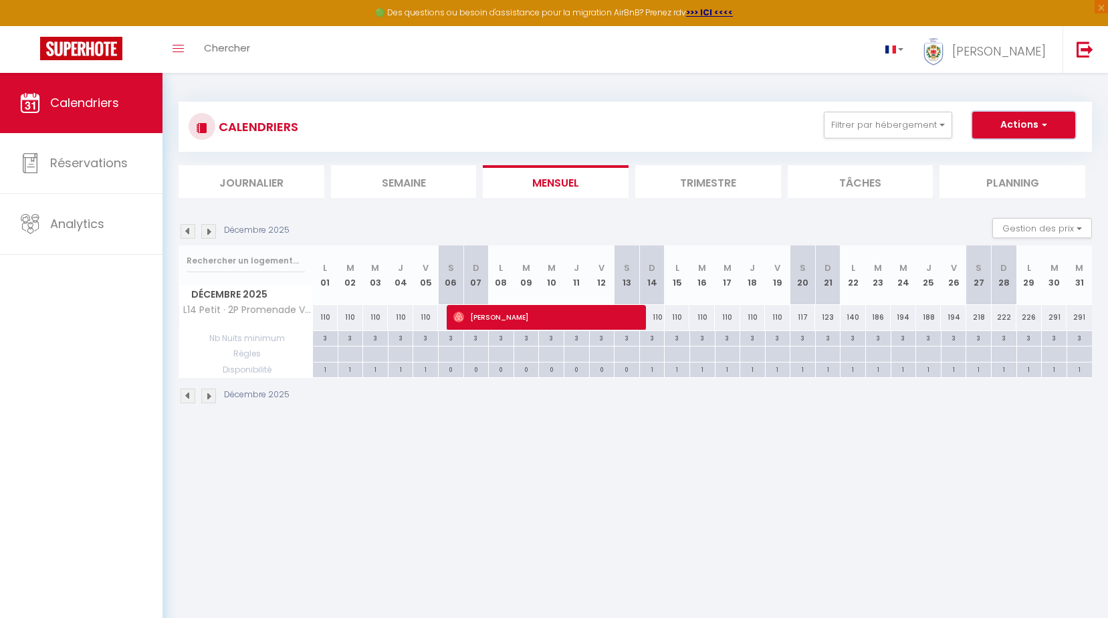
click at [1048, 125] on button "Actions" at bounding box center [1024, 125] width 103 height 27
click at [1022, 155] on link "Nouvelle réservation" at bounding box center [1010, 156] width 116 height 20
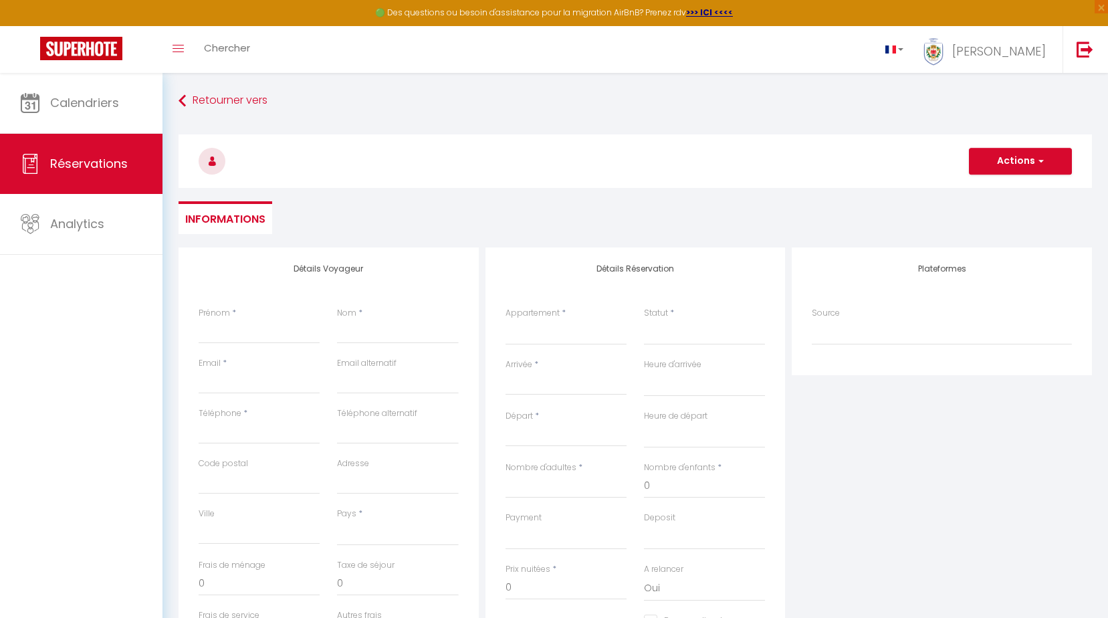
click at [231, 309] on div "Prénom *" at bounding box center [259, 325] width 121 height 37
click at [225, 313] on label "Prénom" at bounding box center [214, 313] width 31 height 13
click at [225, 320] on input "Prénom" at bounding box center [259, 332] width 121 height 24
click at [225, 313] on label "Prénom" at bounding box center [214, 313] width 31 height 13
click at [225, 320] on input "Prénom" at bounding box center [259, 332] width 121 height 24
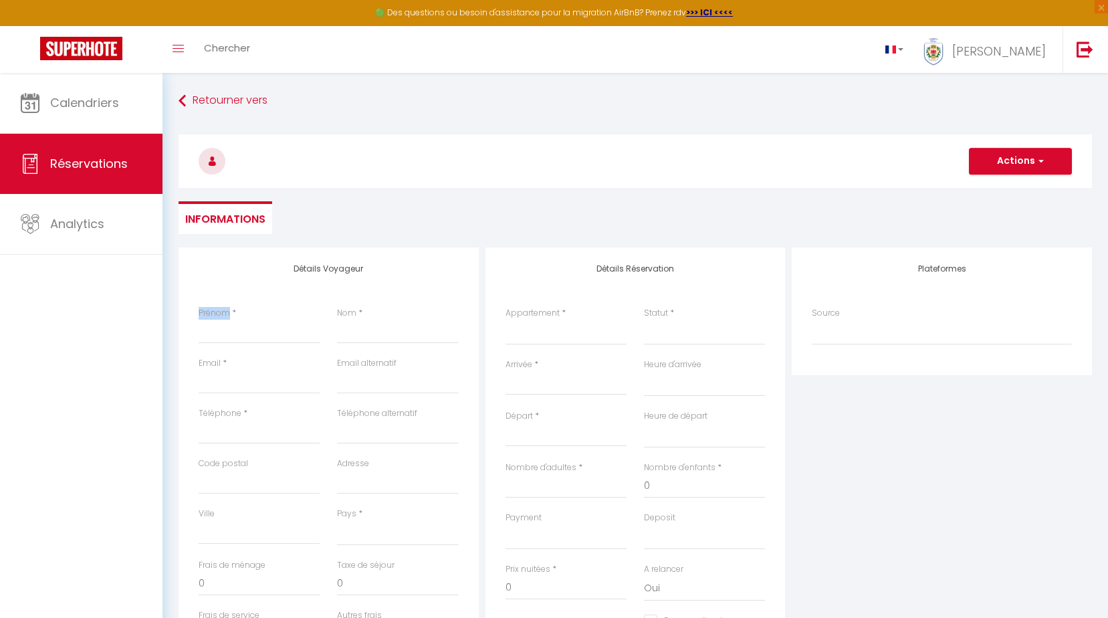
click at [219, 314] on label "Prénom" at bounding box center [214, 313] width 31 height 13
click at [219, 320] on input "Prénom" at bounding box center [259, 332] width 121 height 24
click at [219, 314] on label "Prénom" at bounding box center [214, 313] width 31 height 13
click at [219, 320] on input "Prénom" at bounding box center [259, 332] width 121 height 24
drag, startPoint x: 219, startPoint y: 314, endPoint x: 234, endPoint y: 317, distance: 15.6
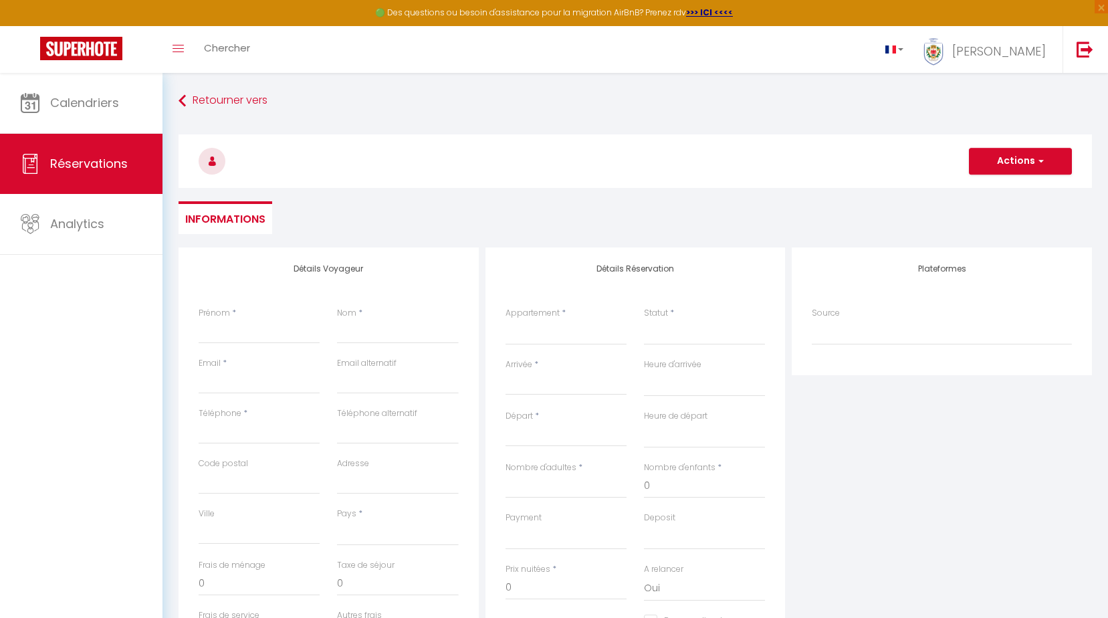
click at [234, 317] on span "*" at bounding box center [234, 312] width 4 height 11
click at [214, 319] on label "Prénom" at bounding box center [214, 313] width 31 height 13
click at [214, 320] on input "Prénom" at bounding box center [259, 332] width 121 height 24
click at [214, 319] on label "Prénom" at bounding box center [214, 313] width 31 height 13
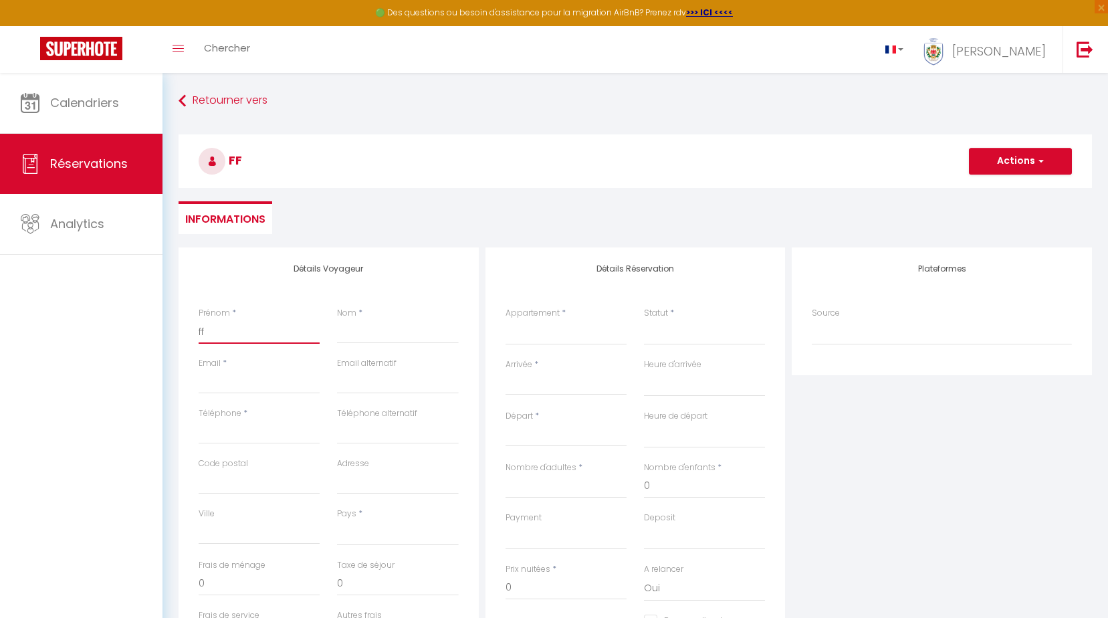
click at [214, 320] on input "ff" at bounding box center [259, 332] width 121 height 24
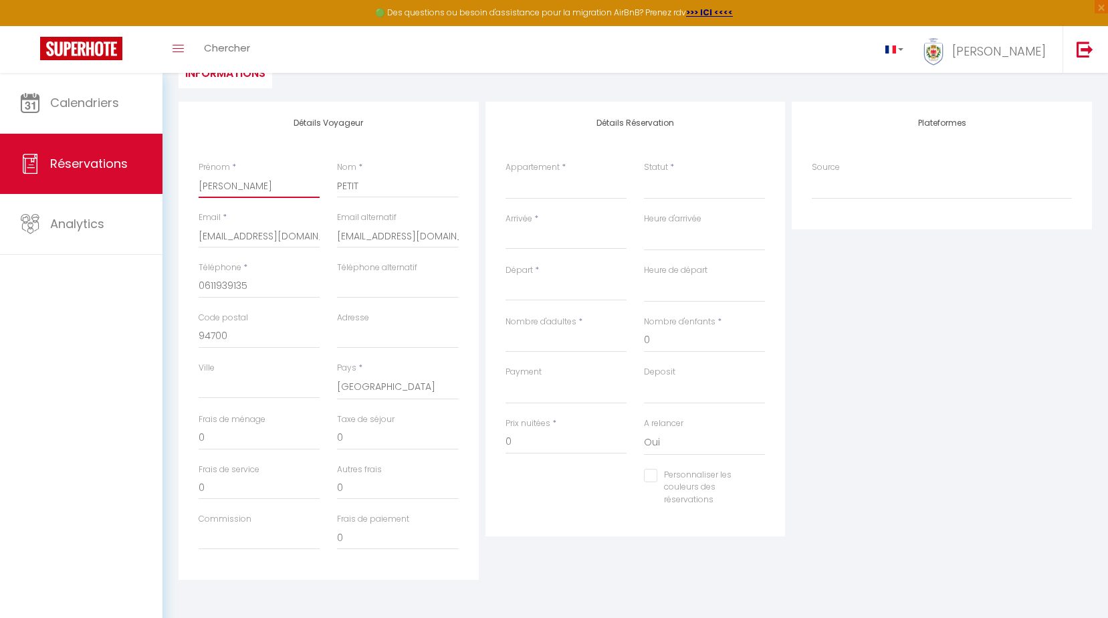
scroll to position [149, 0]
click at [547, 177] on select "L14 Petit · 2P Promenade Vue Mer climatisé, spacieux/ Balcon" at bounding box center [566, 183] width 121 height 25
click at [506, 171] on select "L14 Petit · 2P Promenade Vue Mer climatisé, spacieux/ Balcon" at bounding box center [566, 183] width 121 height 25
click at [542, 222] on div "Arrivée * < [DATE] > Dim Lun Mar Mer Jeu Ven Sam 1 2 3 4 5 6 7 8 9 10 11 12 13 …" at bounding box center [566, 228] width 121 height 37
click at [515, 215] on label "Arrivée" at bounding box center [519, 216] width 27 height 13
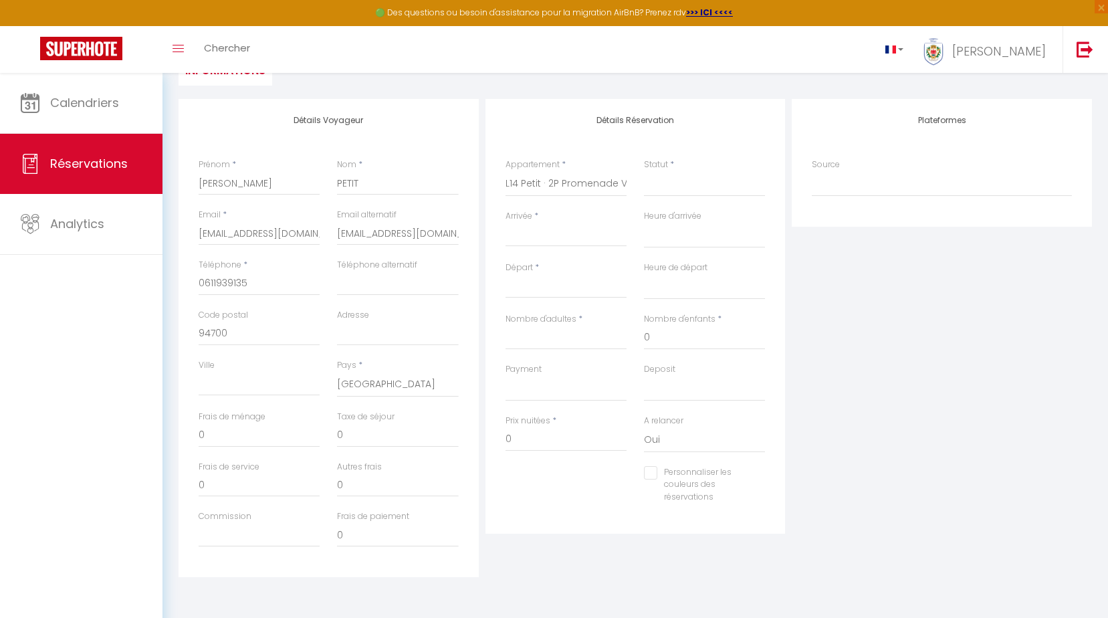
click at [515, 227] on input "Arrivée" at bounding box center [566, 235] width 121 height 17
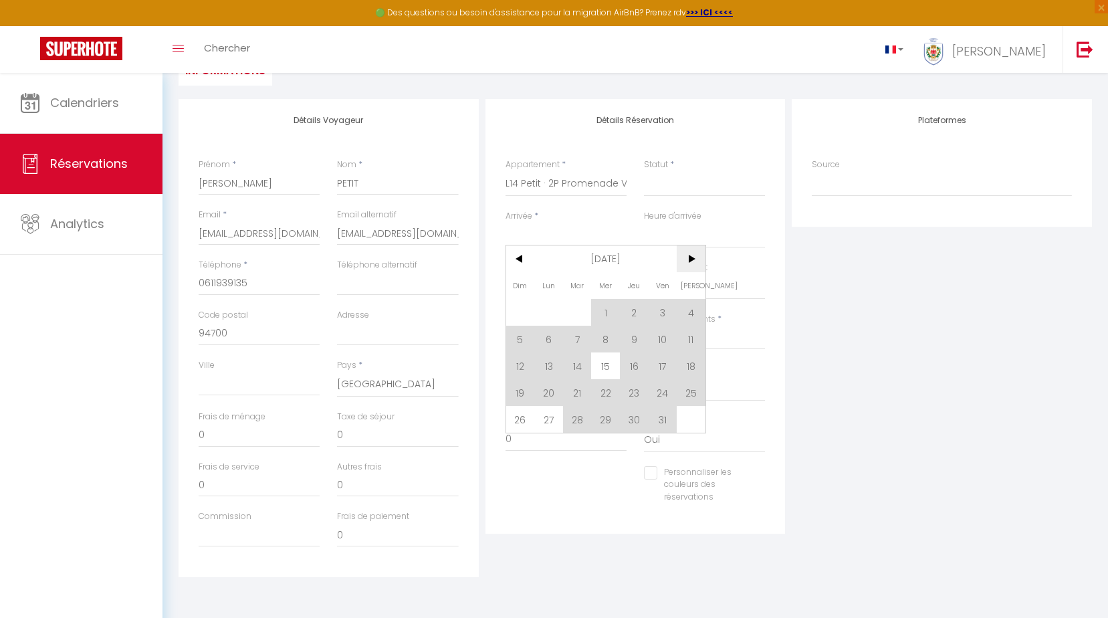
click at [694, 263] on span ">" at bounding box center [691, 259] width 29 height 27
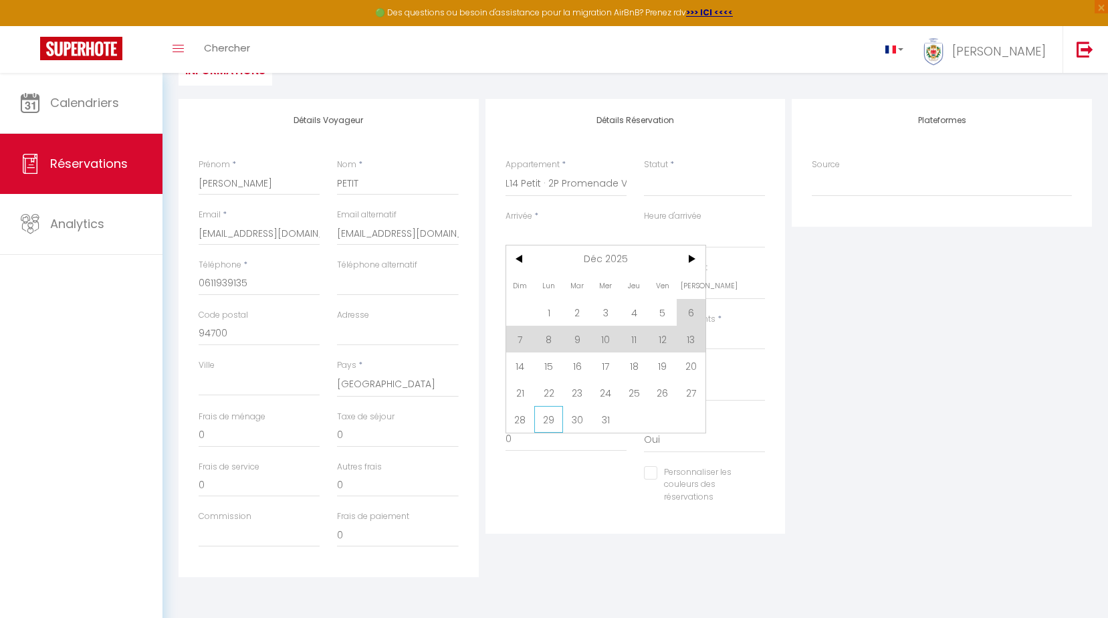
click at [548, 421] on span "29" at bounding box center [549, 419] width 29 height 27
click at [548, 421] on label "Prix nuitées" at bounding box center [528, 421] width 45 height 13
click at [548, 427] on input "0" at bounding box center [566, 439] width 121 height 24
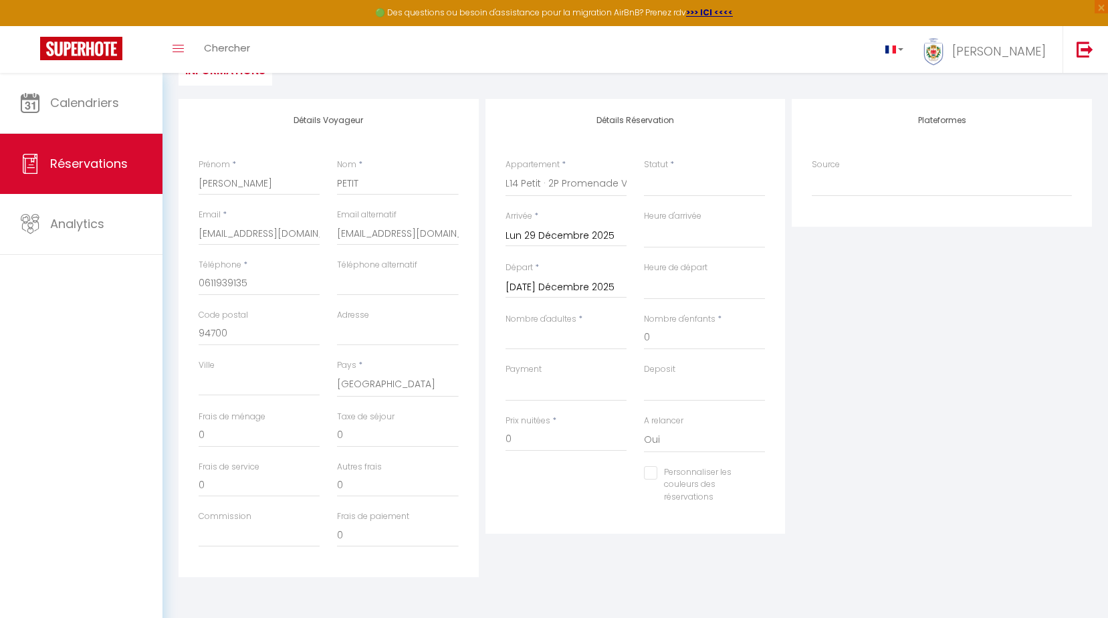
click at [548, 421] on label "Prix nuitées" at bounding box center [528, 421] width 45 height 13
click at [548, 427] on input "0" at bounding box center [566, 439] width 121 height 24
click at [671, 278] on select "00:00 00:30 01:00 01:30 02:00 02:30 03:00 03:30 04:00 04:30 05:00 05:30 06:00 0…" at bounding box center [704, 286] width 121 height 25
click at [606, 234] on input "Lun 29 Décembre 2025" at bounding box center [566, 235] width 121 height 17
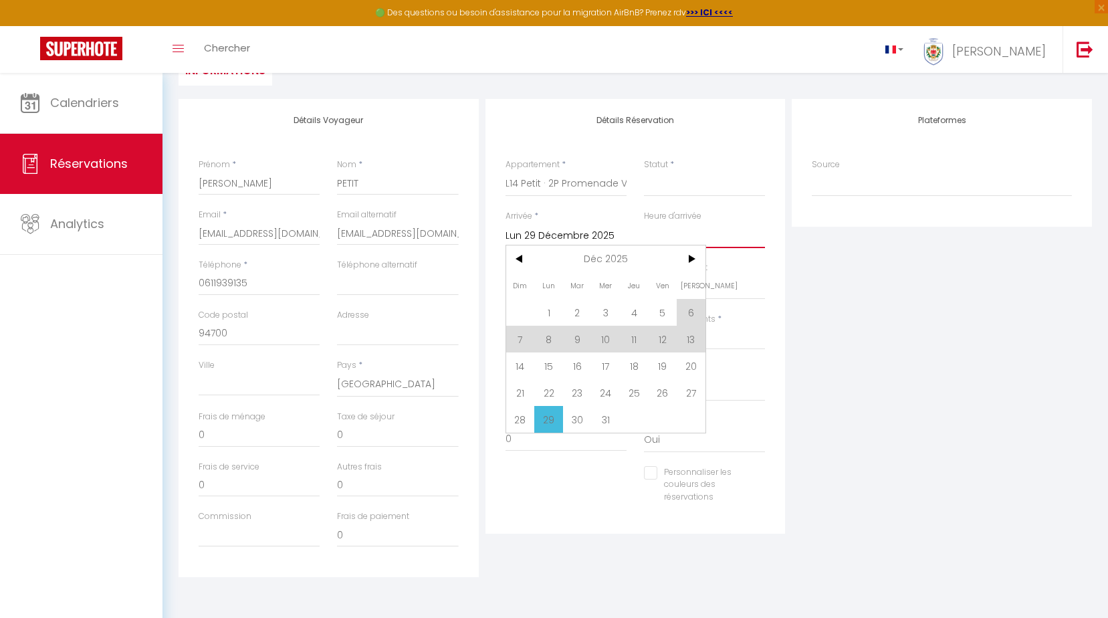
click at [670, 237] on select "00:00 00:30 01:00 01:30 02:00 02:30 03:00 03:30 04:00 04:30 05:00 05:30 06:00 0…" at bounding box center [704, 235] width 121 height 25
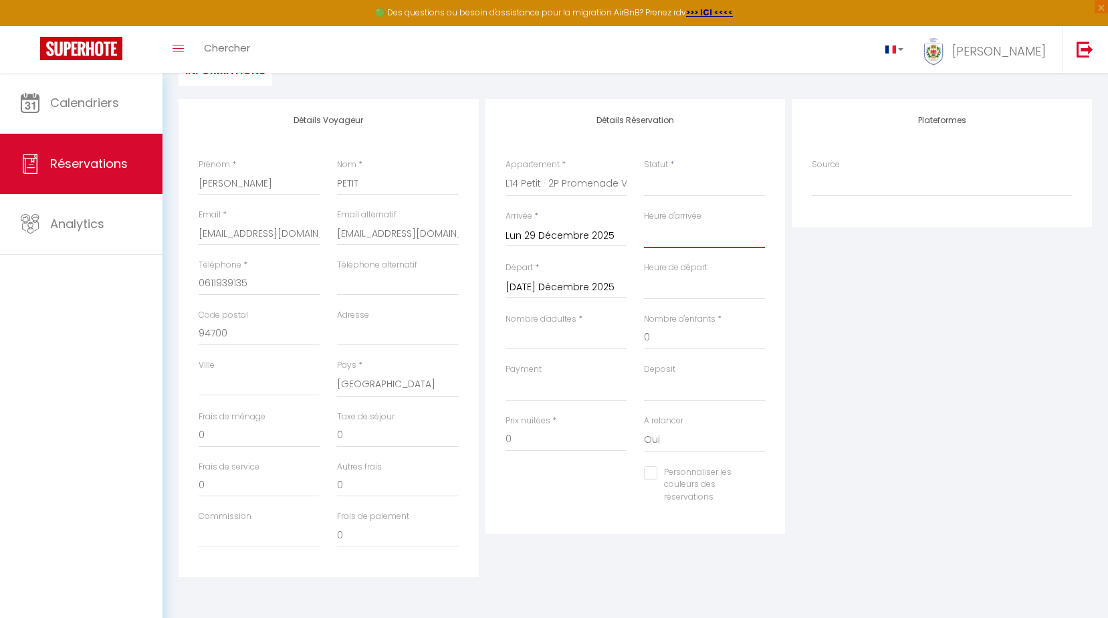
click at [644, 223] on select "00:00 00:30 01:00 01:30 02:00 02:30 03:00 03:30 04:00 04:30 05:00 05:30 06:00 0…" at bounding box center [704, 235] width 121 height 25
click at [655, 285] on select "00:00 00:30 01:00 01:30 02:00 02:30 03:00 03:30 04:00 04:30 05:00 05:30 06:00 0…" at bounding box center [704, 286] width 121 height 25
click at [537, 272] on span "*" at bounding box center [537, 267] width 4 height 11
click at [537, 277] on div "[DATE] Décembre 2025 < Déc 2025 > Dim Lun Mar Mer Jeu Ven Sam 1 2 3 4 5 6 7 8 9…" at bounding box center [566, 286] width 121 height 24
click at [551, 286] on input "[DATE] Décembre 2025" at bounding box center [566, 287] width 121 height 17
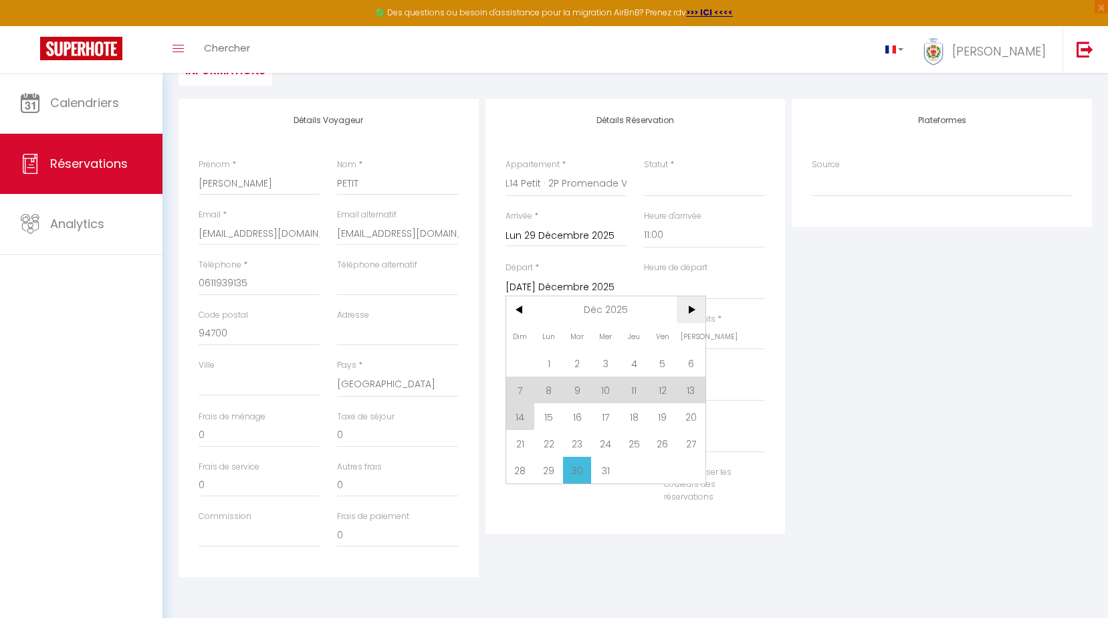
click at [694, 311] on span ">" at bounding box center [691, 309] width 29 height 27
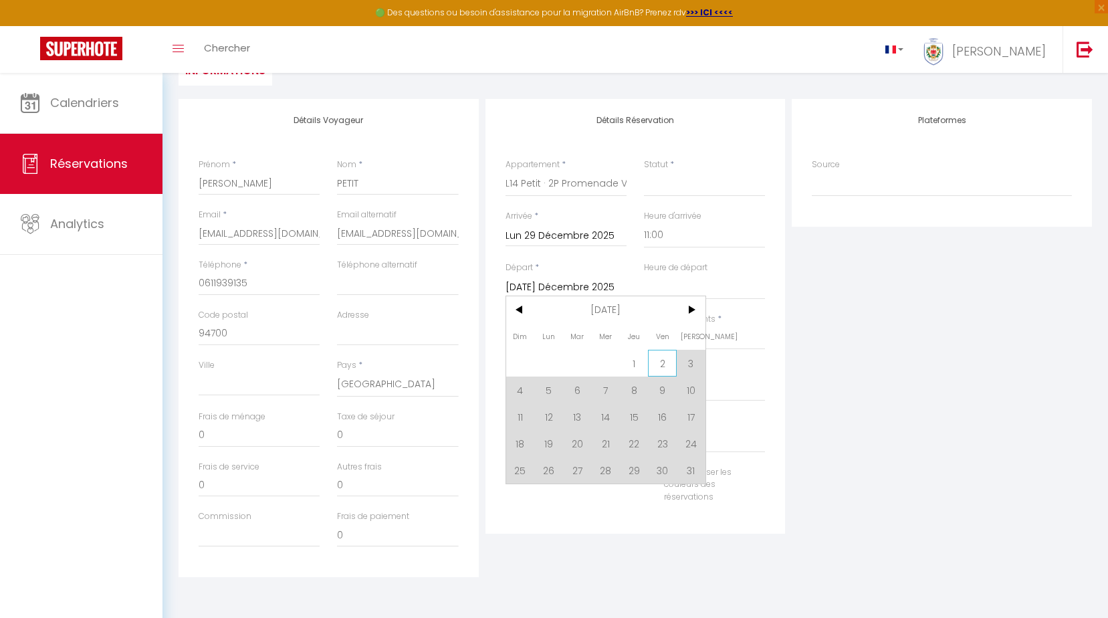
click at [658, 362] on span "2" at bounding box center [662, 363] width 29 height 27
click at [661, 363] on label "Deposit" at bounding box center [659, 369] width 31 height 13
click at [661, 197] on select "Confirmé Non Confirmé [PERSON_NAME] par le voyageur No Show Request" at bounding box center [704, 183] width 121 height 25
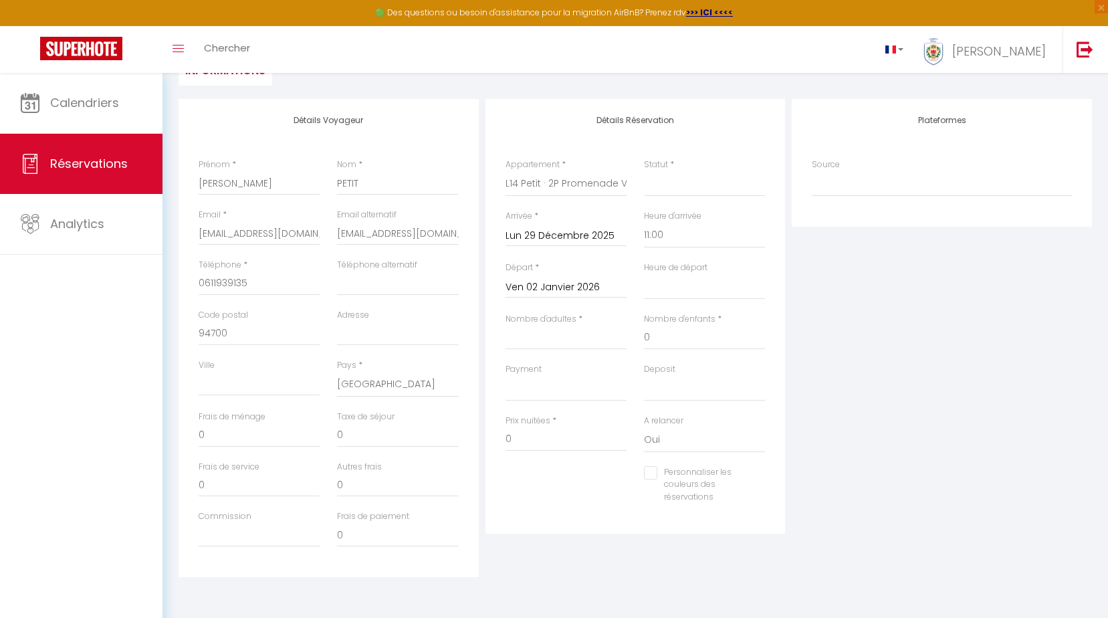
click at [661, 363] on label "Deposit" at bounding box center [659, 369] width 31 height 13
click at [661, 197] on select "Confirmé Non Confirmé [PERSON_NAME] par le voyageur No Show Request" at bounding box center [704, 183] width 121 height 25
drag, startPoint x: 661, startPoint y: 363, endPoint x: 658, endPoint y: 292, distance: 71.0
click at [658, 292] on select "00:00 00:30 01:00 01:30 02:00 02:30 03:00 03:30 04:00 04:30 05:00 05:30 06:00 0…" at bounding box center [704, 286] width 121 height 25
click at [644, 274] on select "00:00 00:30 01:00 01:30 02:00 02:30 03:00 03:30 04:00 04:30 05:00 05:30 06:00 0…" at bounding box center [704, 286] width 121 height 25
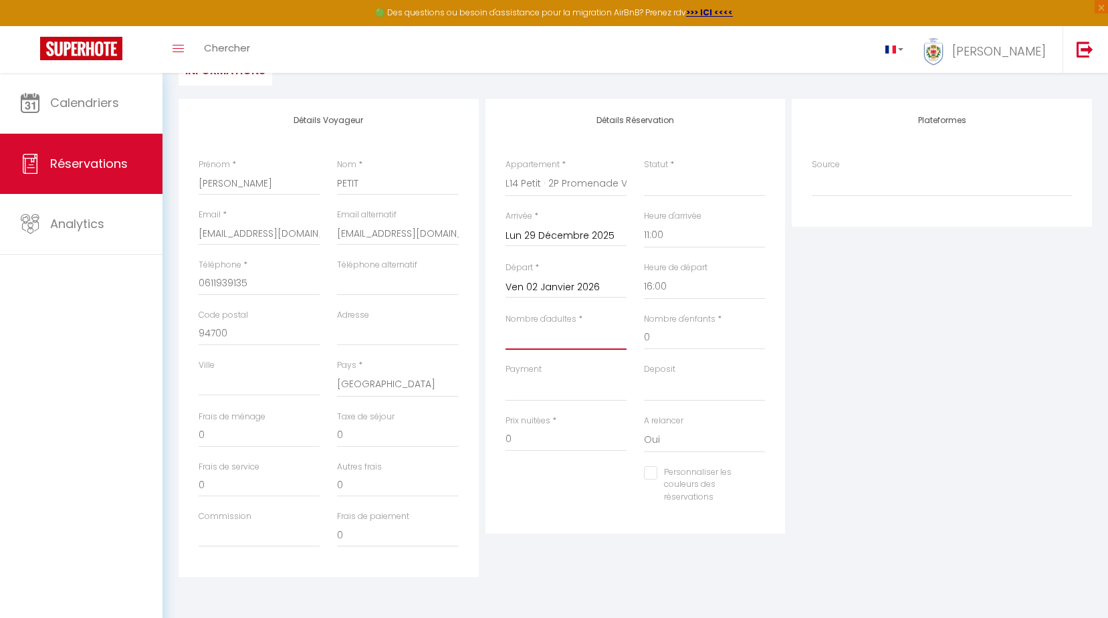
click at [557, 334] on input "Nombre d'adultes" at bounding box center [566, 338] width 121 height 24
click at [553, 367] on div "Payment OK KO" at bounding box center [566, 382] width 121 height 38
drag, startPoint x: 662, startPoint y: 378, endPoint x: 635, endPoint y: 389, distance: 29.4
click at [662, 378] on select "OK KO" at bounding box center [704, 388] width 121 height 25
click at [526, 436] on input "0" at bounding box center [566, 439] width 121 height 24
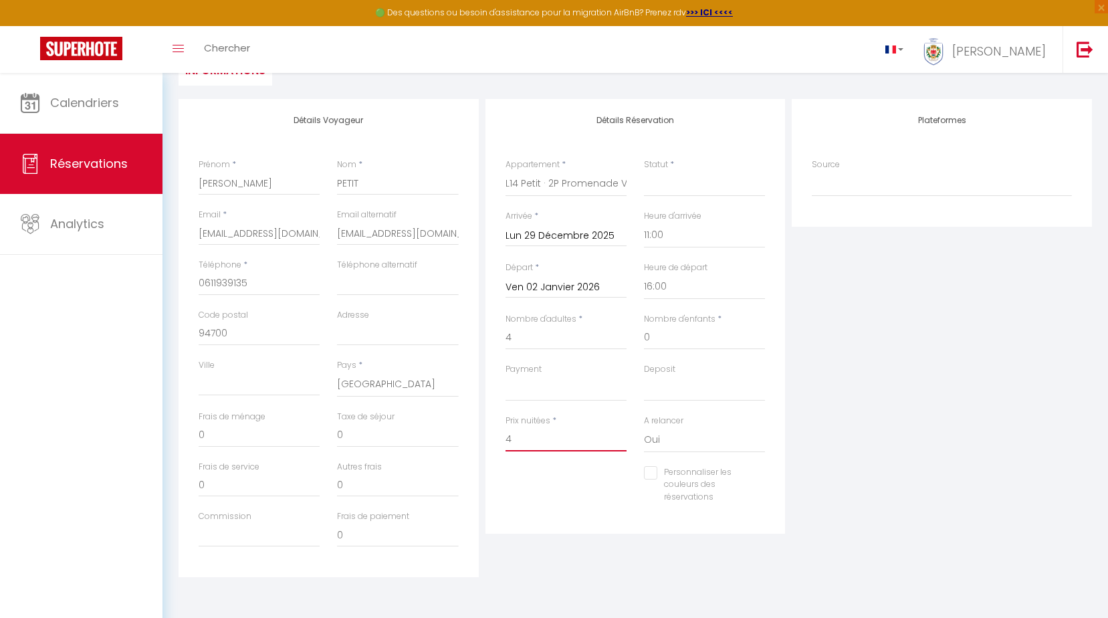
click at [531, 436] on input "4" at bounding box center [566, 439] width 121 height 24
click at [691, 446] on select "Oui Non" at bounding box center [704, 439] width 121 height 25
click at [617, 458] on div "Prix nuitées * 4" at bounding box center [566, 441] width 138 height 52
click at [652, 476] on input "Personnaliser les couleurs des réservations" at bounding box center [696, 472] width 104 height 13
click at [760, 486] on span at bounding box center [760, 483] width 11 height 11
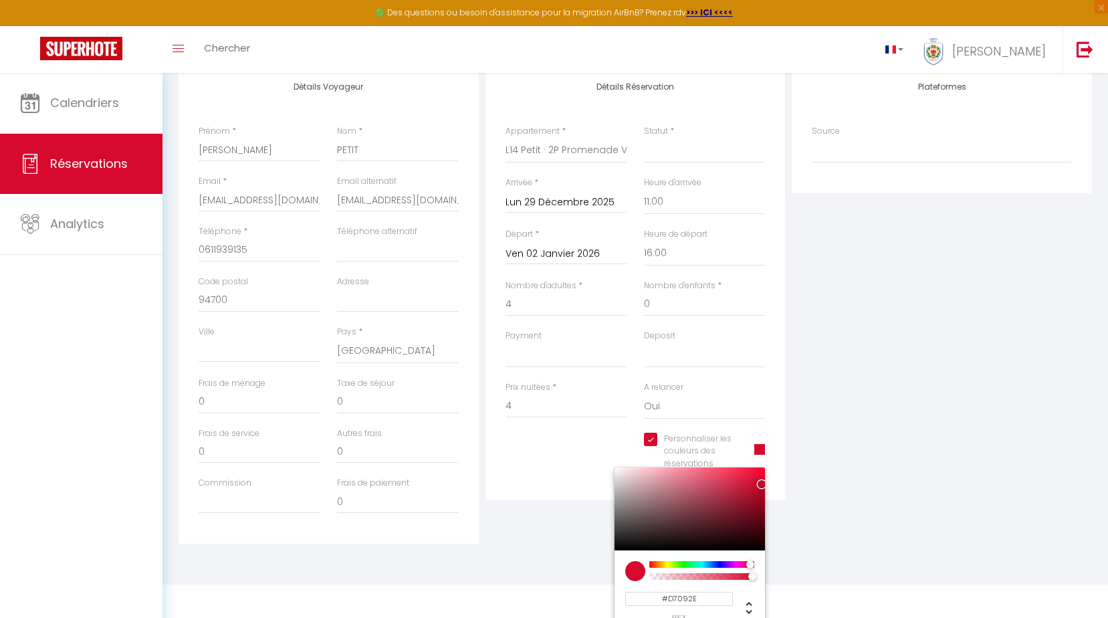
scroll to position [193, 0]
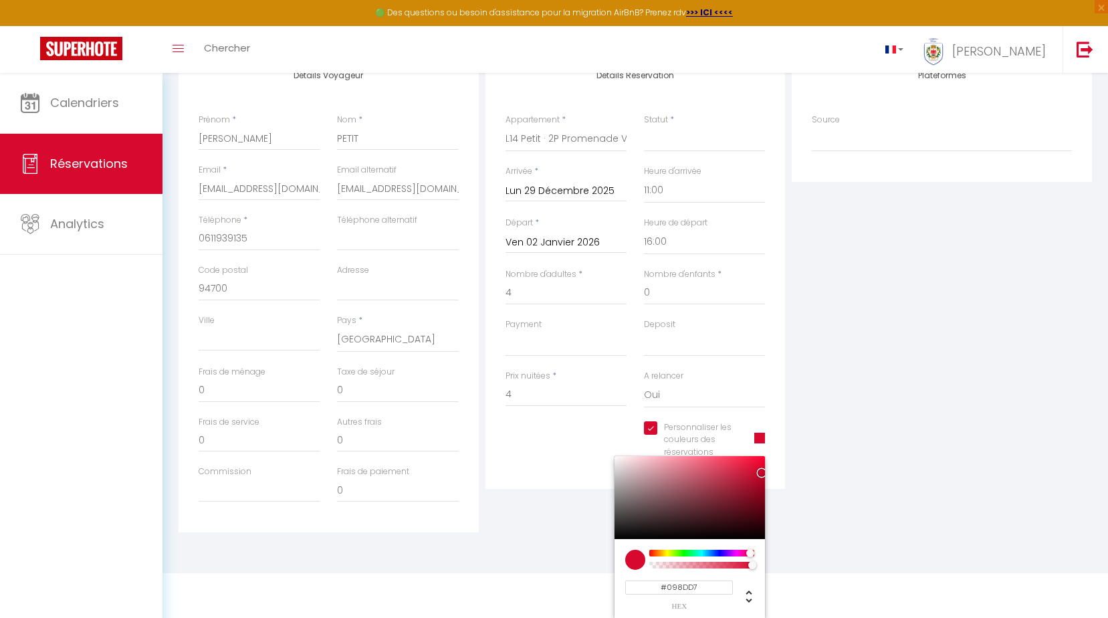
click at [708, 555] on div at bounding box center [702, 553] width 102 height 7
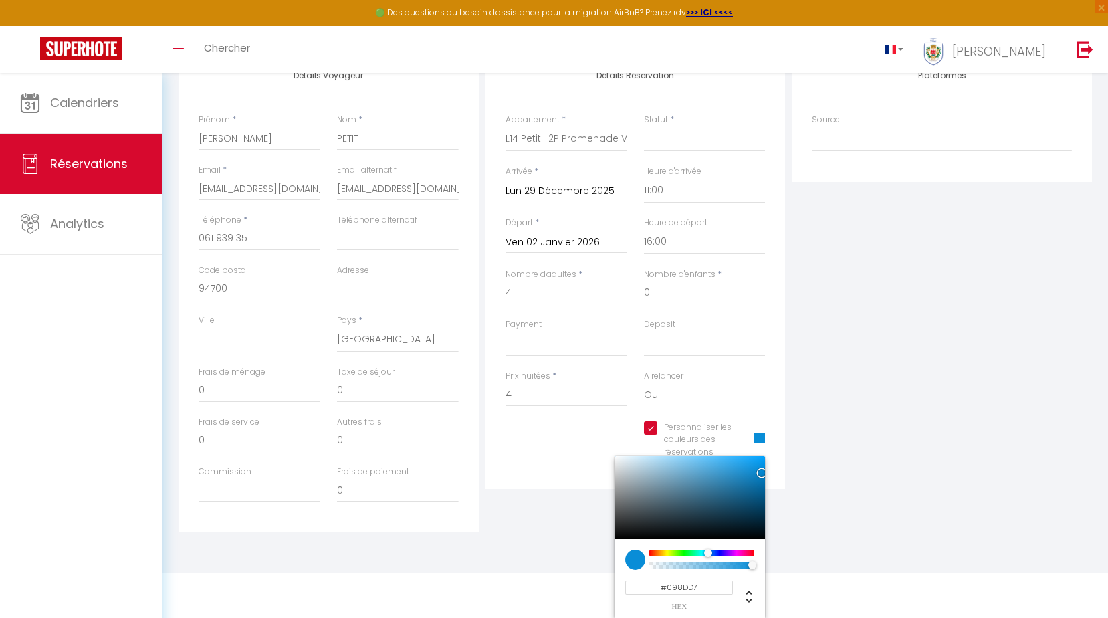
click at [852, 500] on div "Plateformes Source Direct [DOMAIN_NAME] [DOMAIN_NAME] Chalet montagne Expedia G…" at bounding box center [942, 293] width 307 height 478
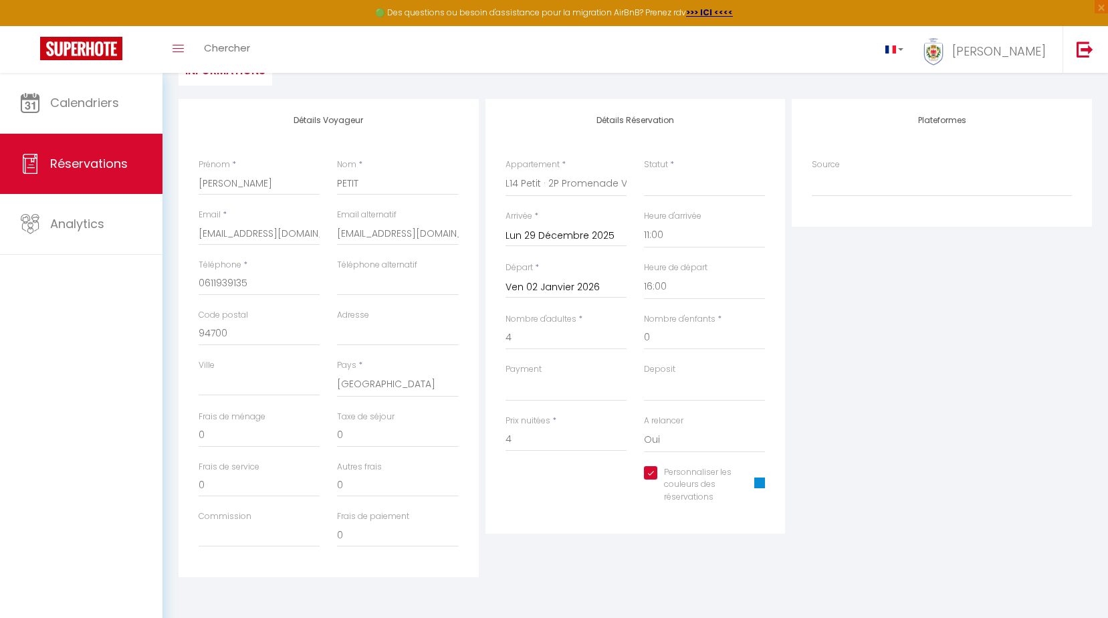
scroll to position [149, 0]
click at [761, 482] on span at bounding box center [760, 483] width 11 height 11
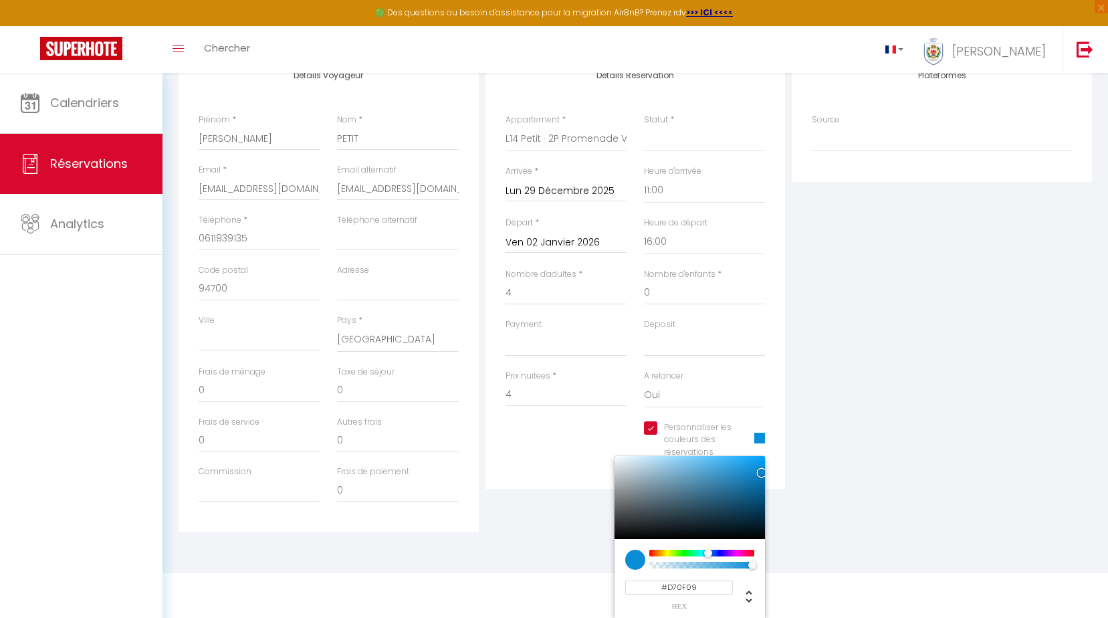
click at [652, 553] on div at bounding box center [702, 553] width 102 height 7
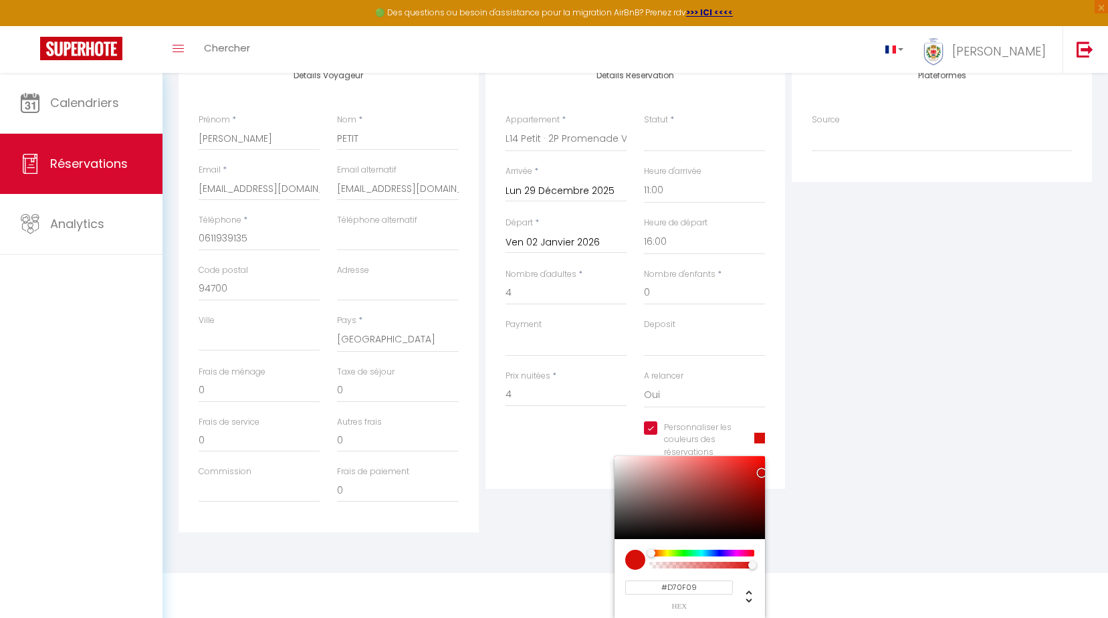
click at [929, 506] on div "Plateformes Source Direct [DOMAIN_NAME] [DOMAIN_NAME] Chalet montagne Expedia G…" at bounding box center [942, 293] width 307 height 478
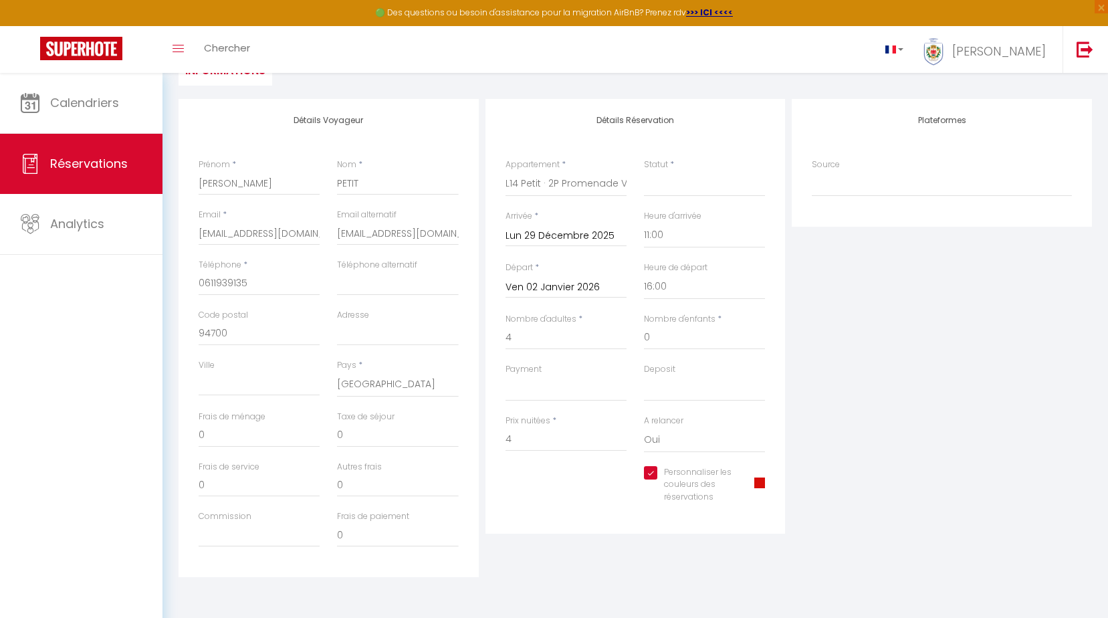
drag, startPoint x: 1107, startPoint y: 284, endPoint x: 1121, endPoint y: 198, distance: 87.3
click at [1108, 198] on html "🟢 Des questions ou besoin d'assistance pour la migration AirBnB? Prenez rdv >>>…" at bounding box center [554, 160] width 1108 height 618
click at [847, 183] on select "Direct [DOMAIN_NAME] [DOMAIN_NAME] Chalet montagne Expedia Gite de [GEOGRAPHIC_…" at bounding box center [942, 183] width 260 height 25
click at [812, 171] on select "Direct [DOMAIN_NAME] [DOMAIN_NAME] Chalet montagne Expedia Gite de [GEOGRAPHIC_…" at bounding box center [942, 183] width 260 height 25
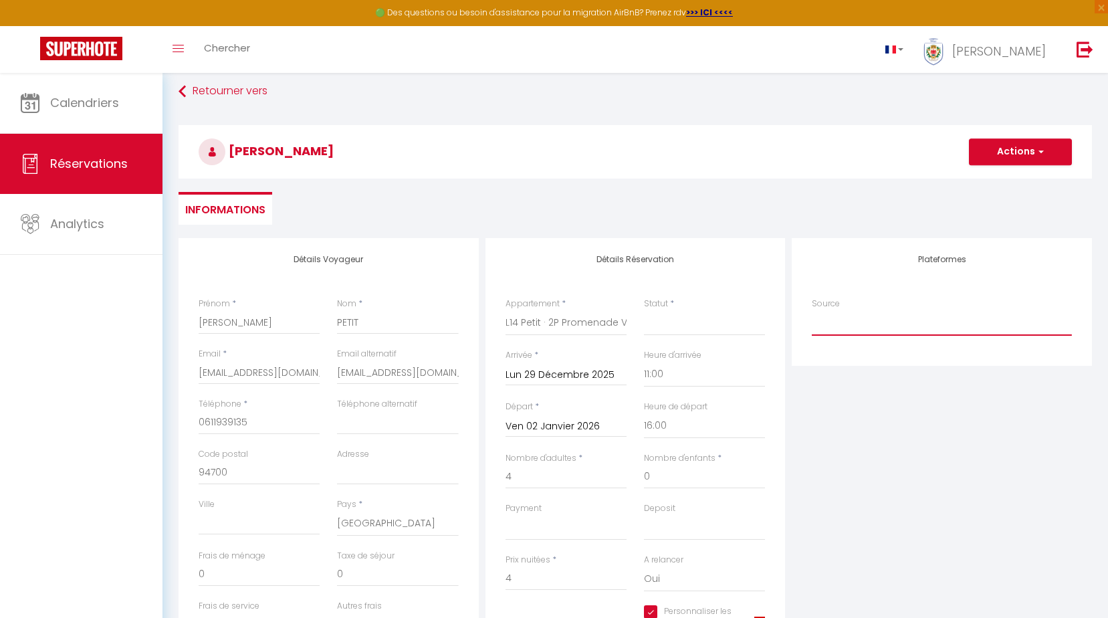
scroll to position [3, 0]
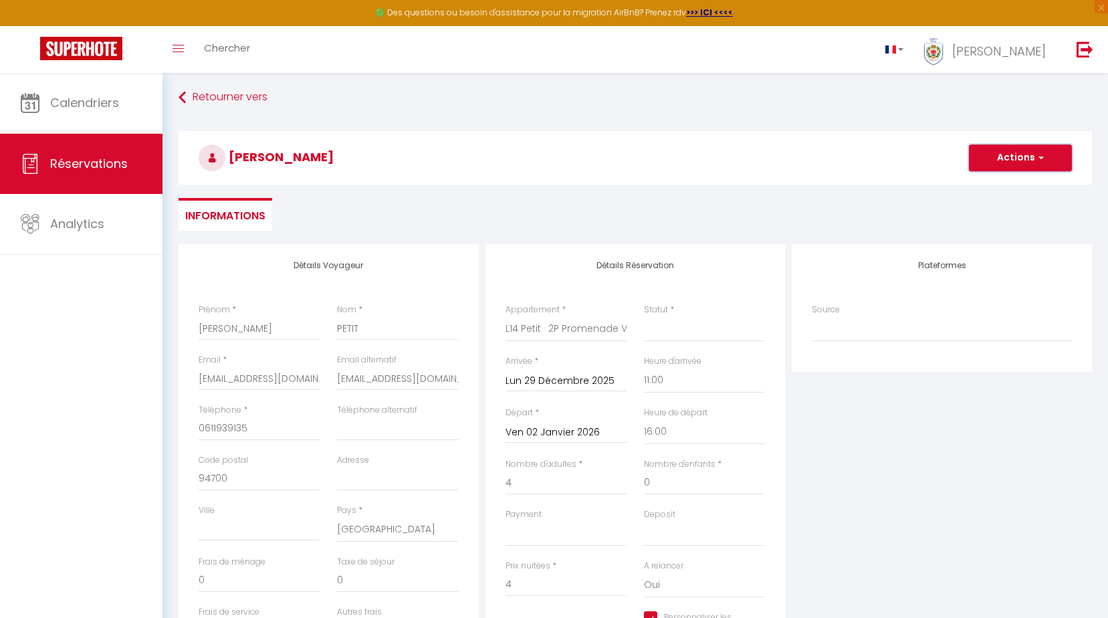
click at [1029, 160] on button "Actions" at bounding box center [1020, 157] width 103 height 27
click at [1014, 187] on link "Enregistrer" at bounding box center [1008, 187] width 106 height 17
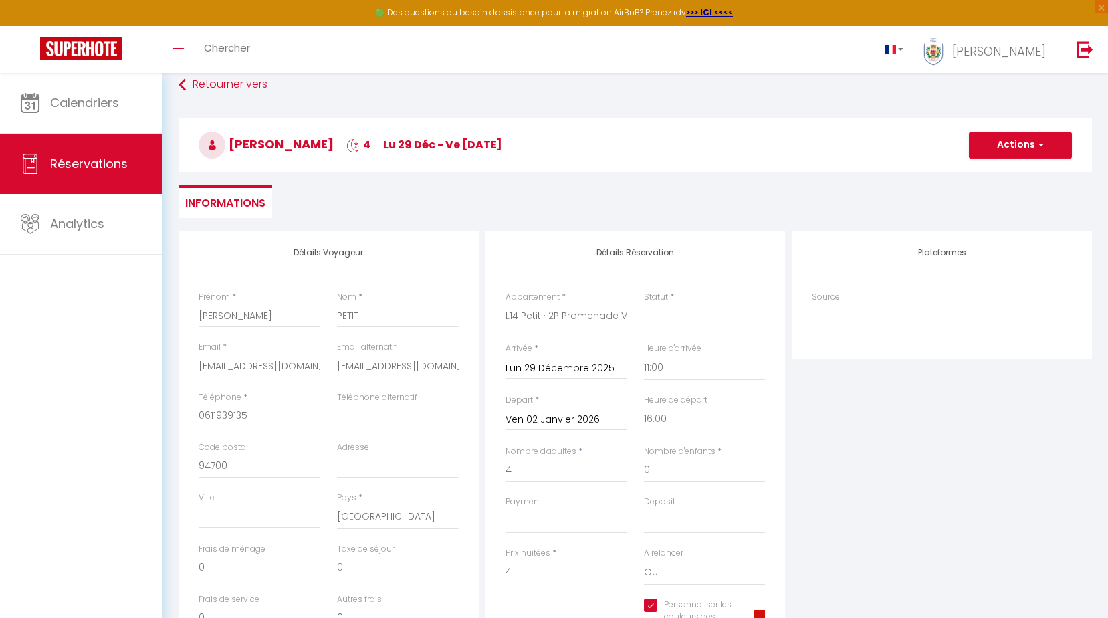
scroll to position [15, 0]
click at [686, 314] on select "Confirmé Non Confirmé [PERSON_NAME] par le voyageur No Show Request" at bounding box center [704, 317] width 121 height 25
click at [644, 305] on select "Confirmé Non Confirmé [PERSON_NAME] par le voyageur No Show Request" at bounding box center [704, 317] width 121 height 25
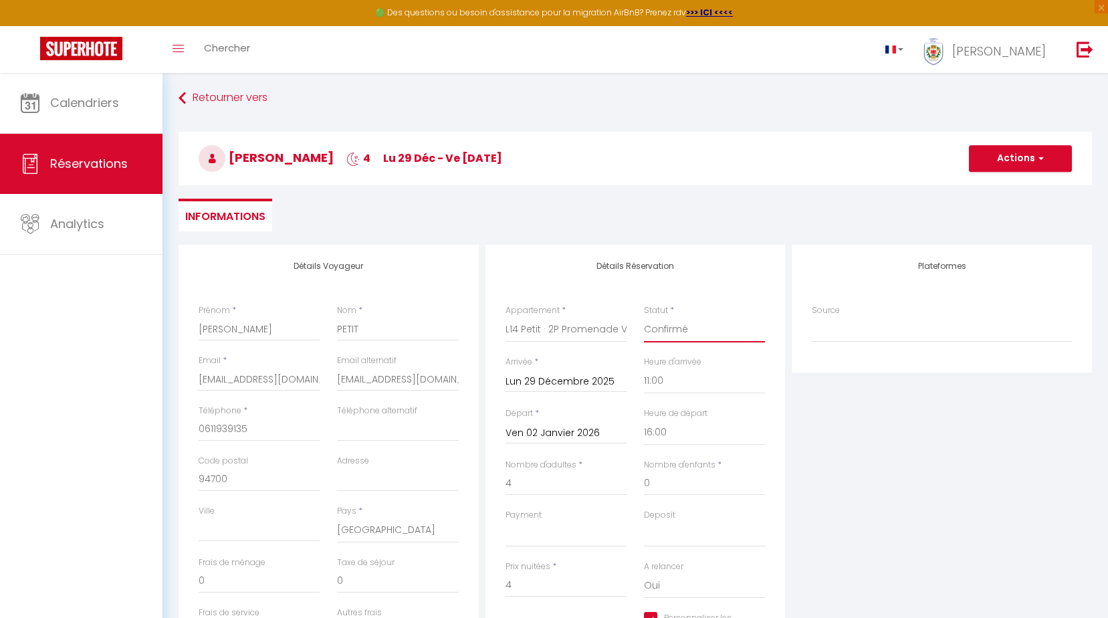
scroll to position [0, 0]
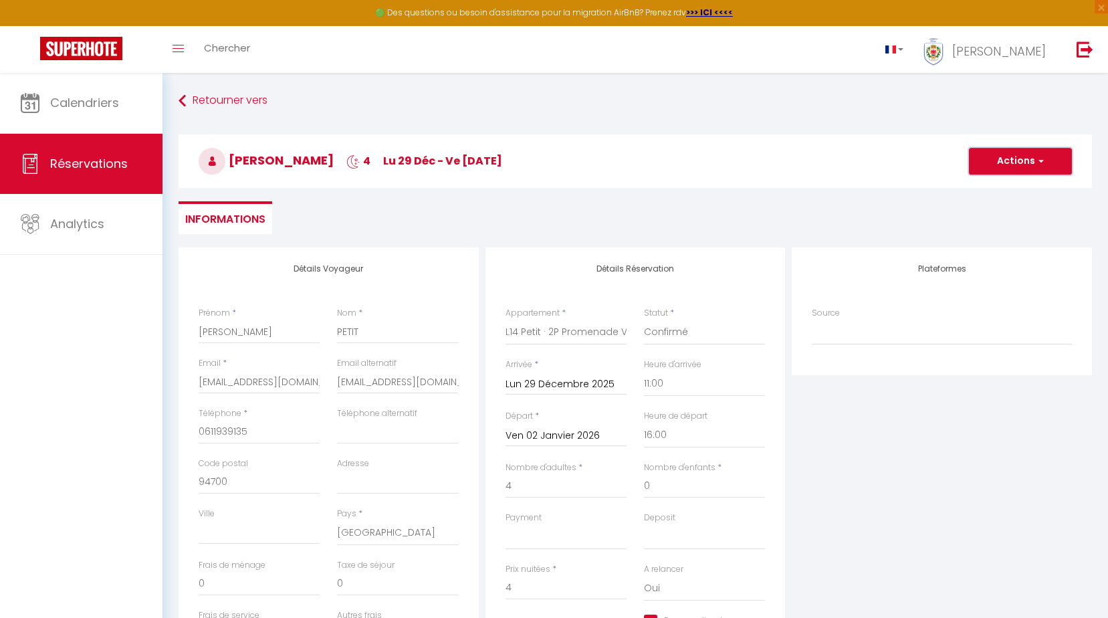
click at [1048, 163] on button "Actions" at bounding box center [1020, 161] width 103 height 27
click at [1028, 189] on link "Enregistrer" at bounding box center [1008, 190] width 106 height 17
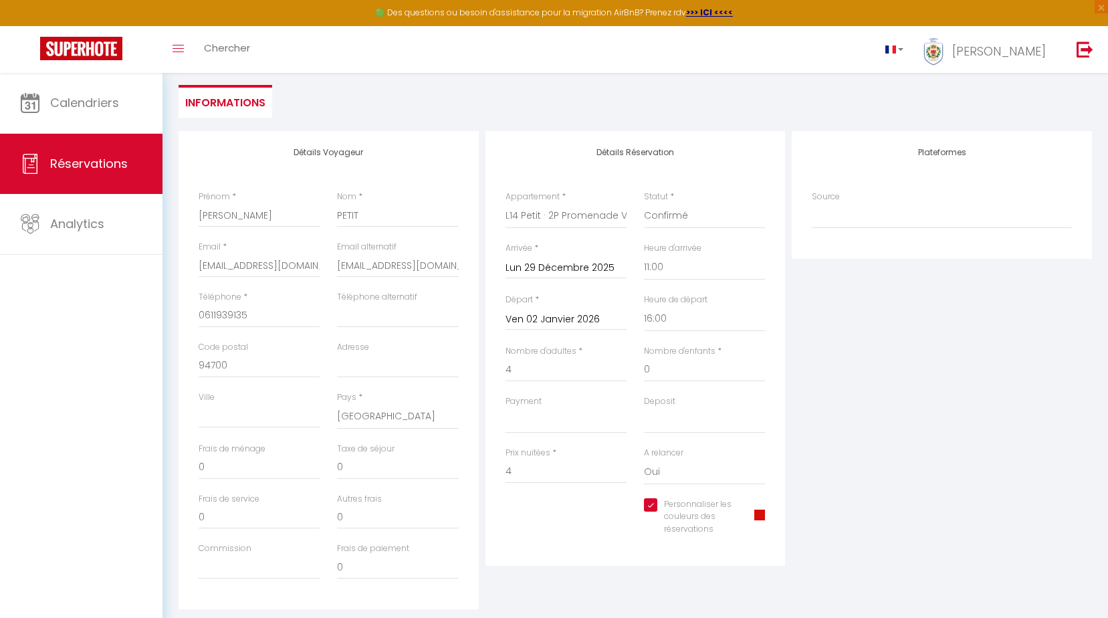
scroll to position [134, 0]
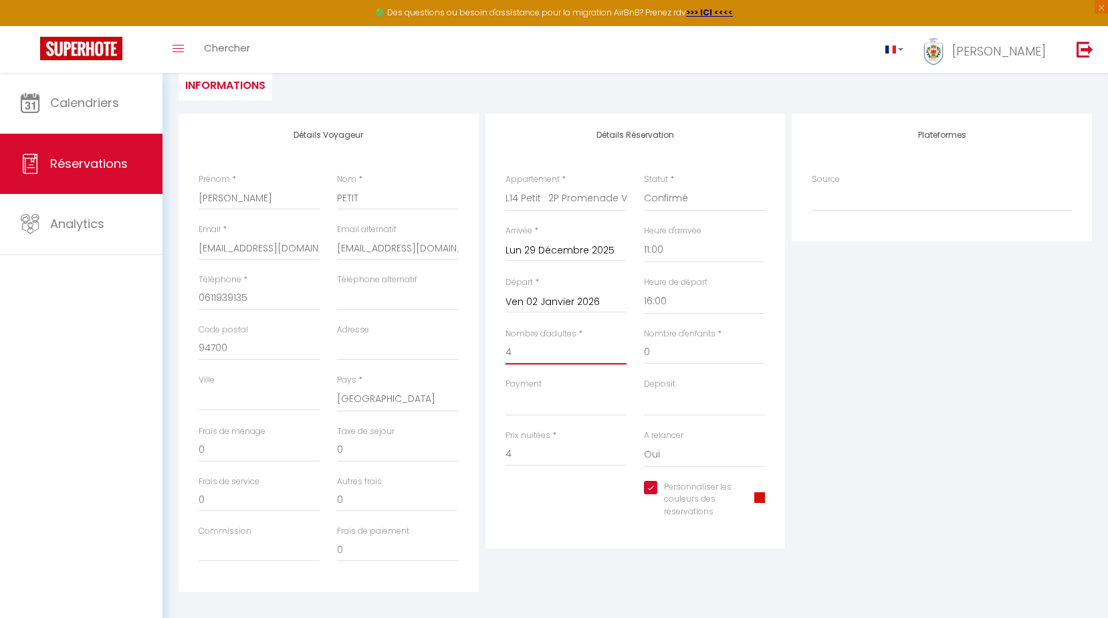
drag, startPoint x: 520, startPoint y: 353, endPoint x: 496, endPoint y: 349, distance: 23.8
click at [497, 349] on div "Nombre d'adultes * 4" at bounding box center [566, 353] width 138 height 50
drag, startPoint x: 528, startPoint y: 448, endPoint x: 502, endPoint y: 447, distance: 26.1
click at [502, 447] on div "Prix nuitées * 1143" at bounding box center [566, 455] width 138 height 52
click at [682, 448] on select "Oui Non" at bounding box center [704, 454] width 121 height 25
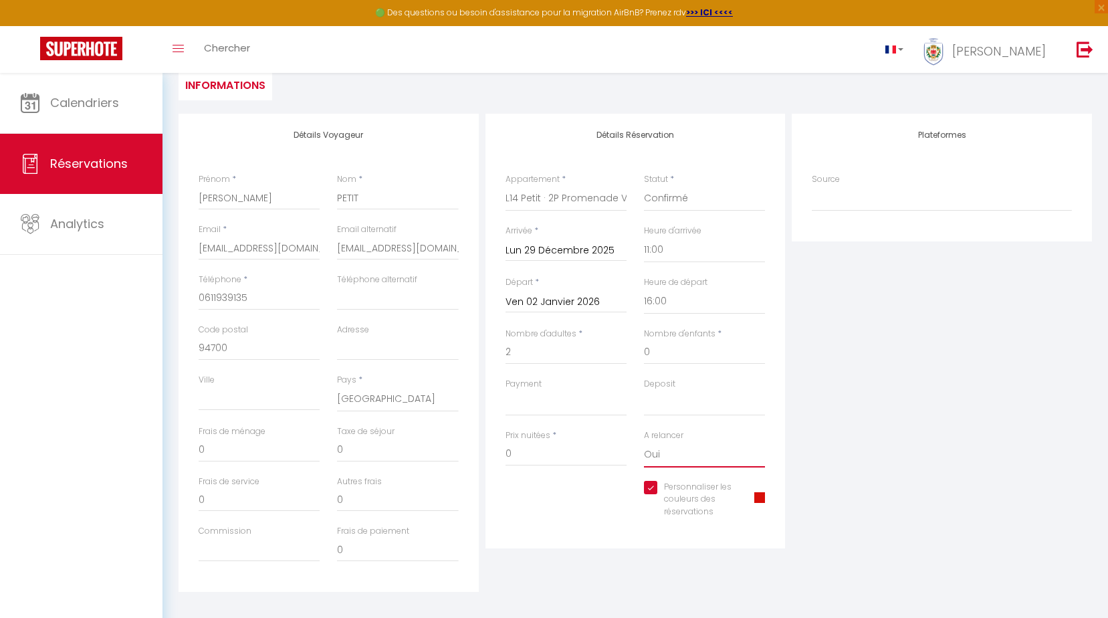
click at [644, 442] on select "Oui Non" at bounding box center [704, 454] width 121 height 25
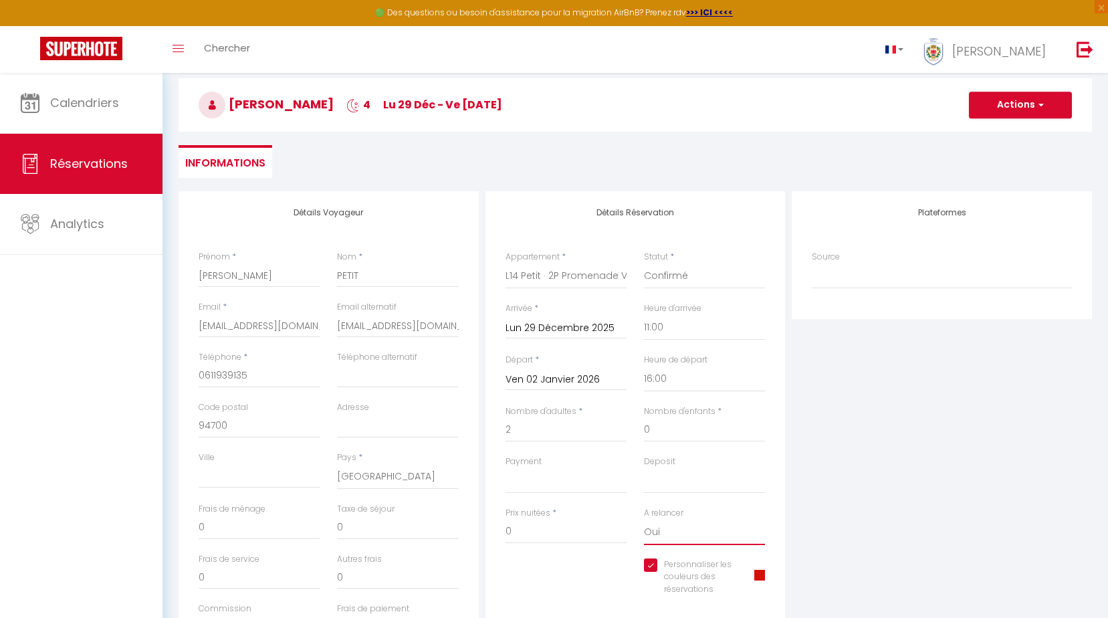
scroll to position [50, 0]
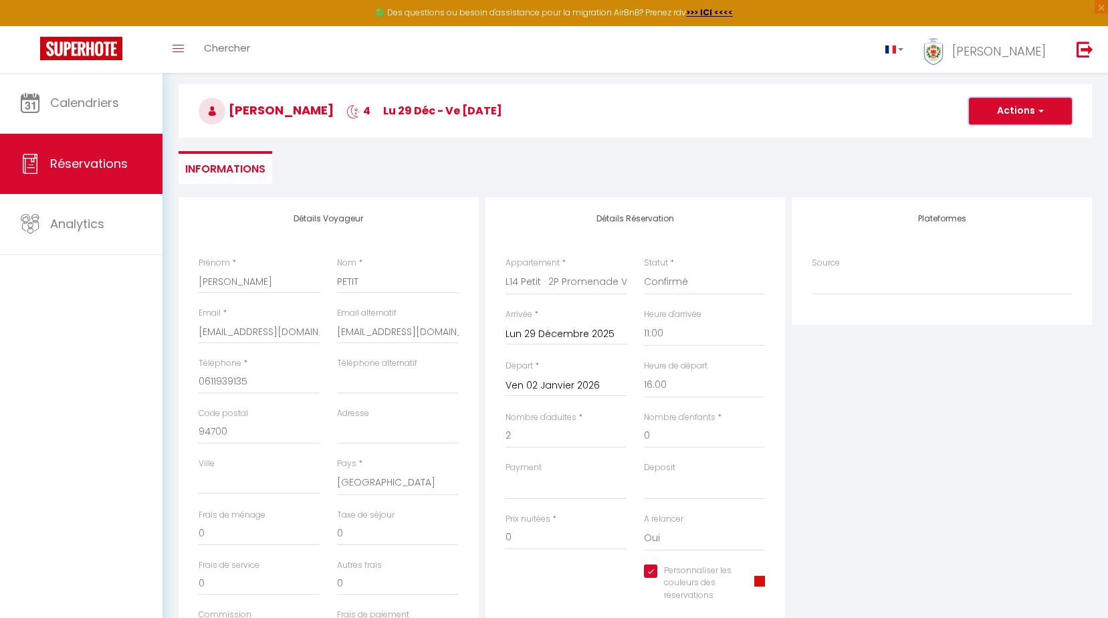
click at [1037, 115] on span "button" at bounding box center [1040, 111] width 8 height 12
click at [1011, 140] on link "Enregistrer" at bounding box center [1008, 140] width 106 height 17
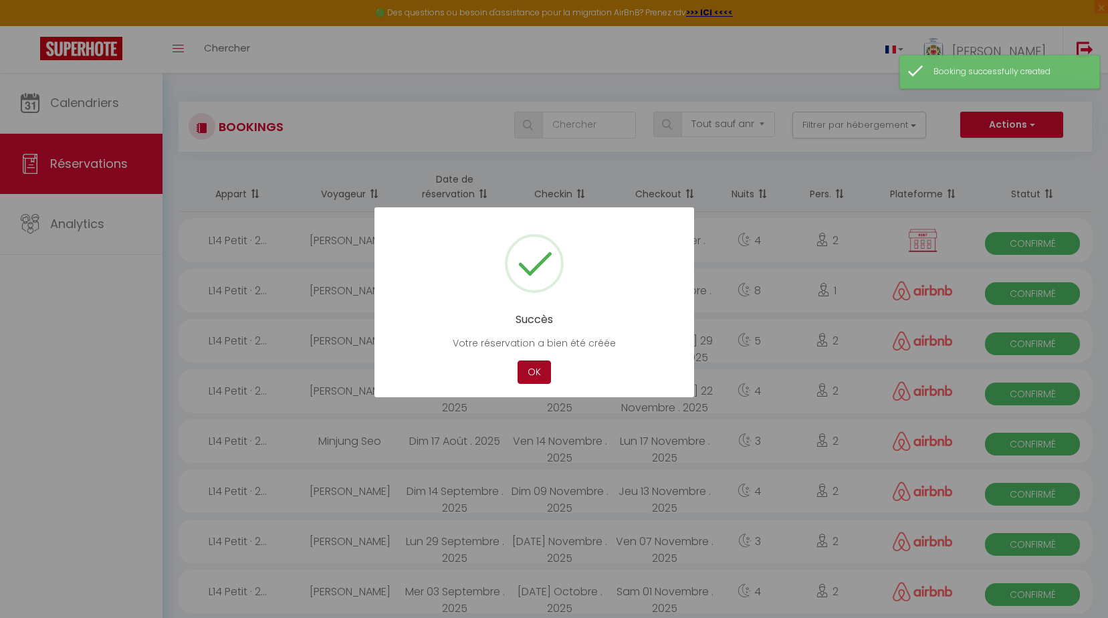
click at [540, 368] on button "OK" at bounding box center [534, 372] width 33 height 23
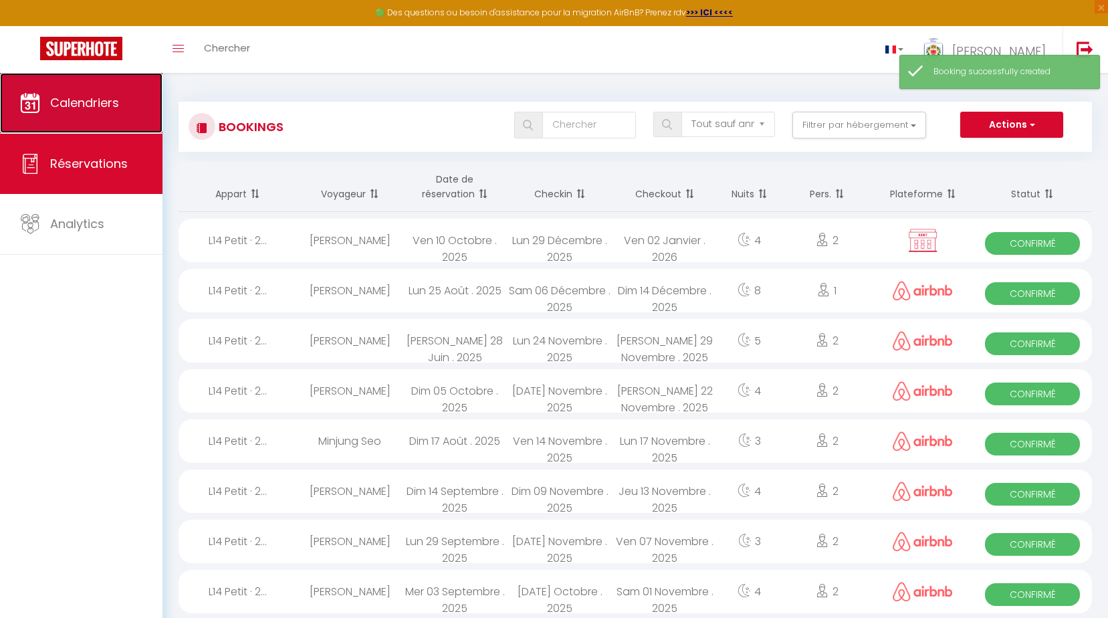
click at [44, 93] on link "Calendriers" at bounding box center [81, 103] width 163 height 60
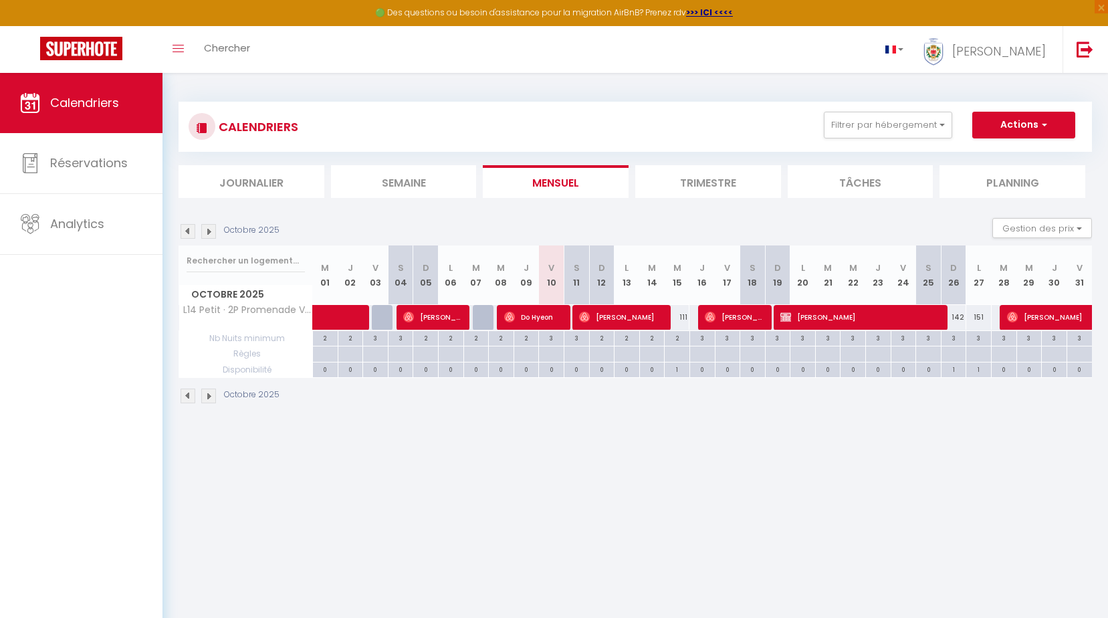
click at [210, 396] on img at bounding box center [208, 396] width 15 height 15
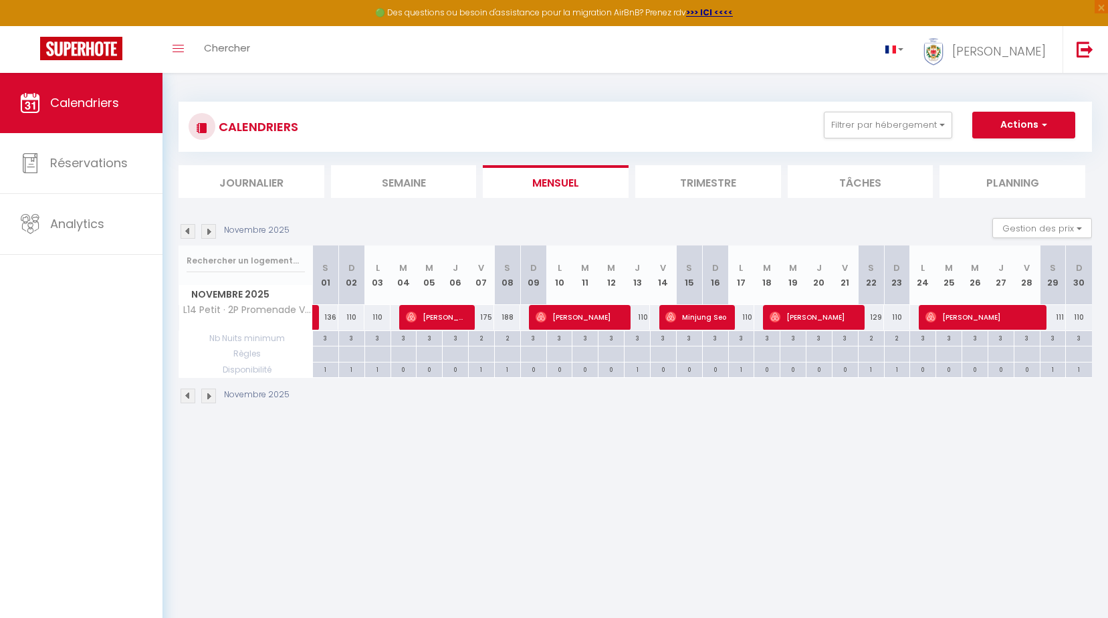
click at [210, 396] on img at bounding box center [208, 396] width 15 height 15
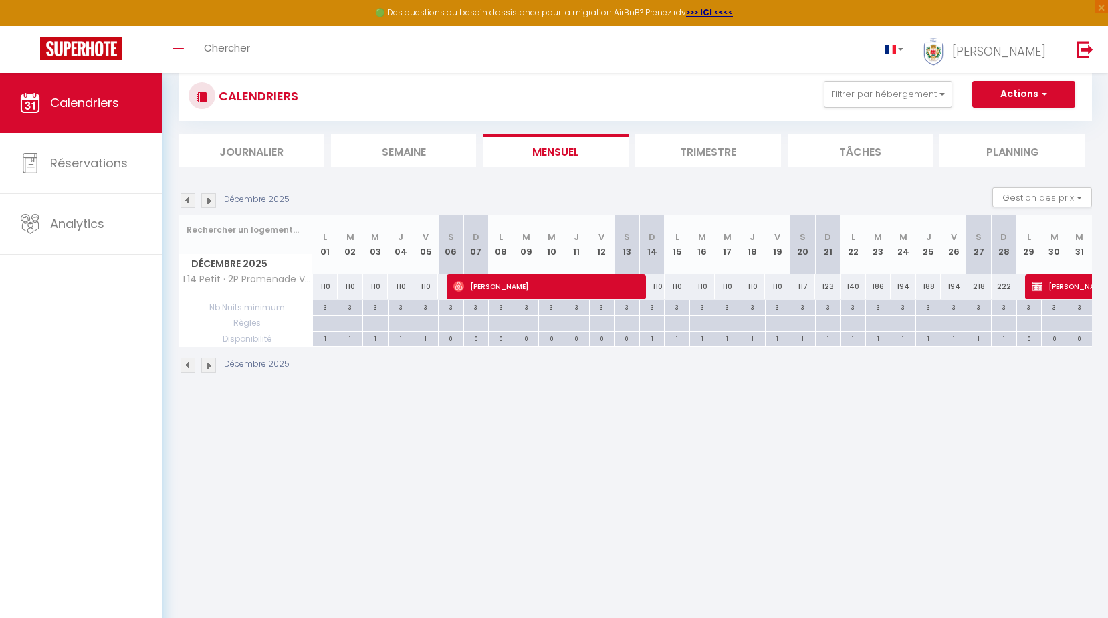
scroll to position [36, 0]
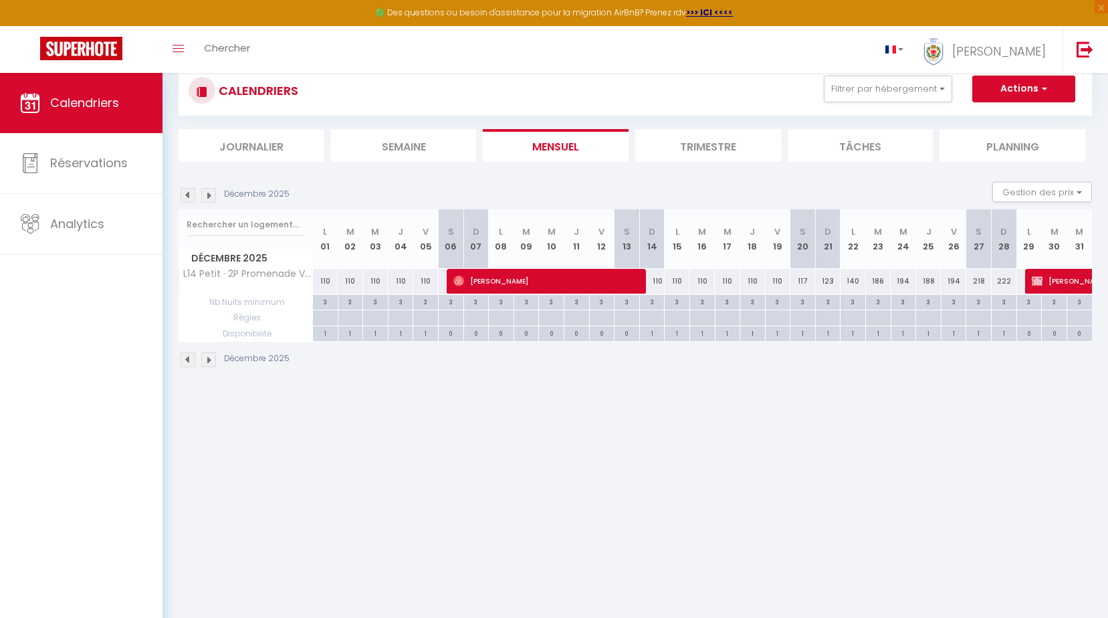
click at [212, 358] on img at bounding box center [208, 360] width 15 height 15
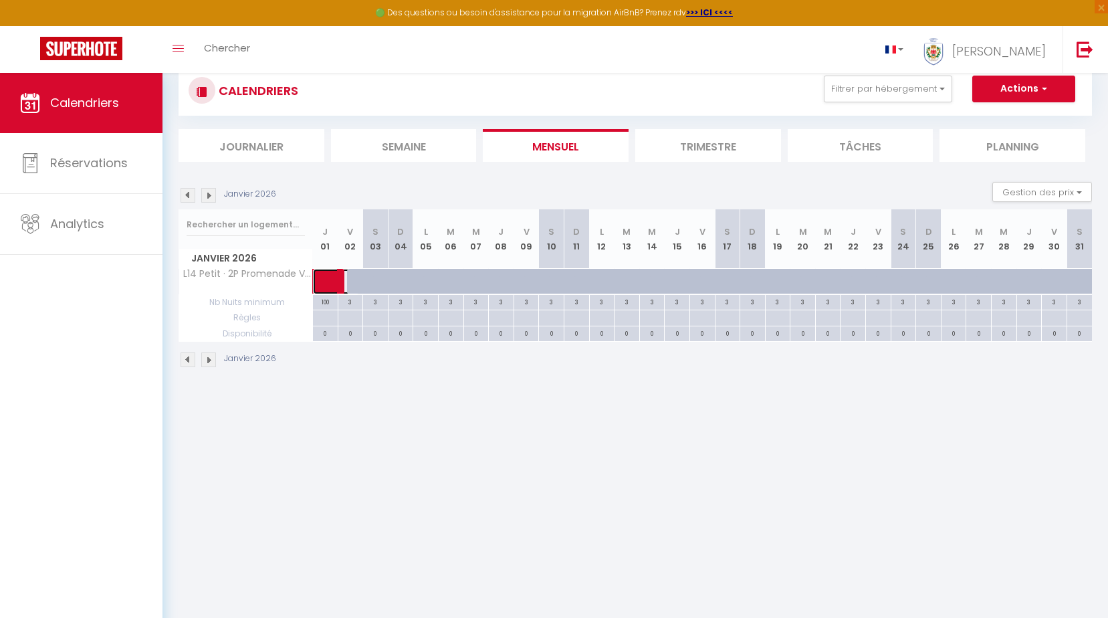
click at [328, 279] on span at bounding box center [343, 281] width 31 height 25
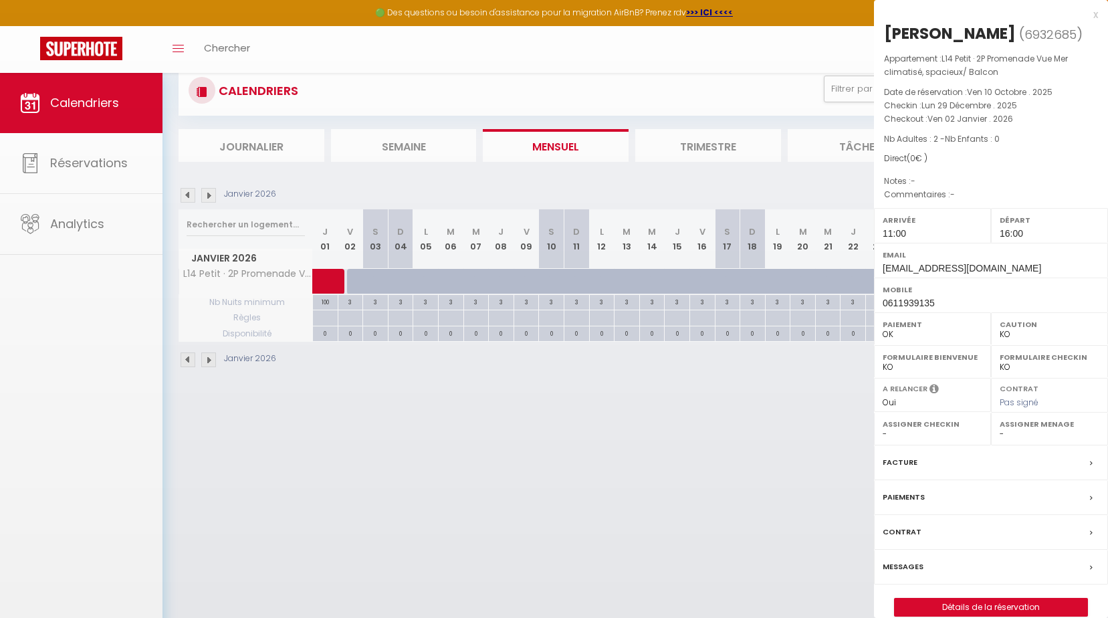
click at [328, 279] on div at bounding box center [554, 309] width 1108 height 618
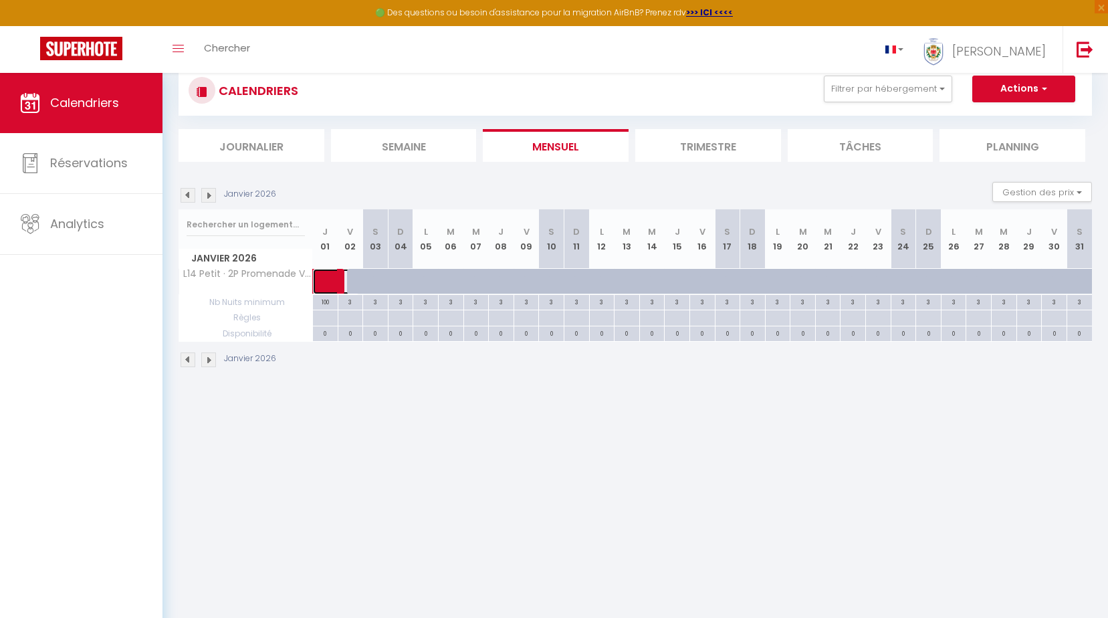
click at [328, 279] on span at bounding box center [343, 281] width 31 height 25
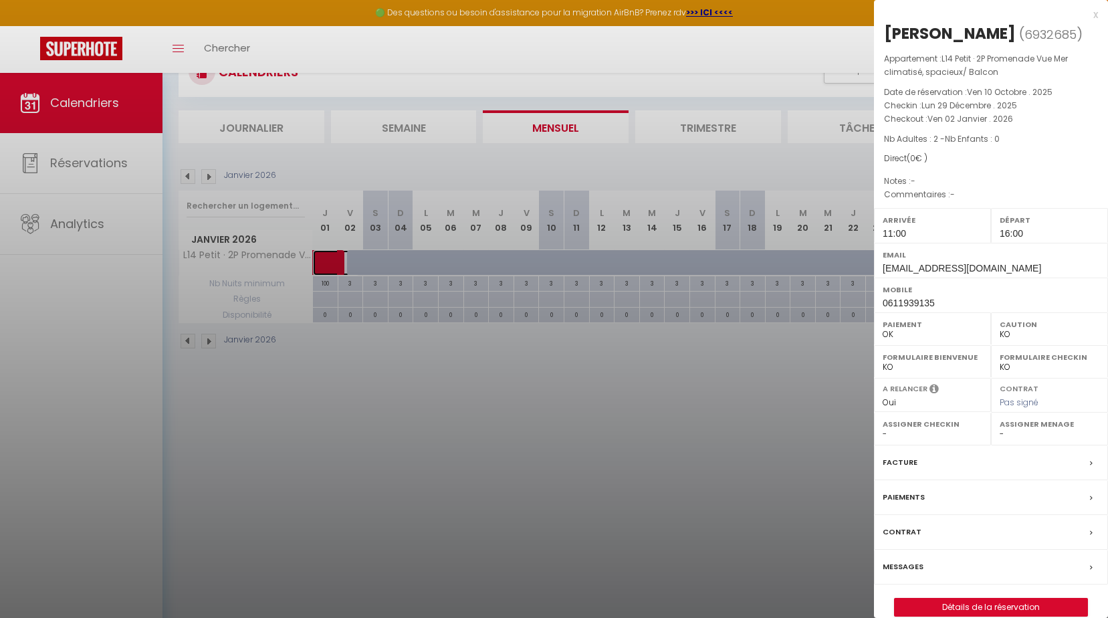
scroll to position [73, 0]
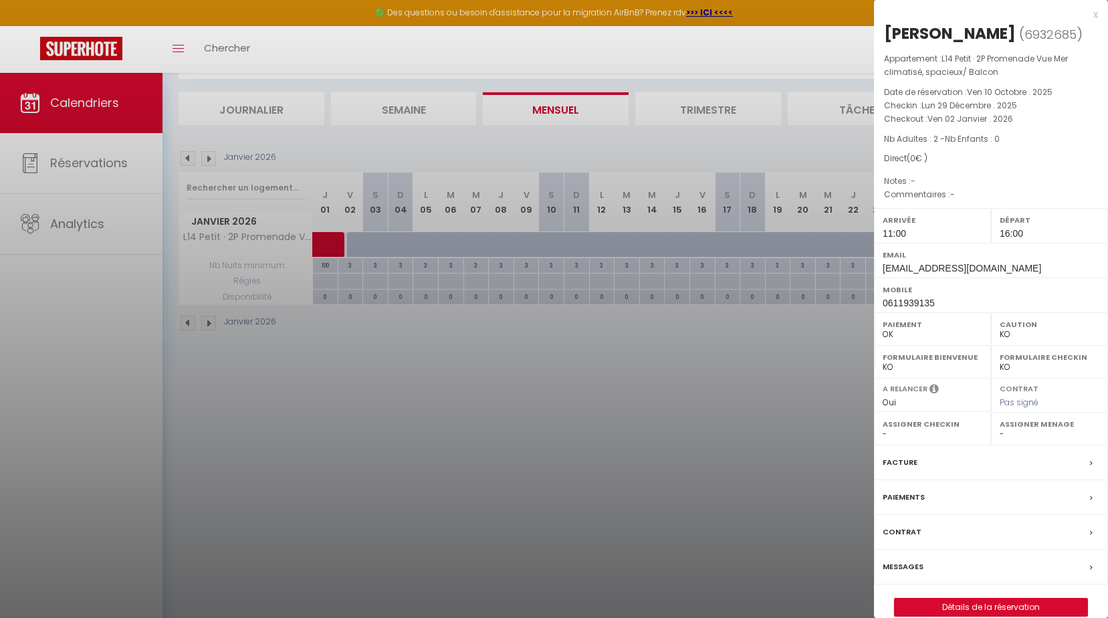
click at [729, 383] on div at bounding box center [554, 309] width 1108 height 618
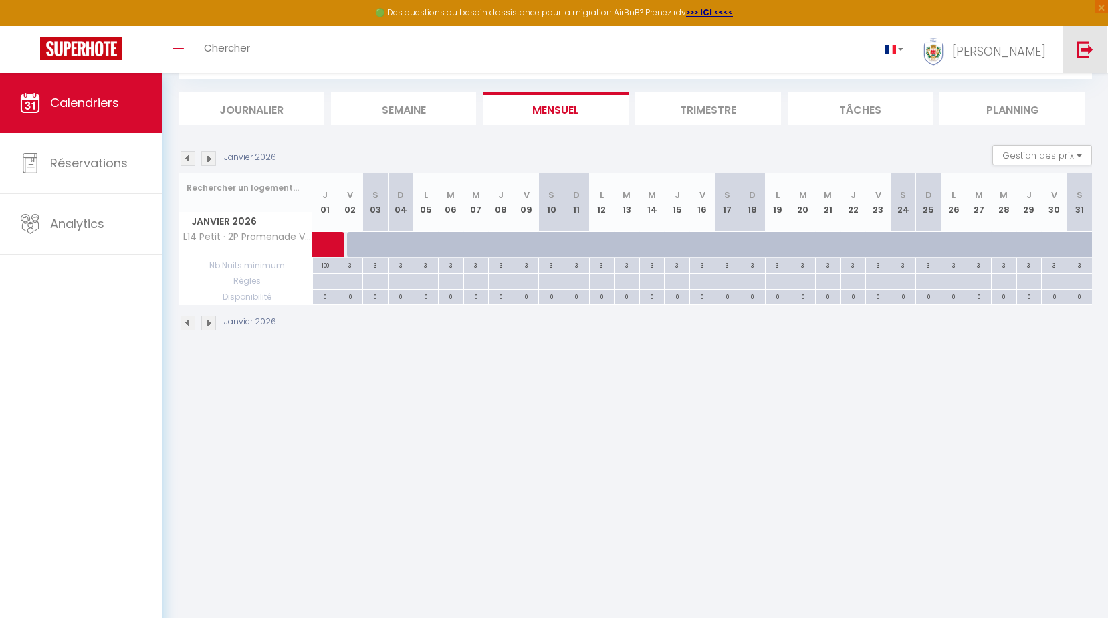
click at [1094, 50] on img at bounding box center [1085, 49] width 17 height 17
